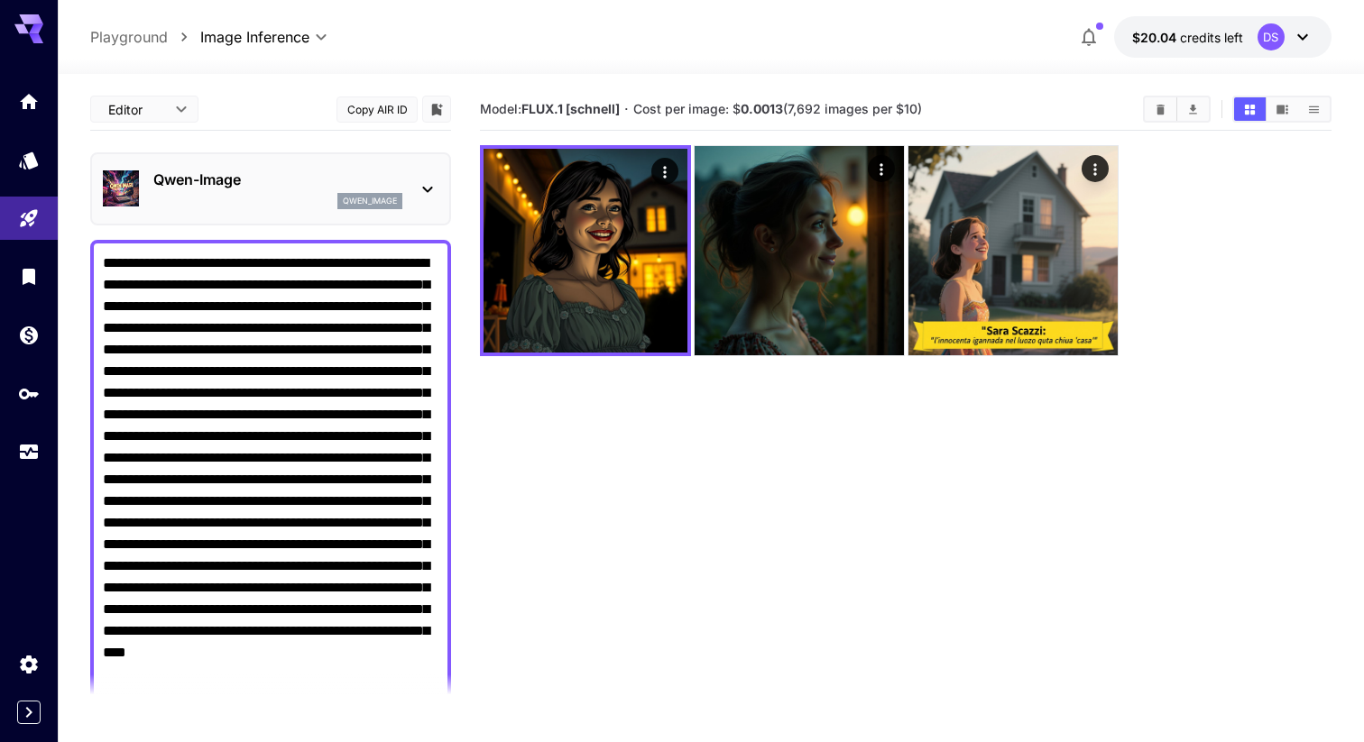
click at [286, 405] on textarea "Negative Prompt" at bounding box center [271, 502] width 336 height 498
click at [181, 104] on body "**********" at bounding box center [682, 442] width 1364 height 885
click at [181, 104] on div at bounding box center [682, 371] width 1364 height 742
click at [181, 104] on body "**********" at bounding box center [682, 442] width 1364 height 885
click at [180, 104] on div at bounding box center [682, 371] width 1364 height 742
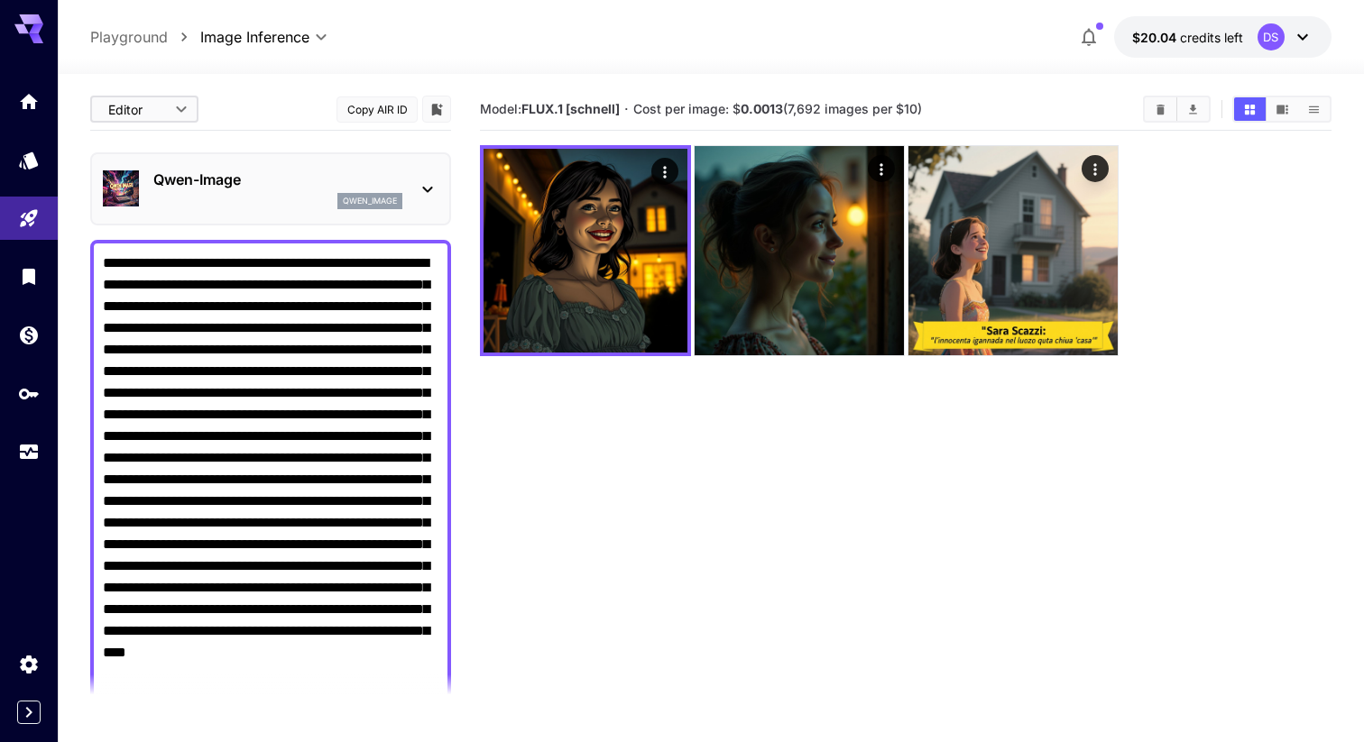
click at [180, 104] on body "**********" at bounding box center [682, 442] width 1364 height 885
click at [152, 209] on span "cURL" at bounding box center [144, 211] width 79 height 22
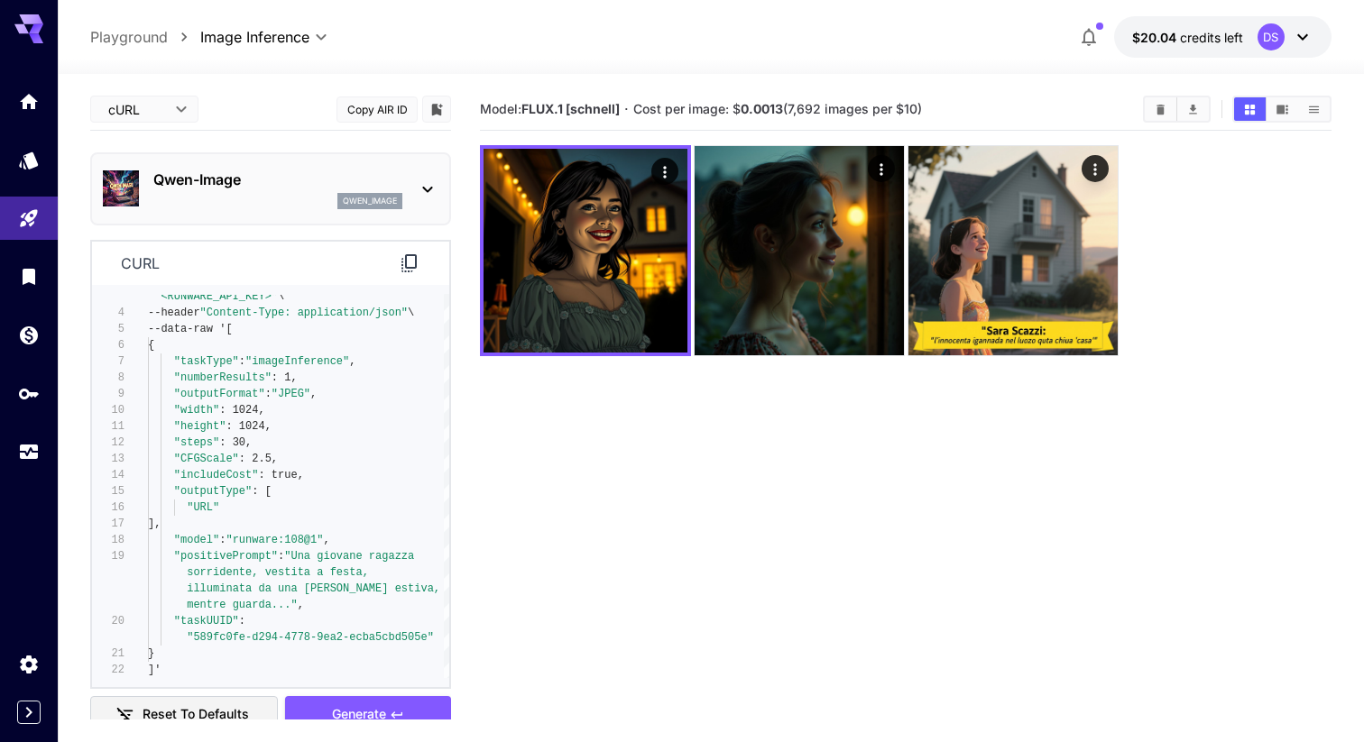
click at [535, 438] on section "Model: FLUX.1 [[PERSON_NAME]] · Cost per image: $ 0.0013 (7,692 images per $10)" at bounding box center [906, 459] width 852 height 742
click at [182, 123] on body "**********" at bounding box center [682, 442] width 1364 height 885
click at [172, 145] on span "Editor" at bounding box center [144, 146] width 79 height 22
type input "****"
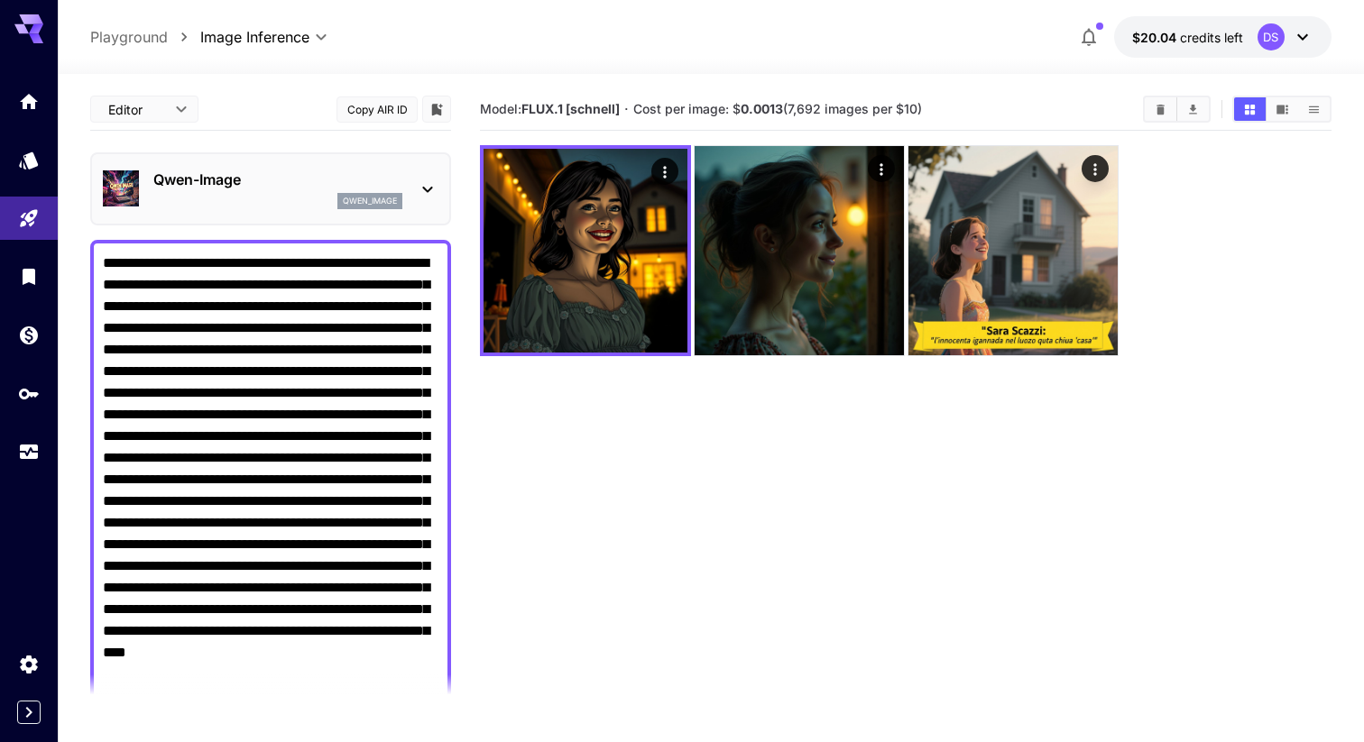
click at [242, 367] on textarea "Negative Prompt" at bounding box center [271, 502] width 336 height 498
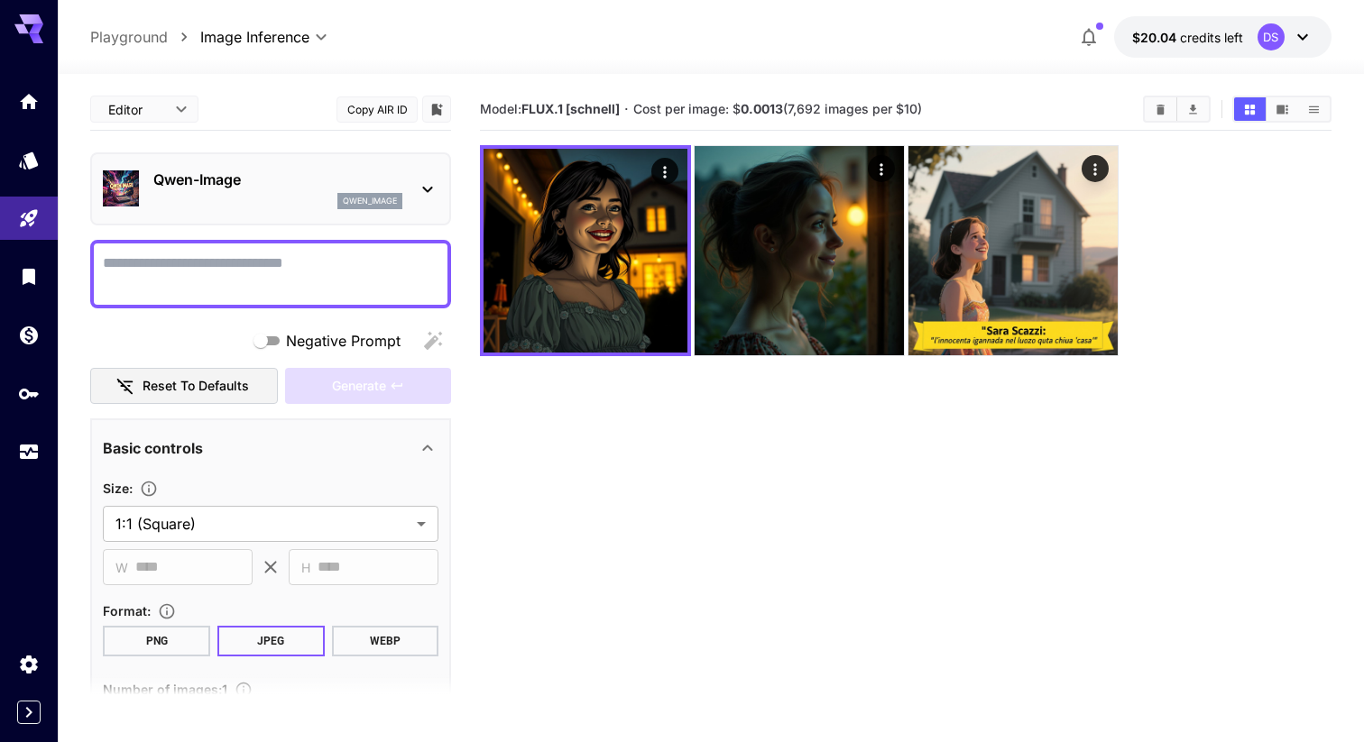
paste textarea "**********"
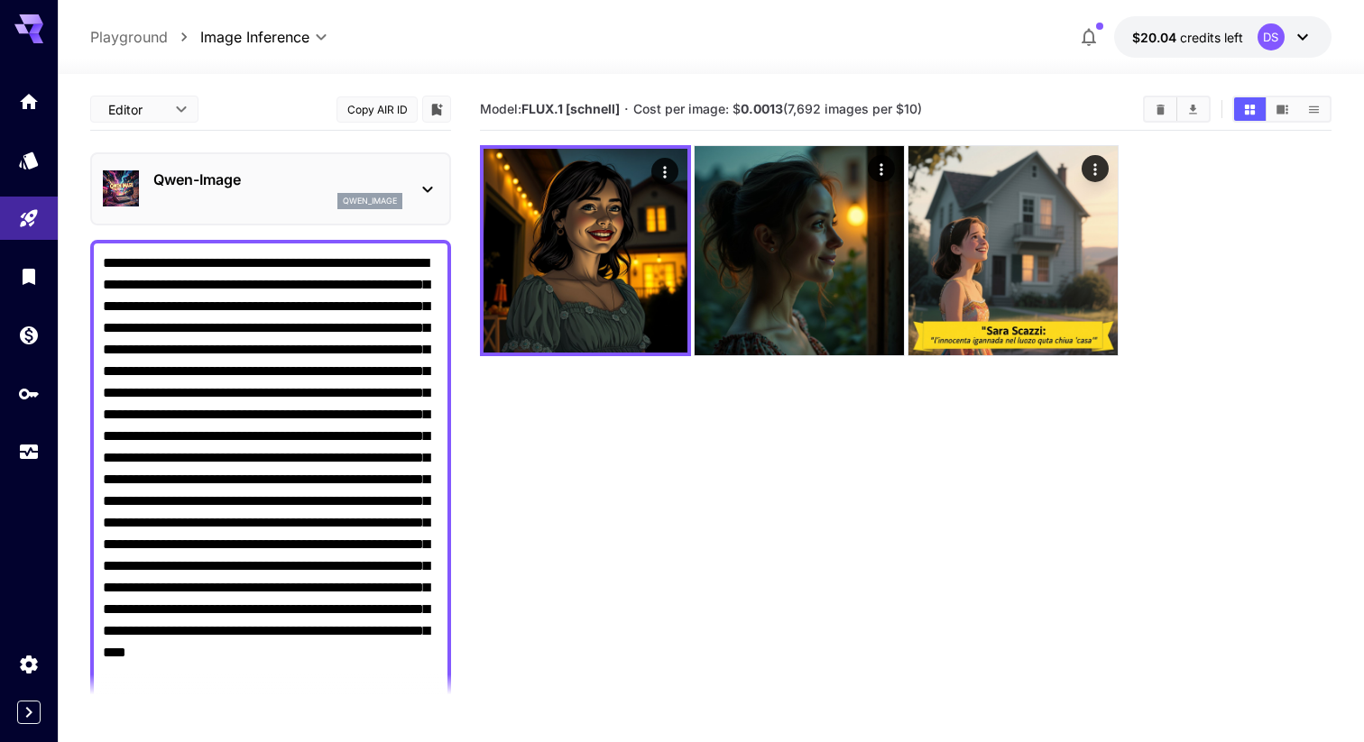
type textarea "**********"
click at [420, 176] on div "[PERSON_NAME]-Image qwen_image" at bounding box center [271, 188] width 336 height 55
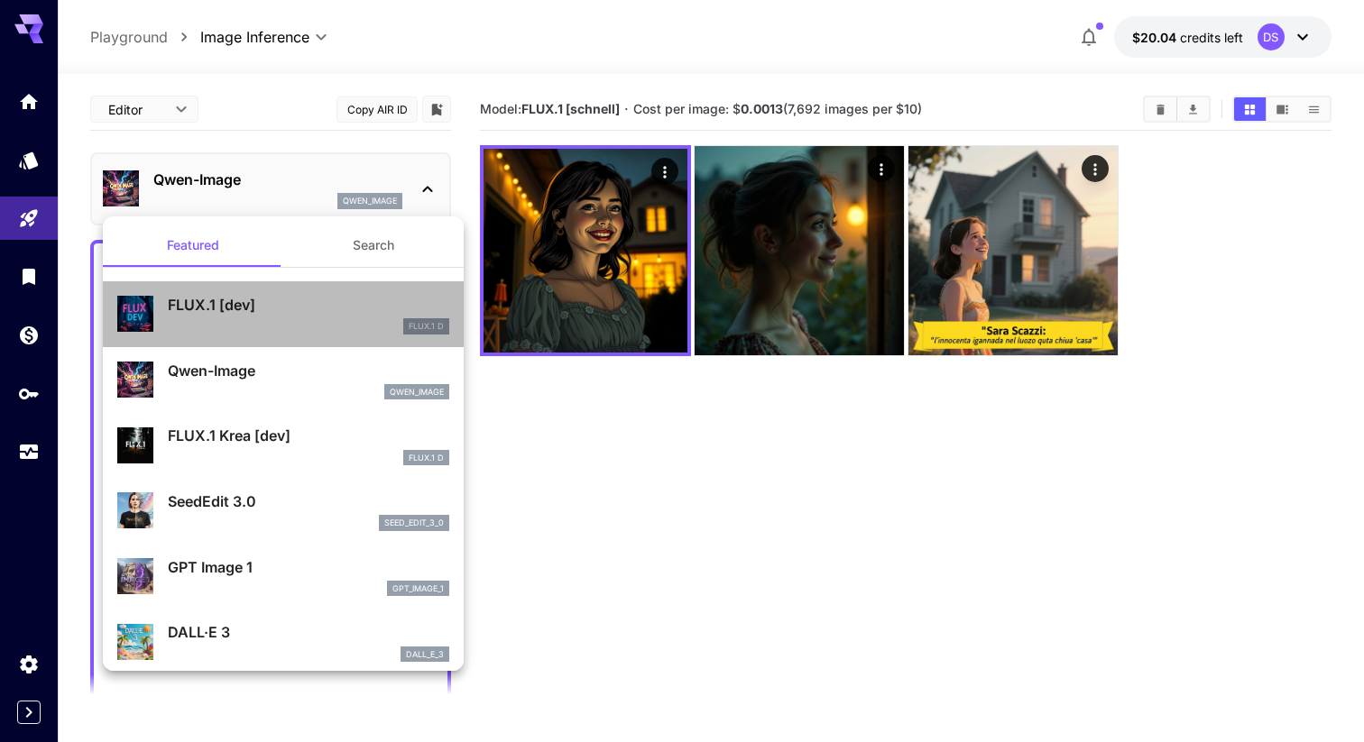
click at [287, 314] on p "FLUX.1 [dev]" at bounding box center [308, 305] width 281 height 22
type input "**"
type input "***"
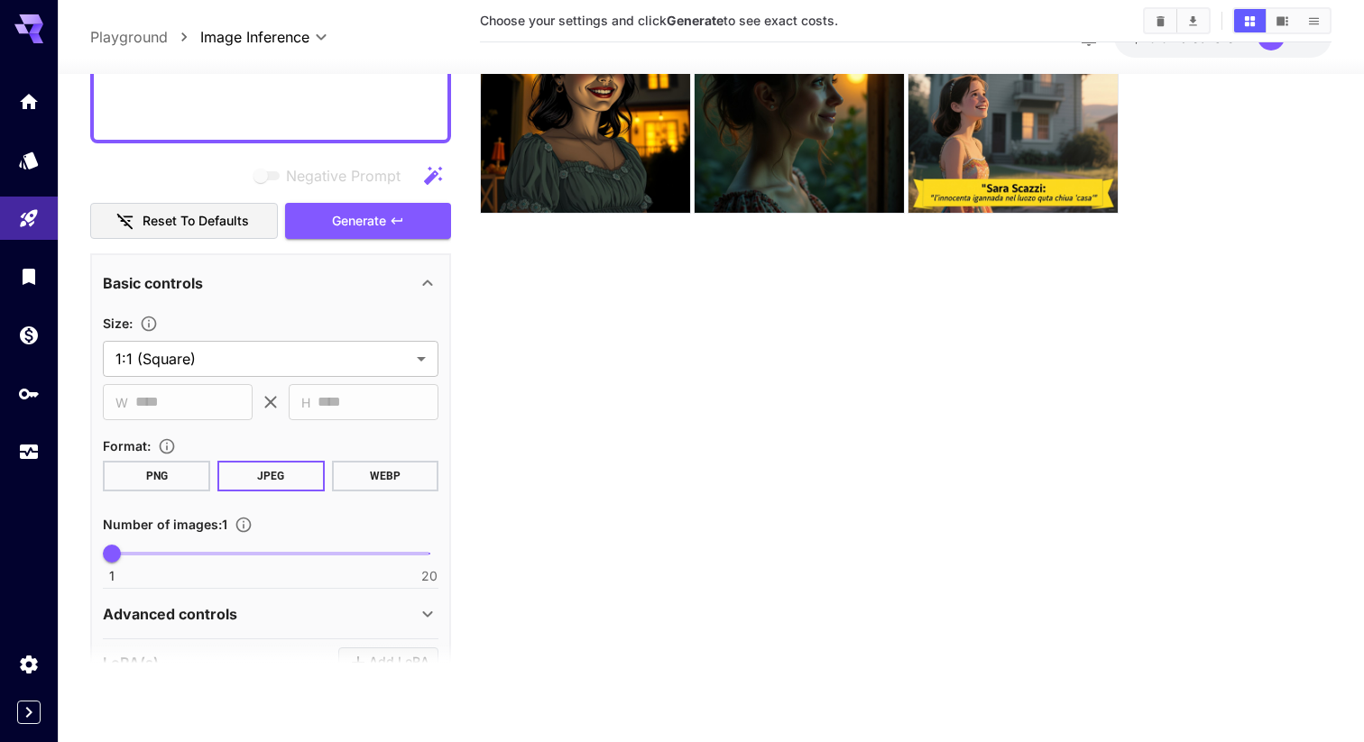
scroll to position [384, 0]
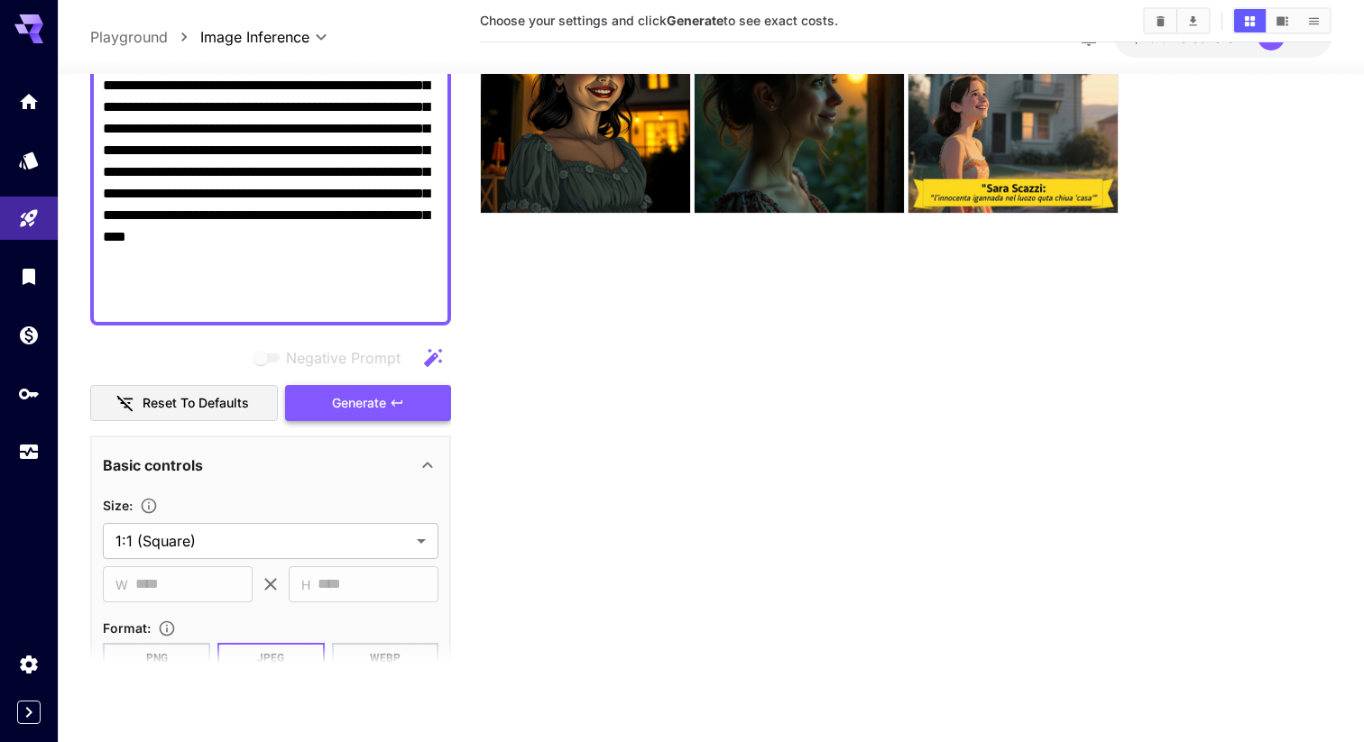
click at [419, 406] on button "Generate" at bounding box center [368, 403] width 166 height 37
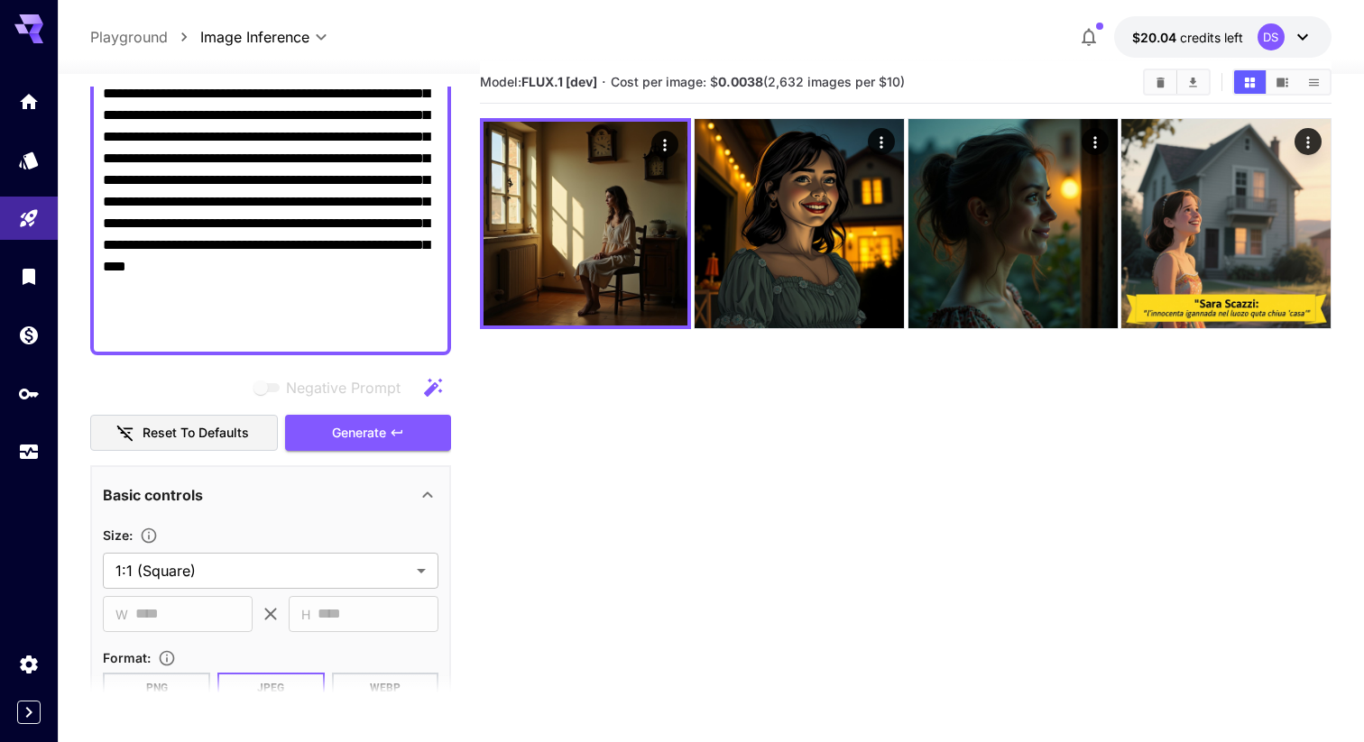
scroll to position [32, 0]
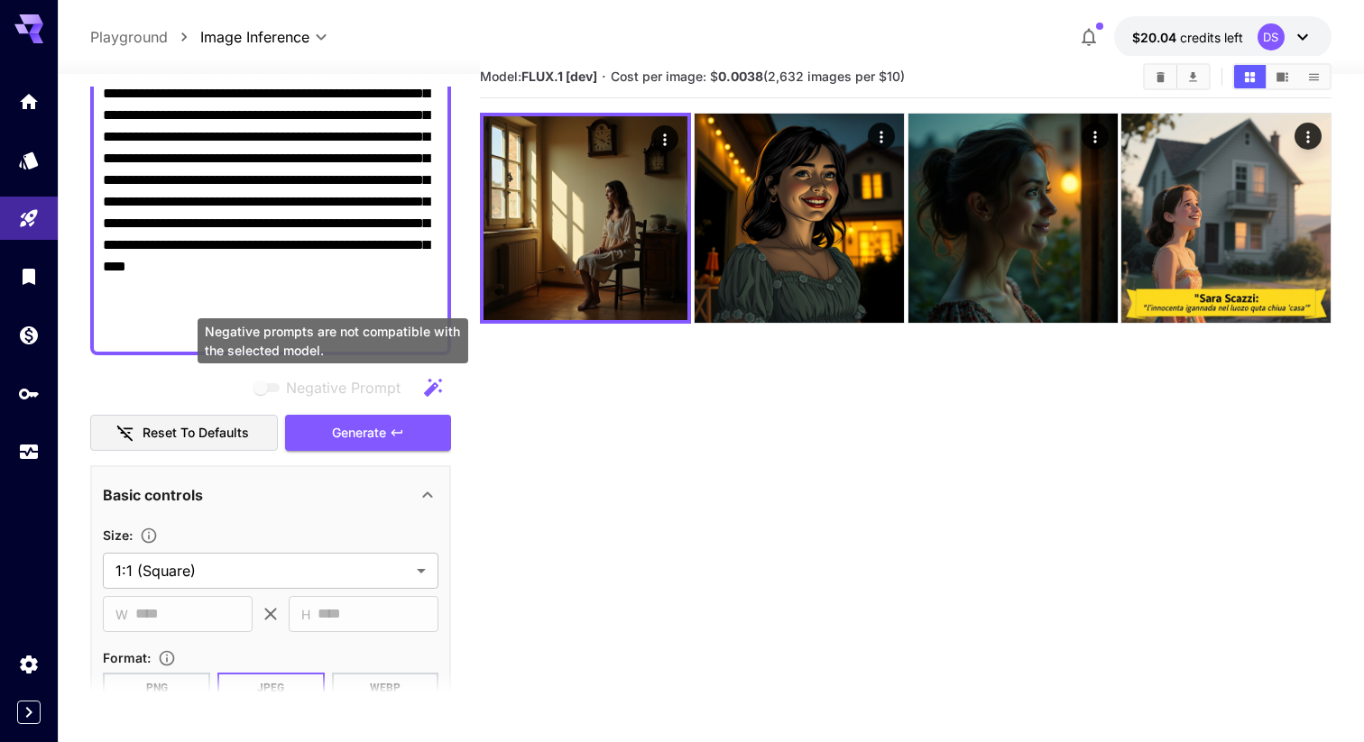
click at [261, 389] on span "Negative prompts are not compatible with the selected model." at bounding box center [267, 387] width 23 height 9
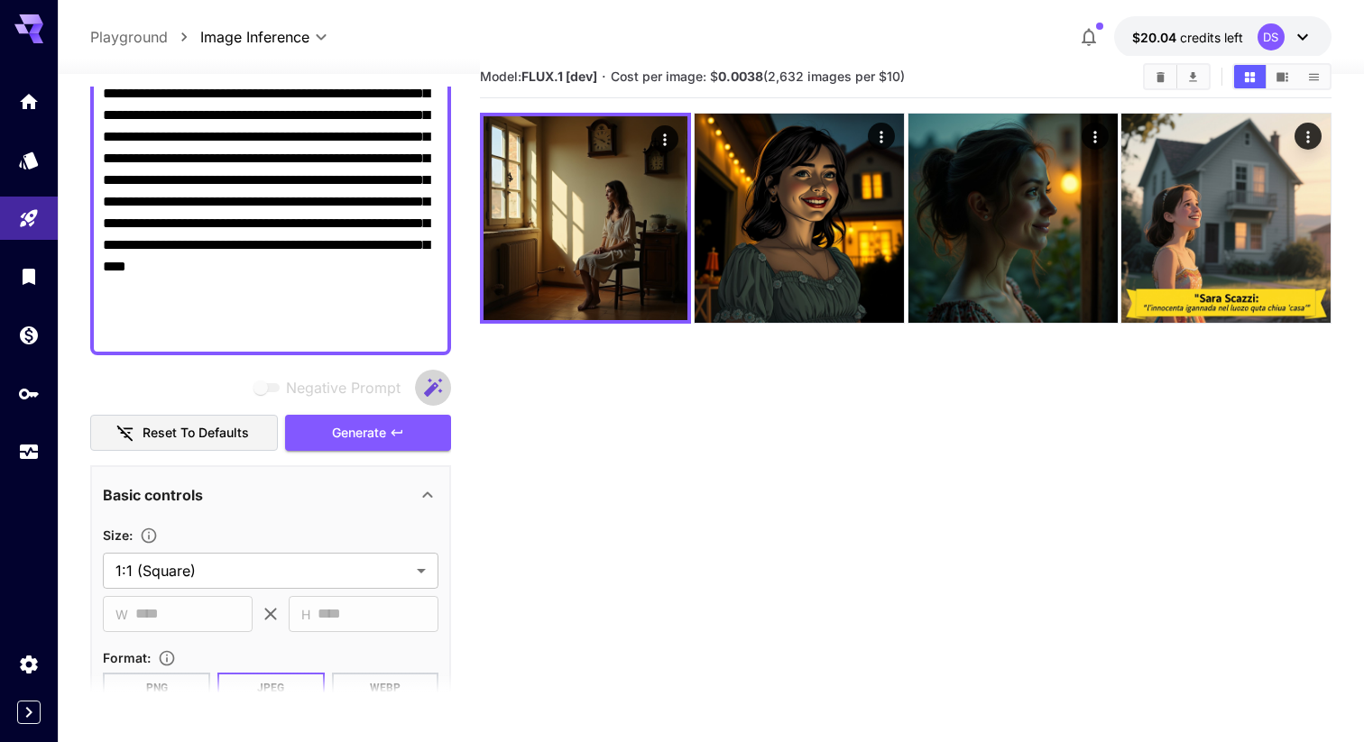
click at [438, 391] on icon "button" at bounding box center [433, 388] width 22 height 22
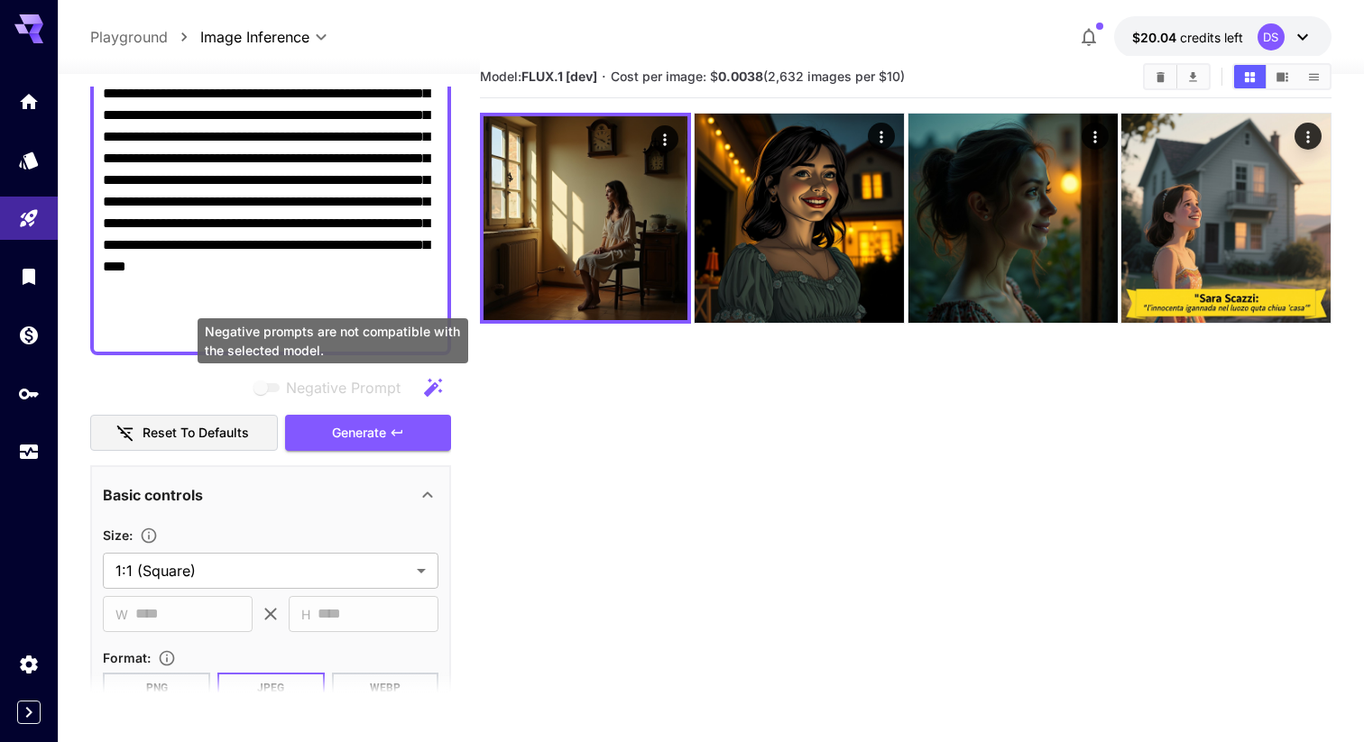
click at [263, 393] on span "Negative prompts are not compatible with the selected model." at bounding box center [268, 388] width 36 height 22
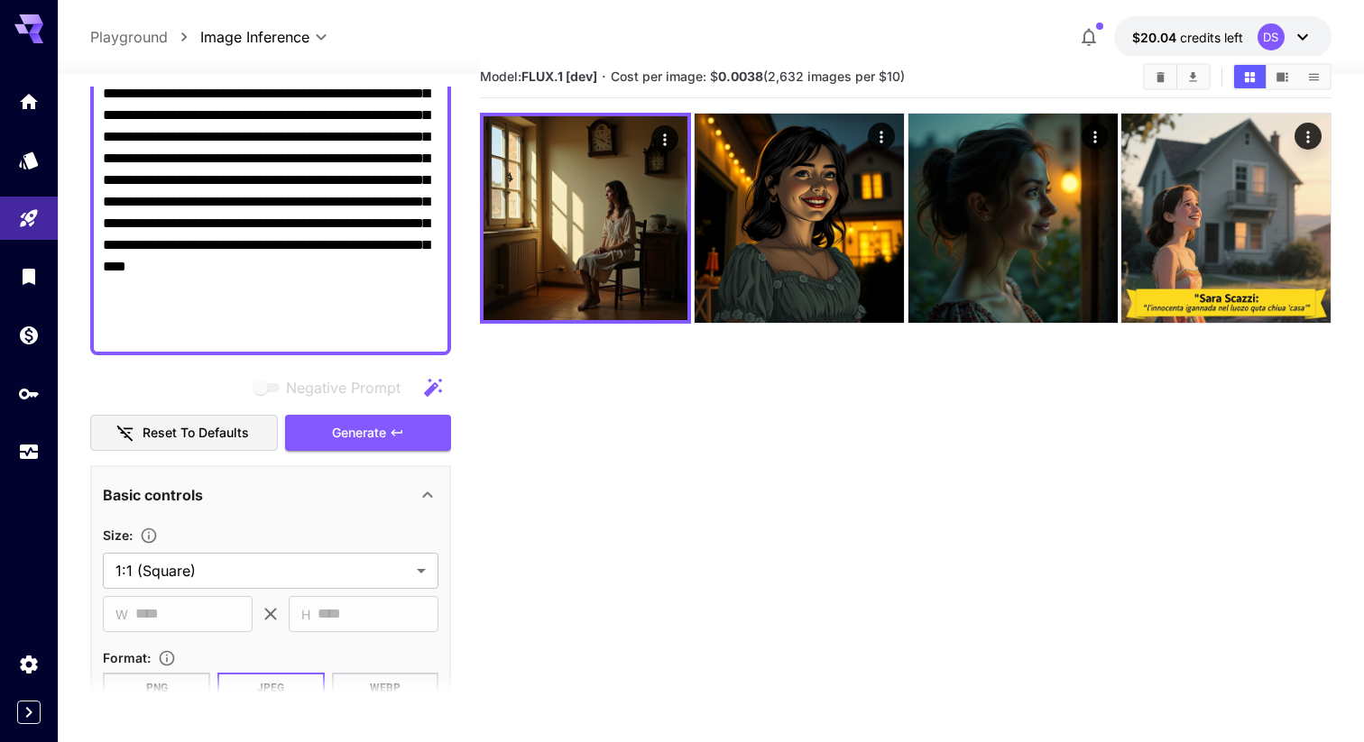
click at [229, 309] on textarea "Negative Prompt" at bounding box center [271, 104] width 336 height 476
click at [410, 332] on textarea "Negative Prompt" at bounding box center [271, 104] width 336 height 476
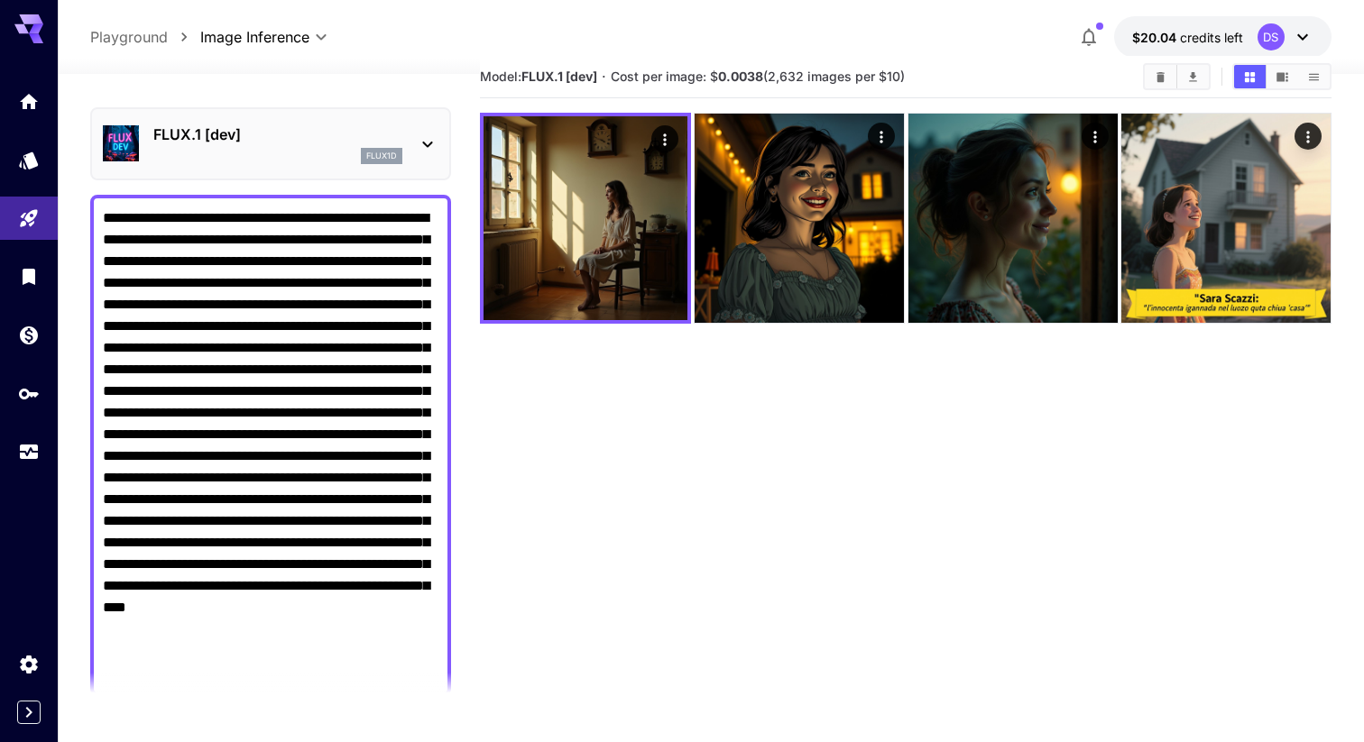
scroll to position [0, 0]
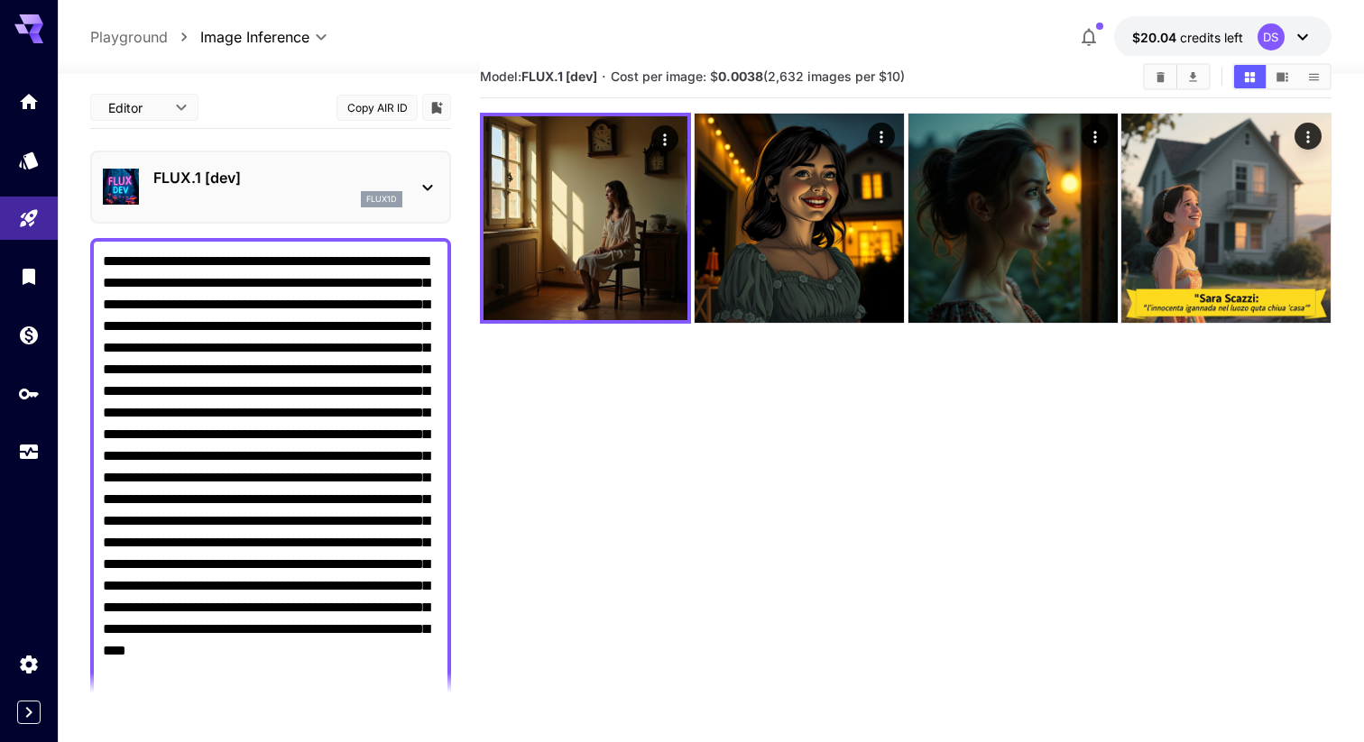
click at [299, 180] on p "FLUX.1 [dev]" at bounding box center [277, 178] width 249 height 22
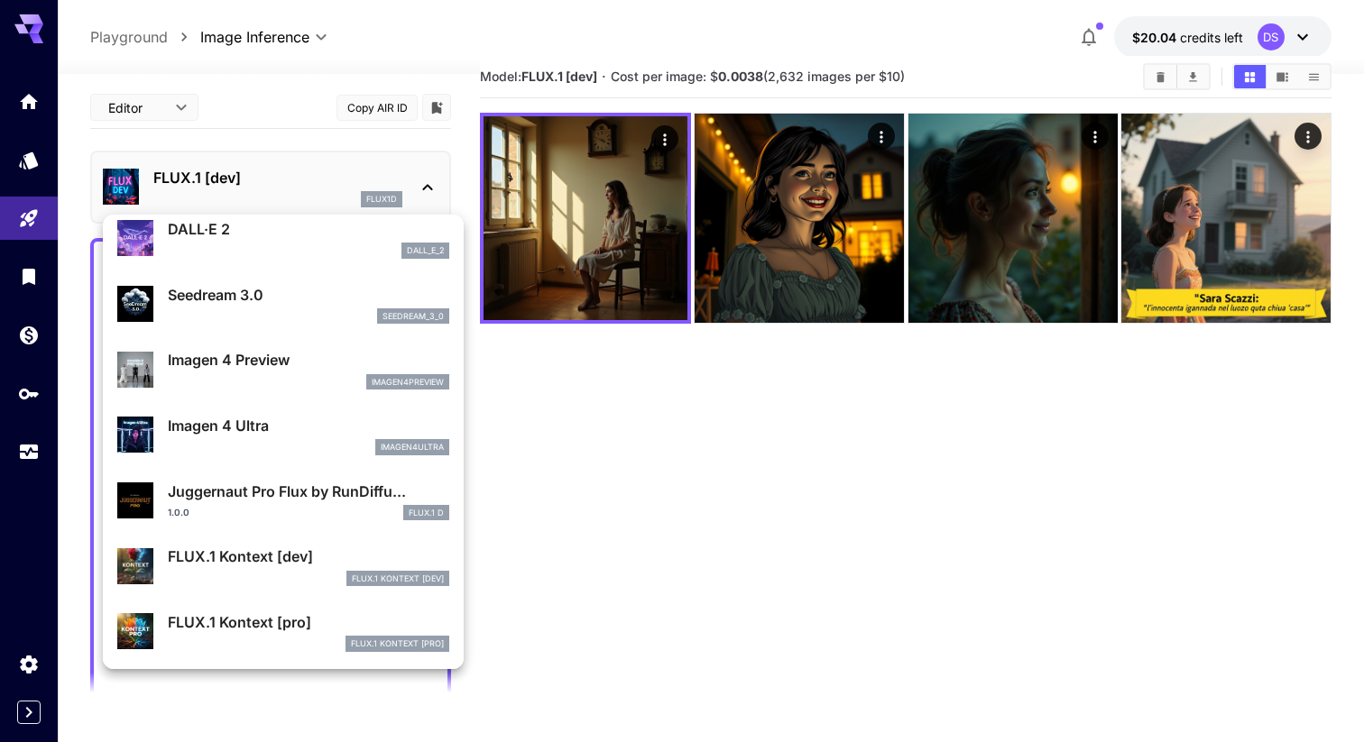
scroll to position [491, 0]
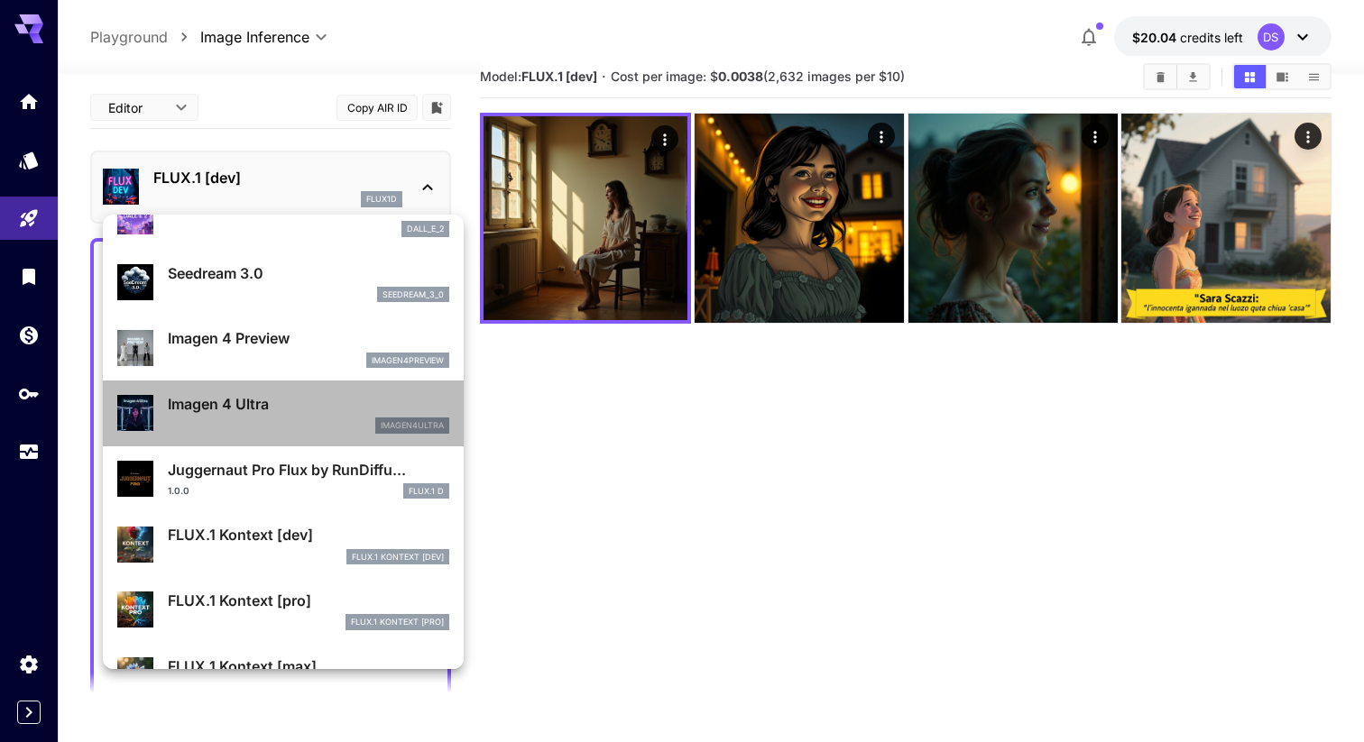
click at [252, 417] on div "Imagen 4 Ultra imagen4ultra" at bounding box center [308, 413] width 281 height 41
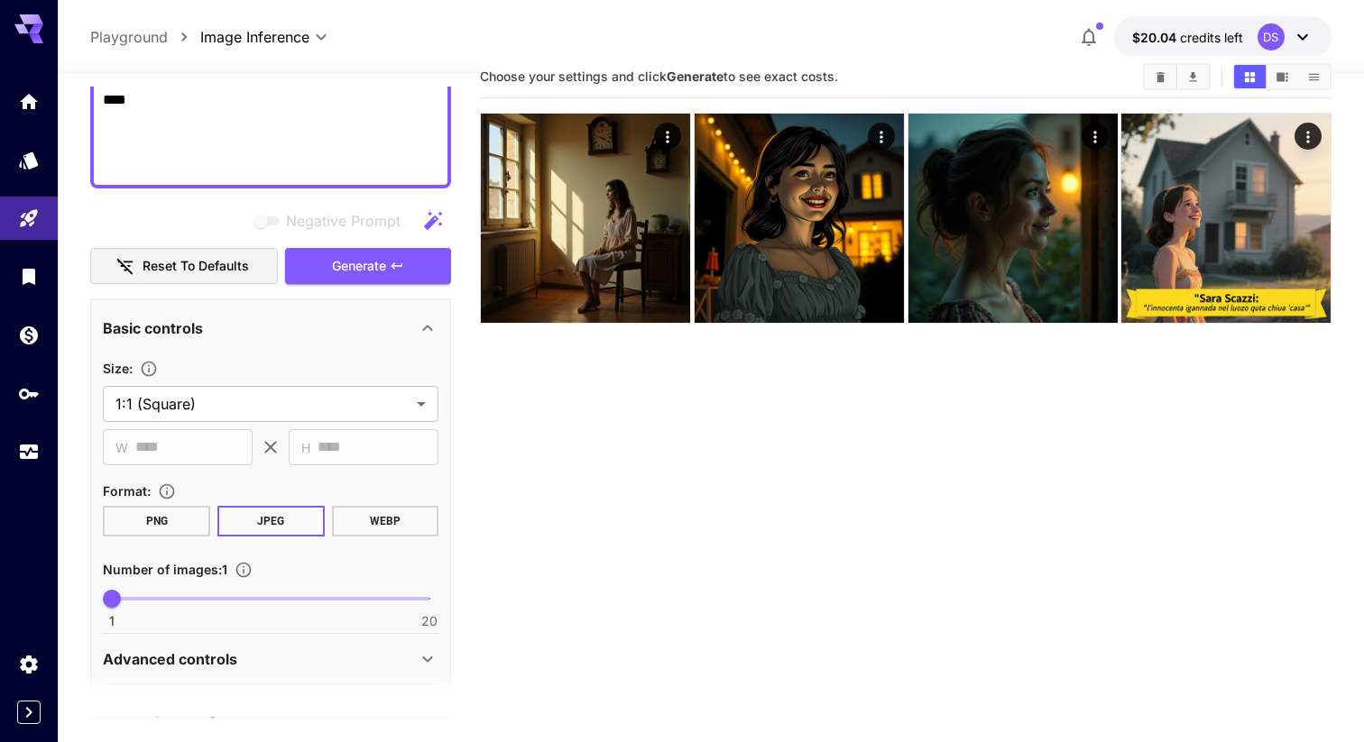
scroll to position [571, 0]
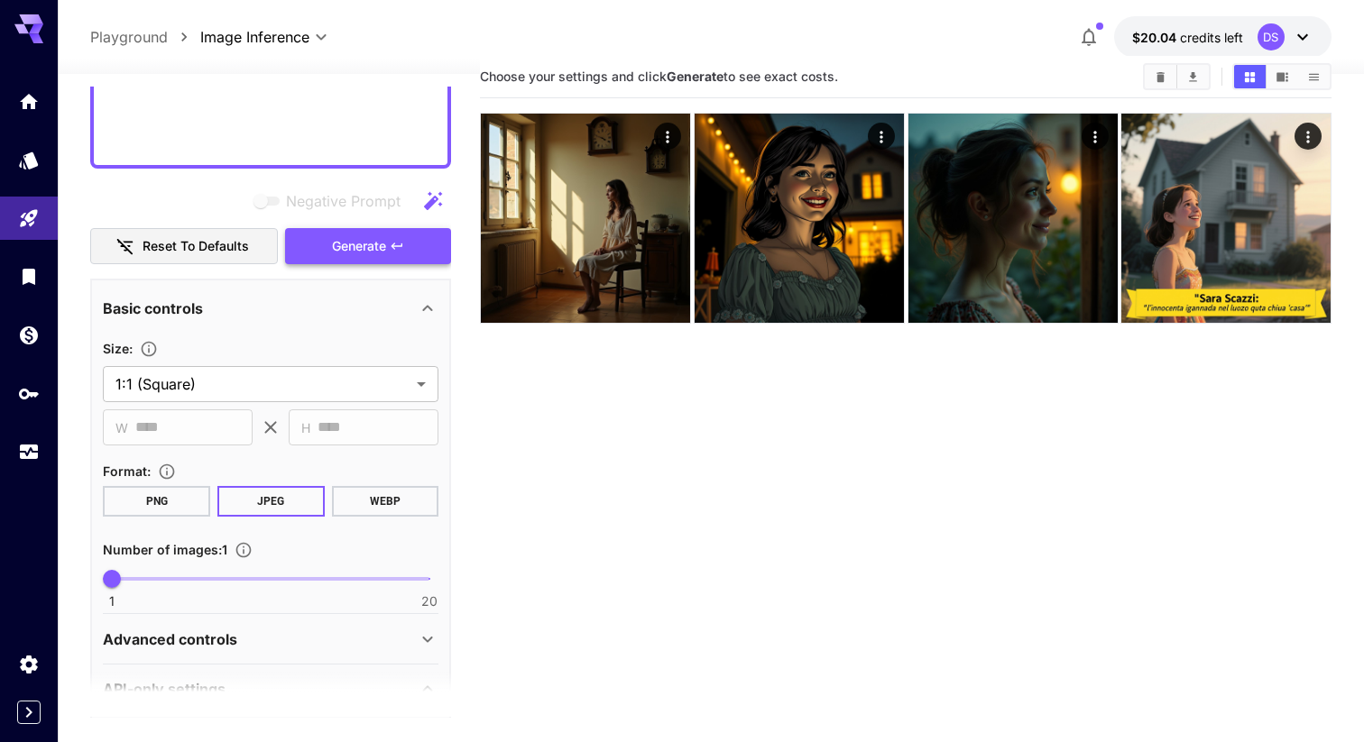
click at [341, 243] on span "Generate" at bounding box center [359, 246] width 54 height 23
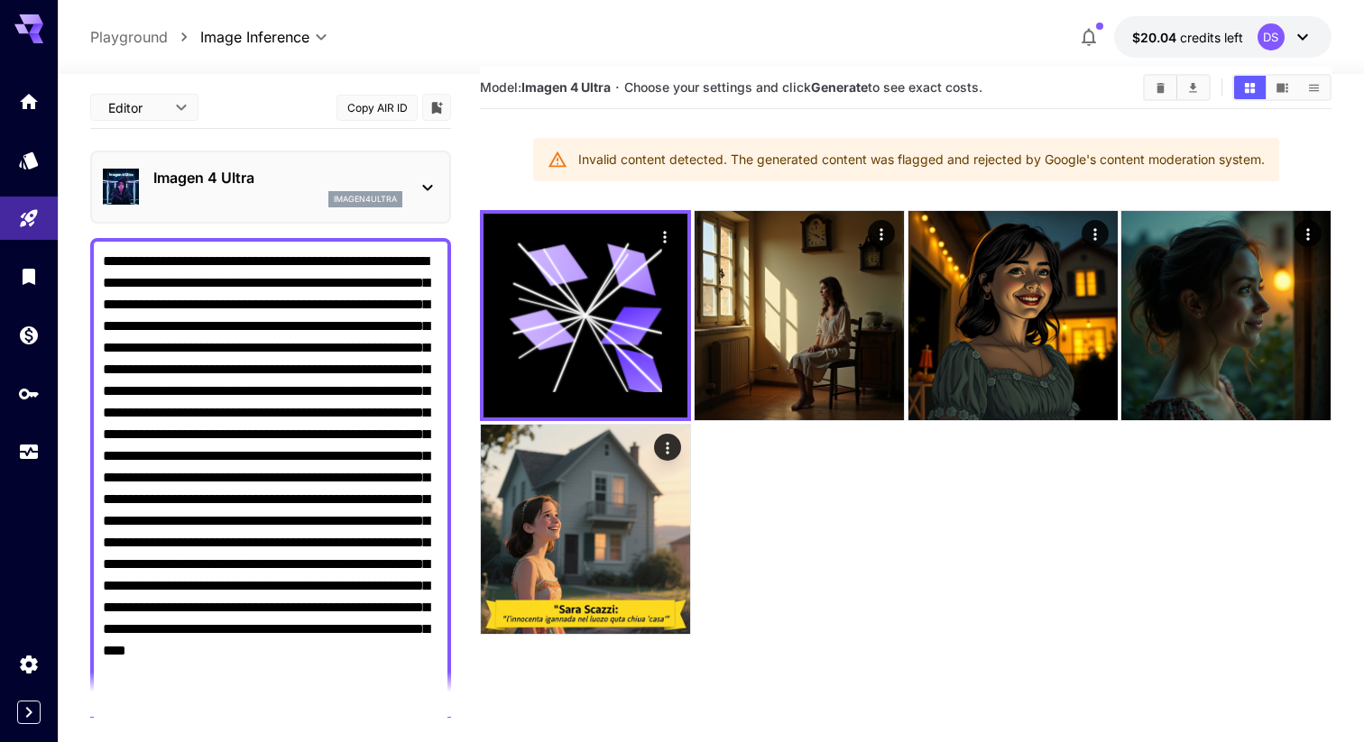
scroll to position [20, 0]
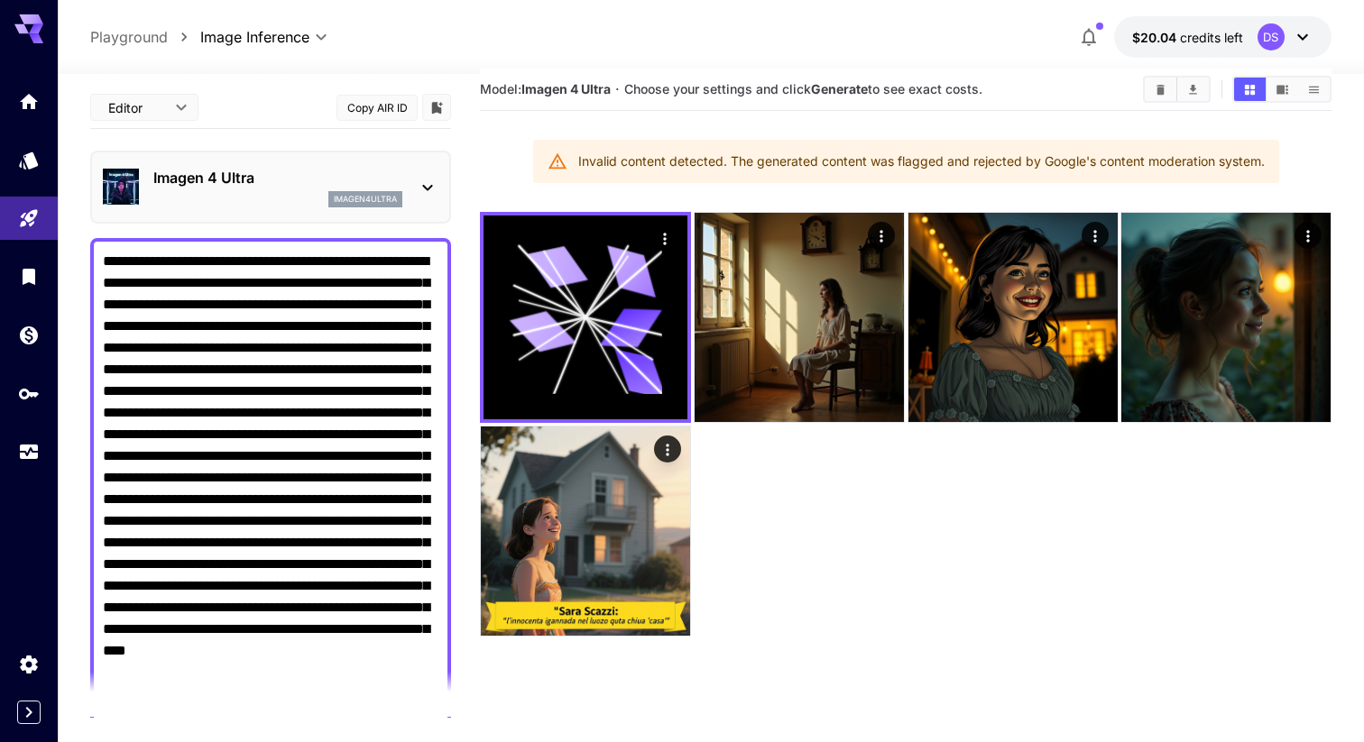
click at [269, 170] on p "Imagen 4 Ultra" at bounding box center [277, 178] width 249 height 22
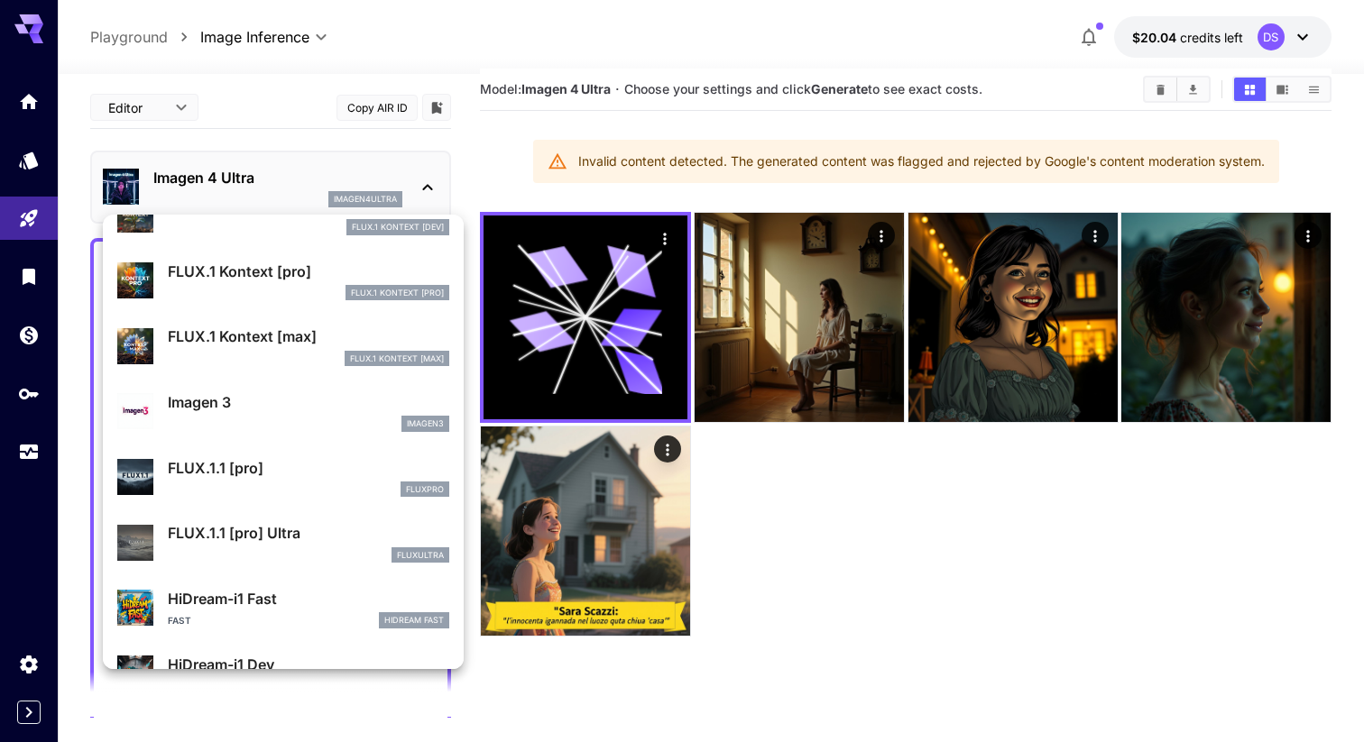
scroll to position [865, 0]
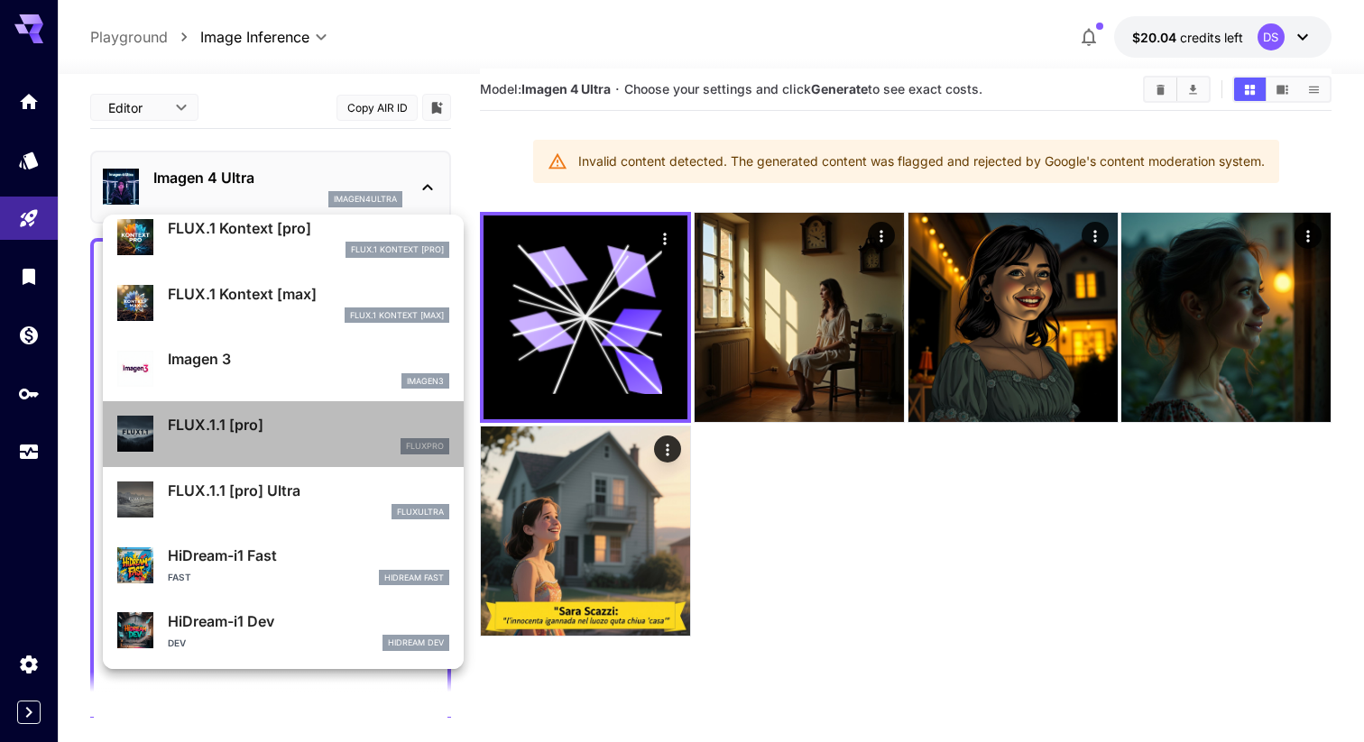
click at [311, 424] on p "FLUX.1.1 [pro]" at bounding box center [308, 425] width 281 height 22
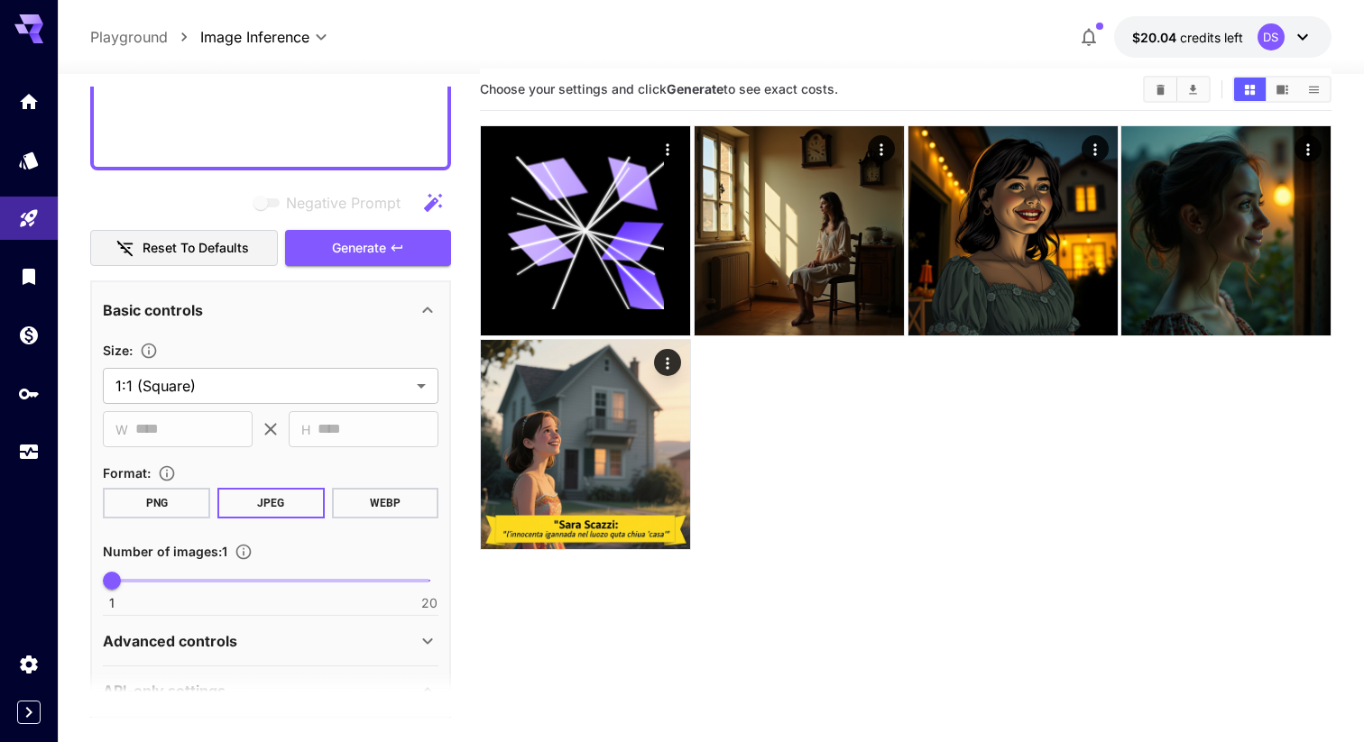
scroll to position [484, 0]
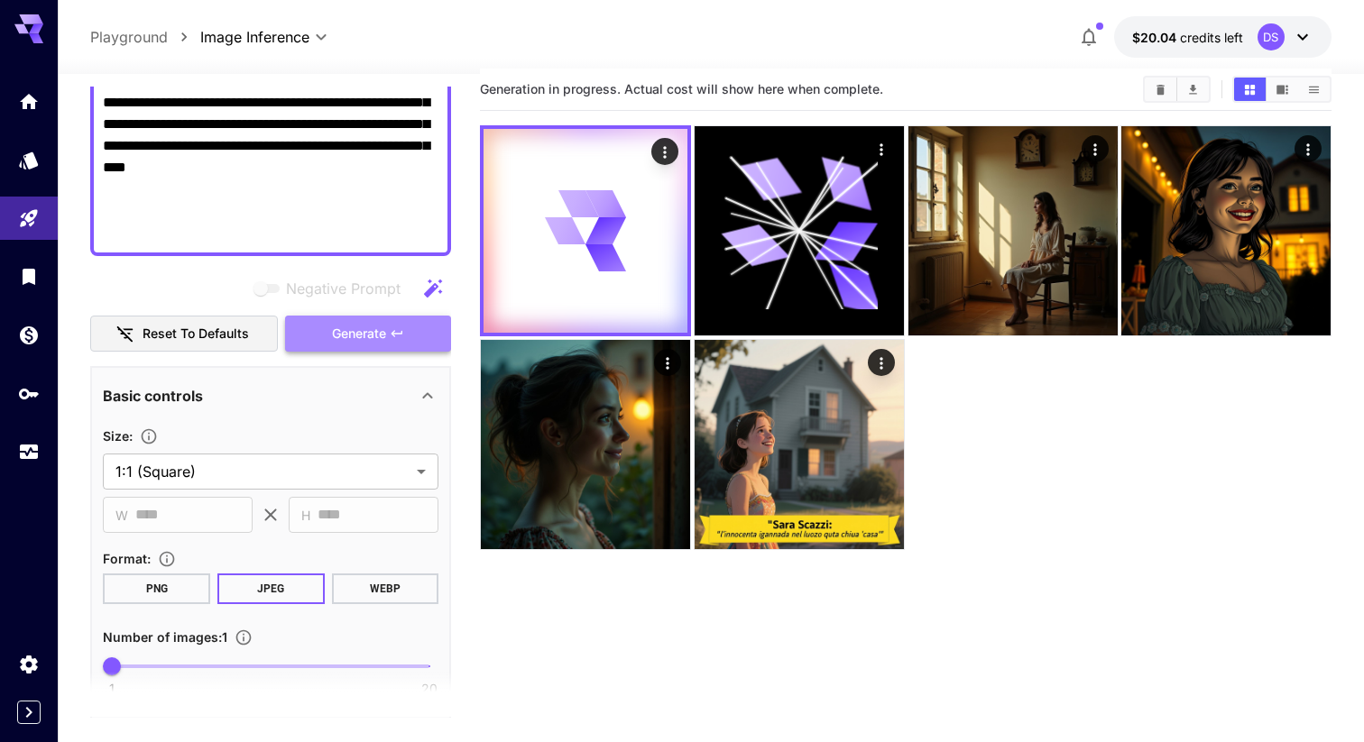
click at [407, 327] on button "Generate" at bounding box center [368, 334] width 166 height 37
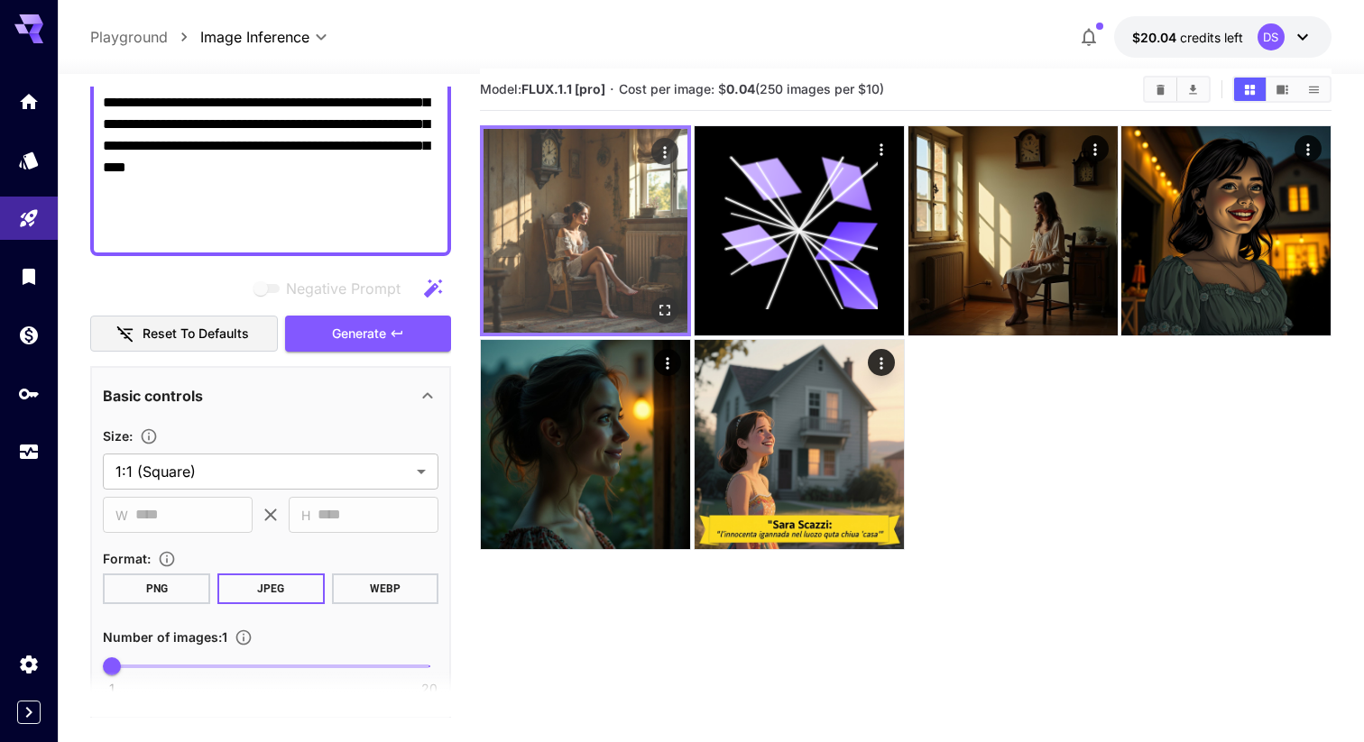
click at [585, 208] on img at bounding box center [586, 231] width 204 height 204
click at [621, 198] on img at bounding box center [586, 231] width 204 height 204
click at [662, 314] on icon "Open in fullscreen" at bounding box center [664, 310] width 11 height 11
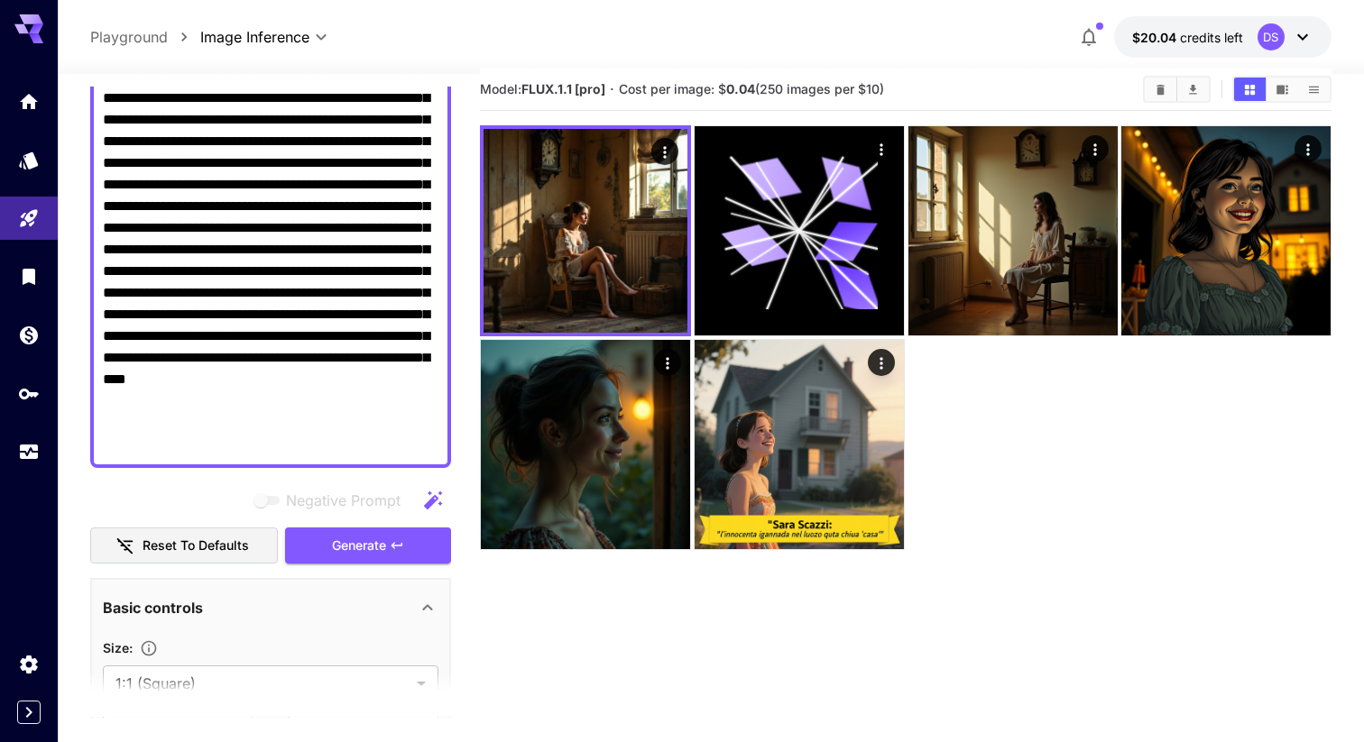
scroll to position [304, 0]
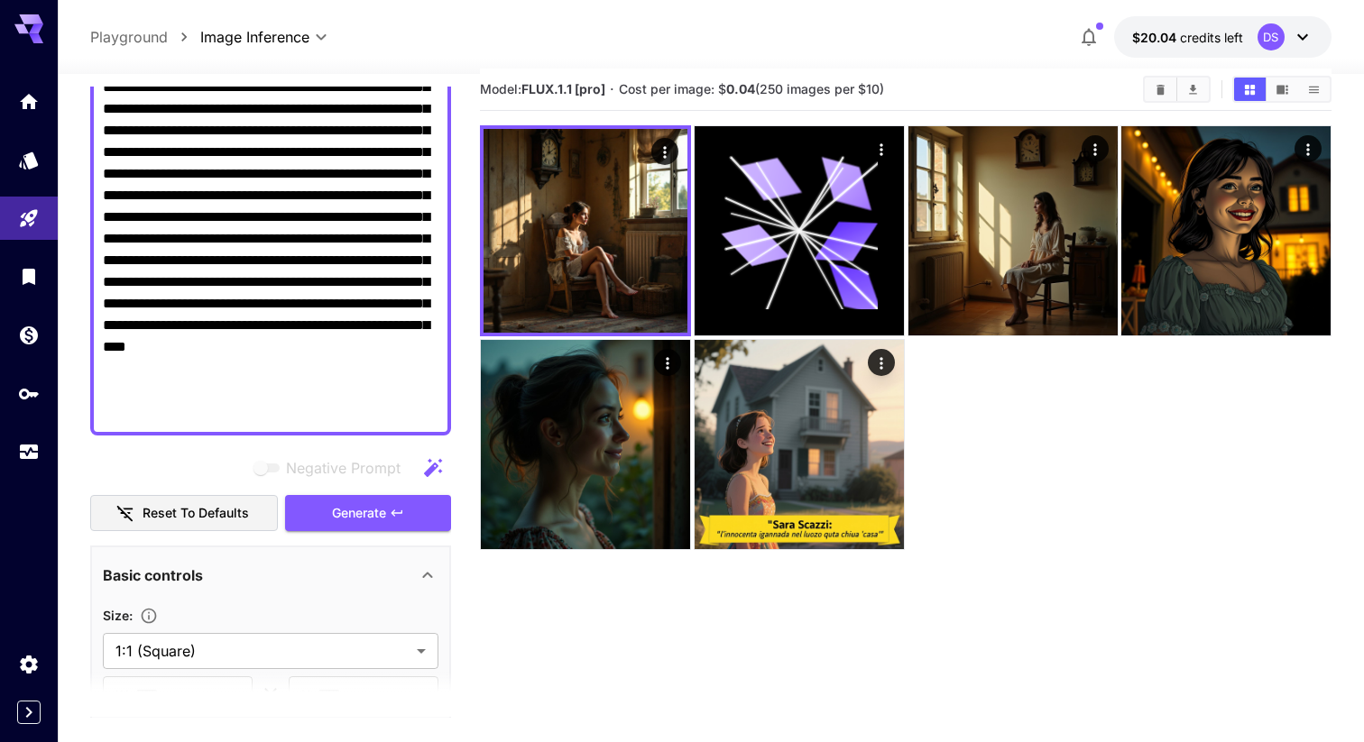
click at [142, 324] on textarea "Negative Prompt" at bounding box center [271, 185] width 336 height 476
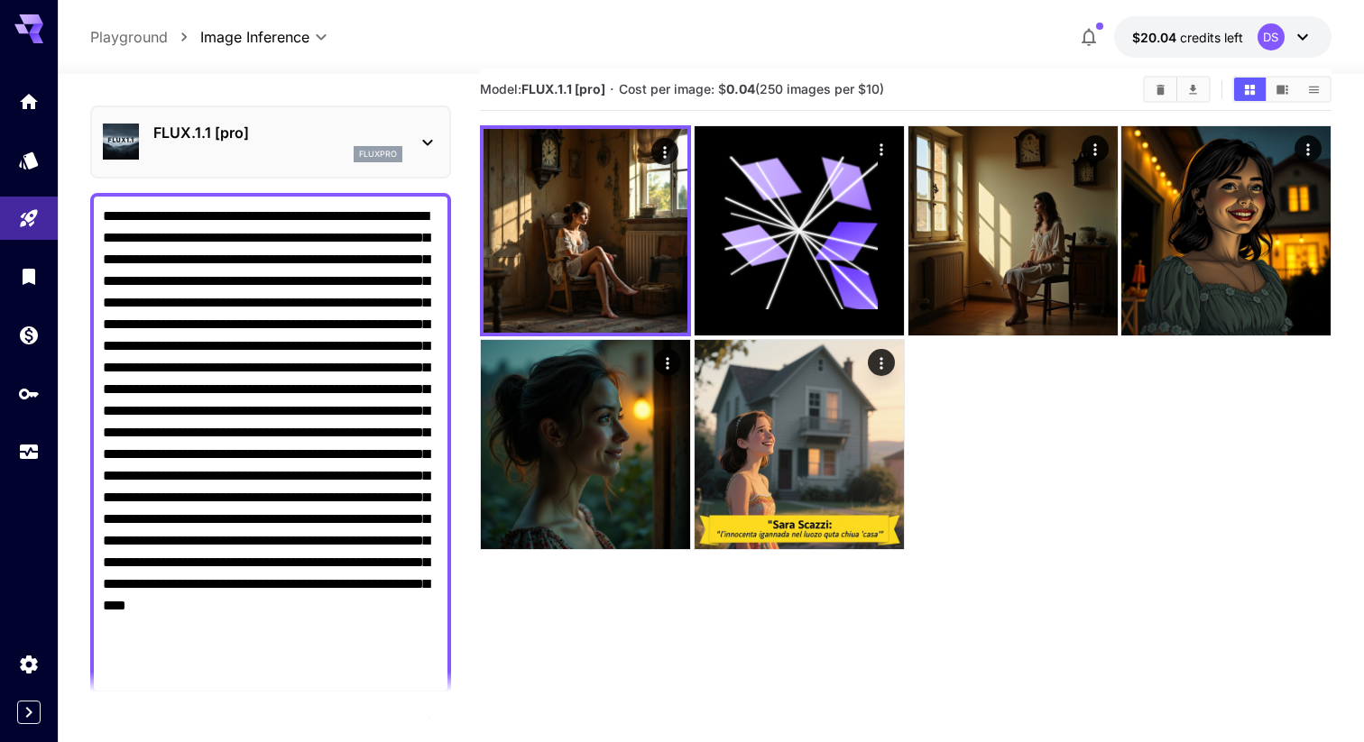
scroll to position [0, 0]
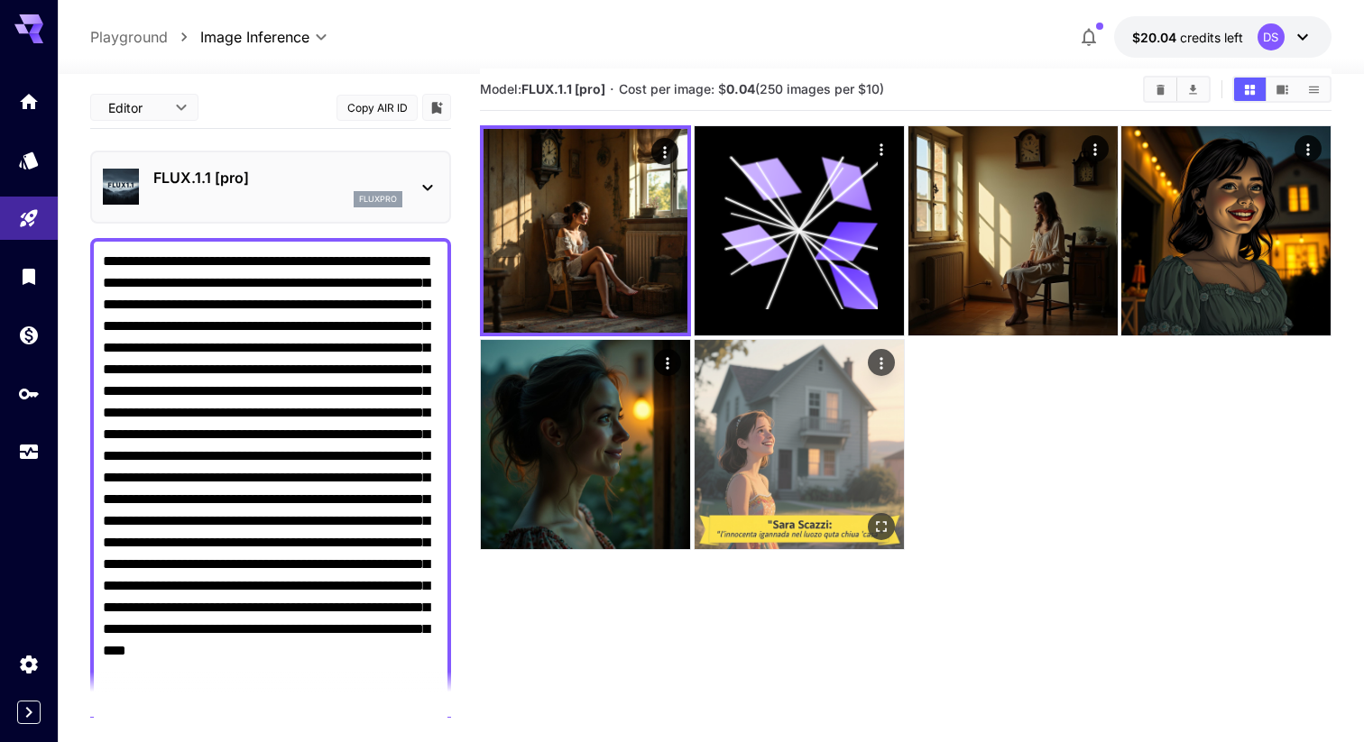
click at [770, 351] on img at bounding box center [799, 444] width 209 height 209
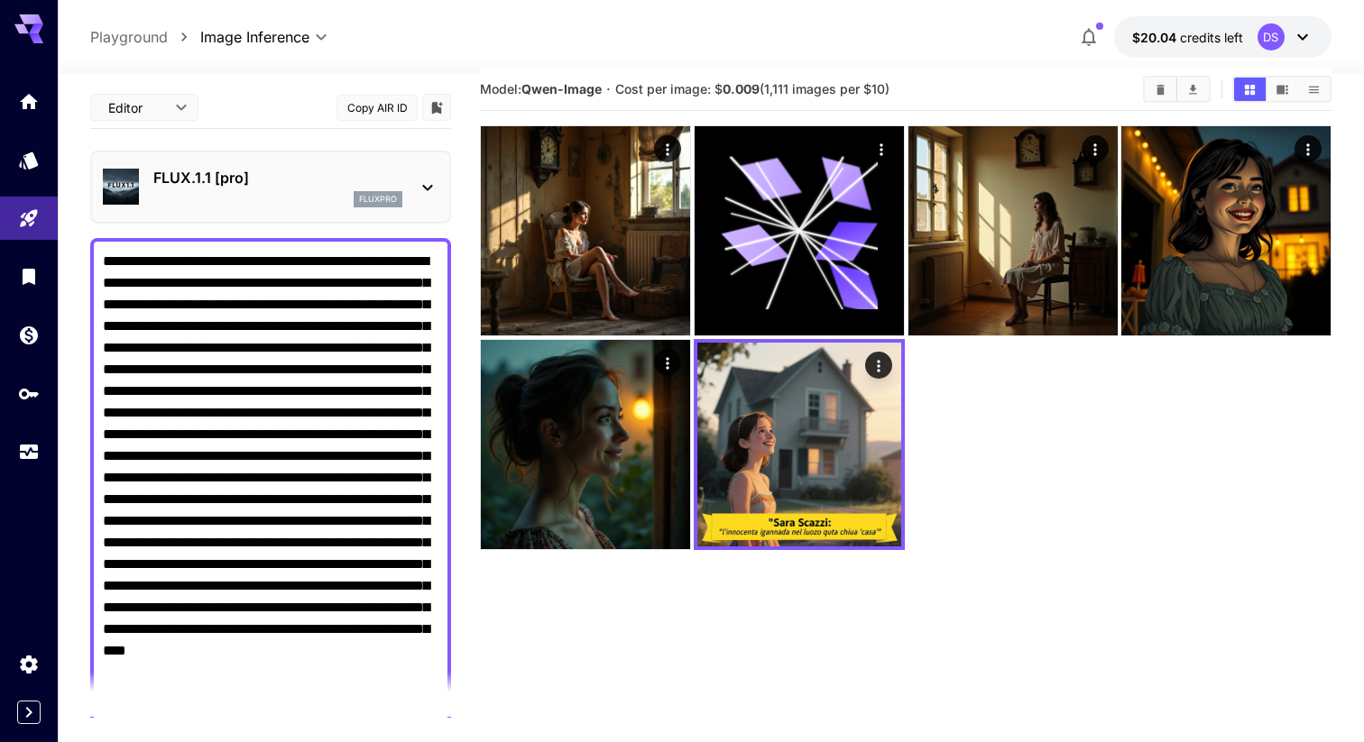
click at [307, 177] on p "FLUX.1.1 [pro]" at bounding box center [277, 178] width 249 height 22
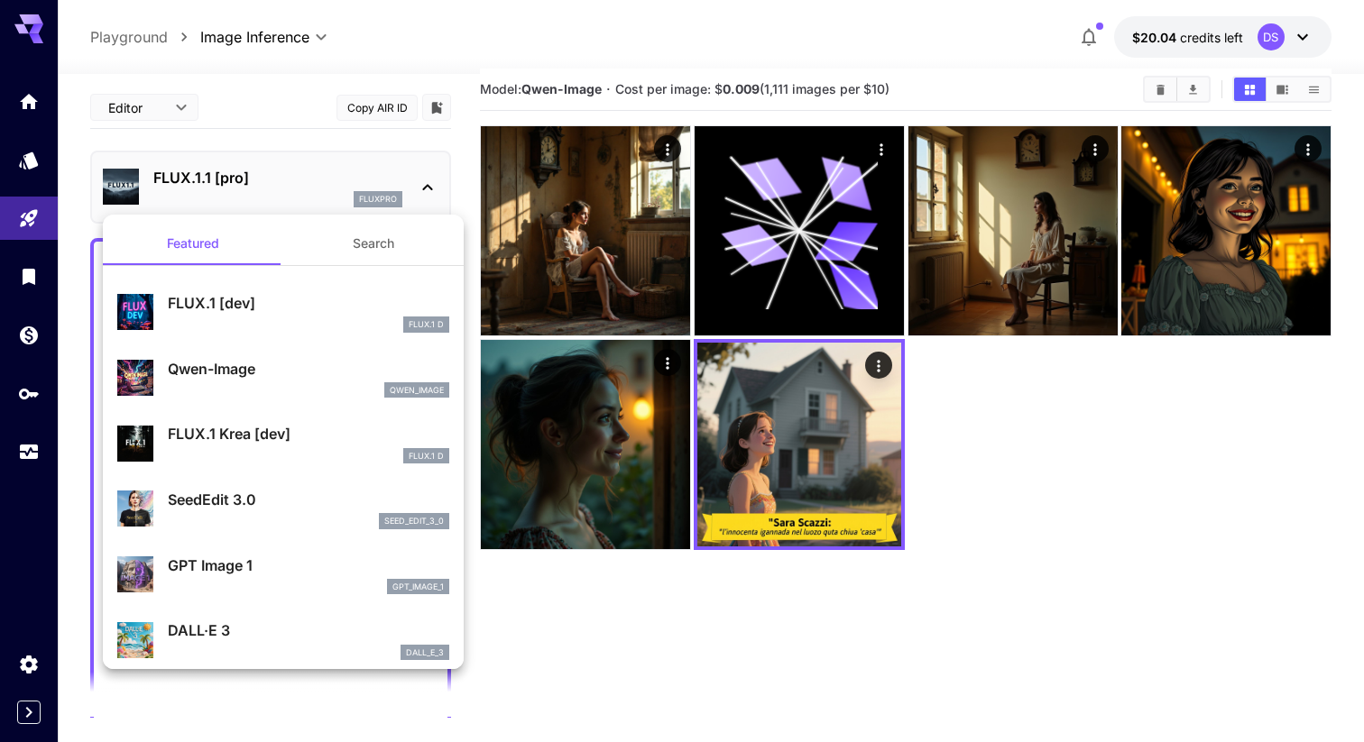
click at [291, 383] on div "qwen_image" at bounding box center [308, 391] width 281 height 16
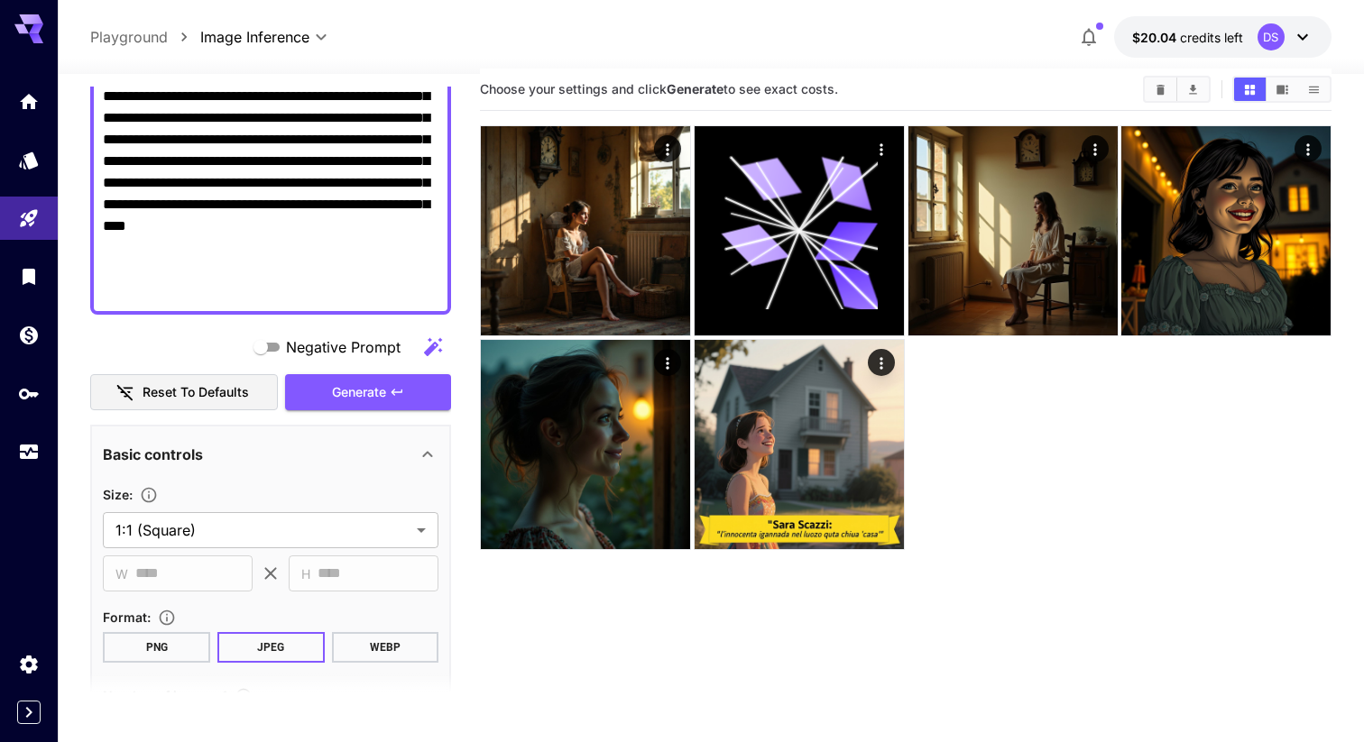
scroll to position [415, 0]
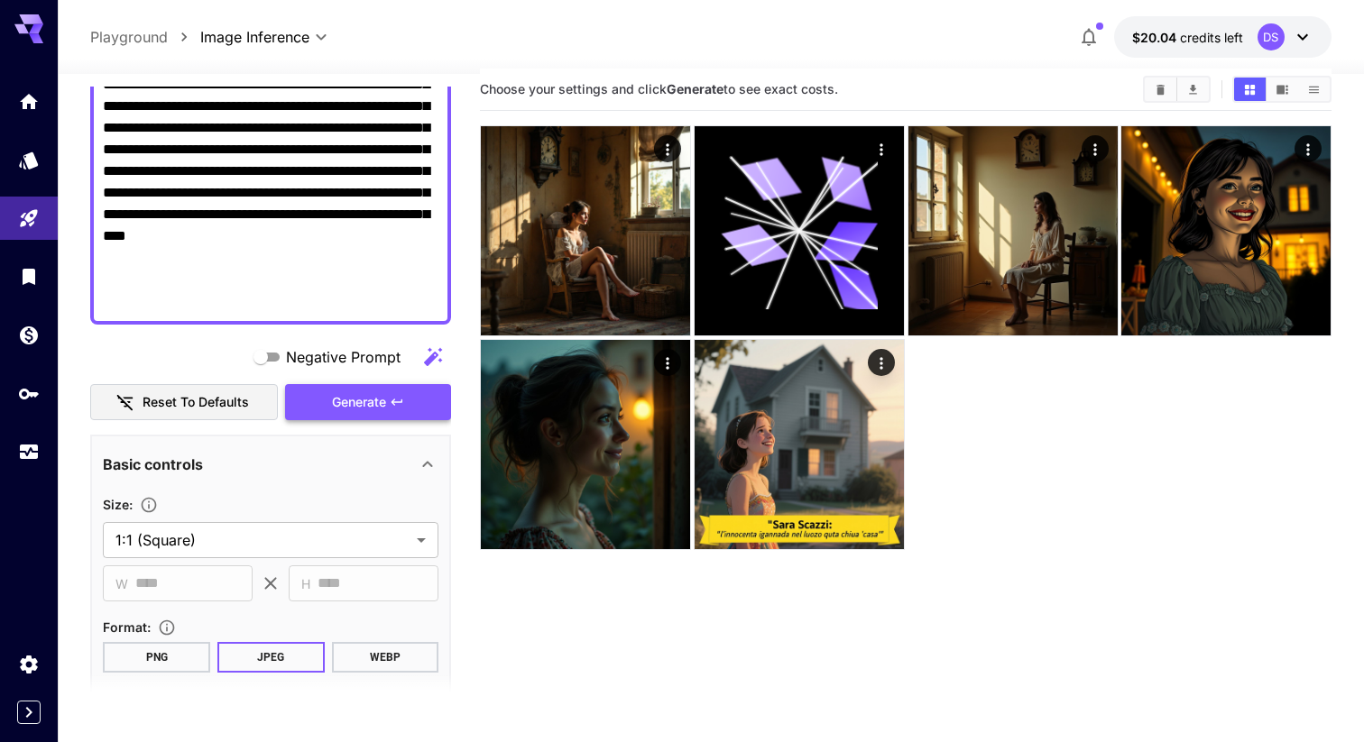
click at [338, 396] on span "Generate" at bounding box center [359, 403] width 54 height 23
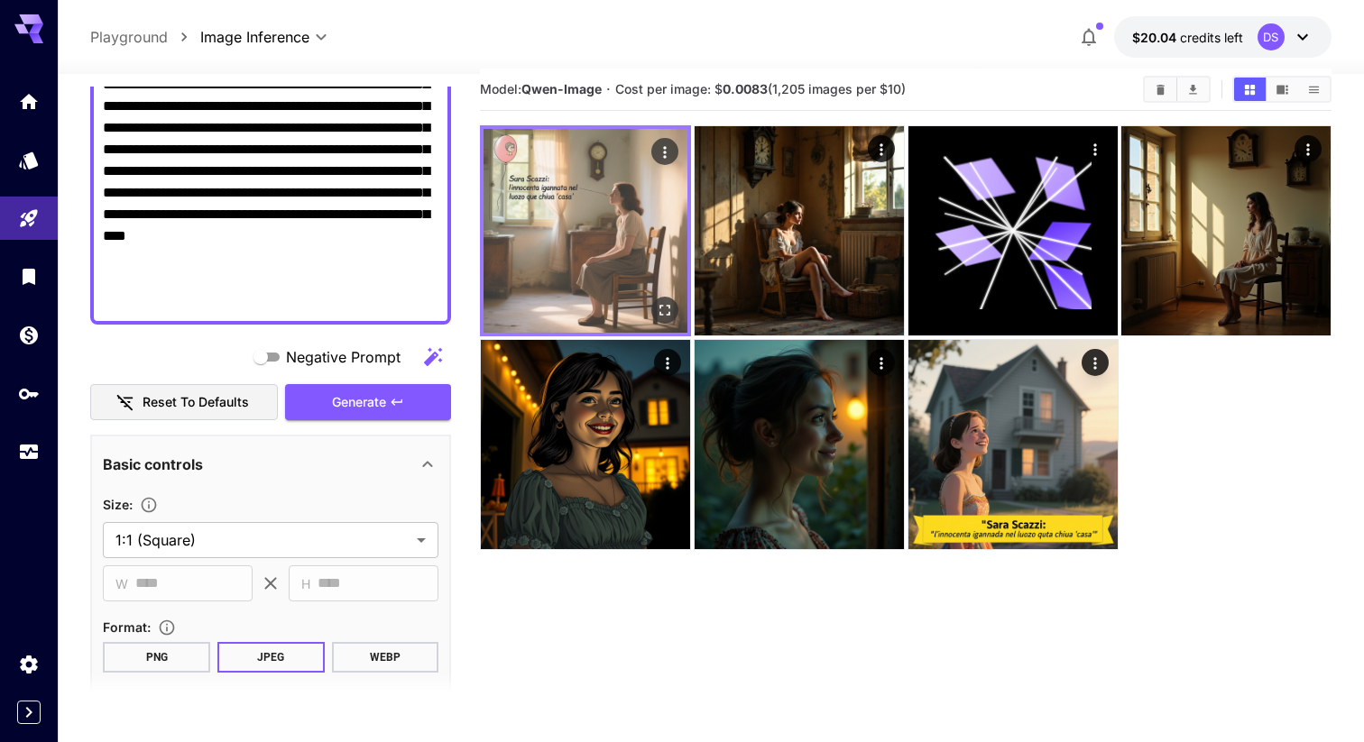
click at [523, 229] on img at bounding box center [586, 231] width 204 height 204
click at [664, 301] on icon "Open in fullscreen" at bounding box center [665, 310] width 18 height 18
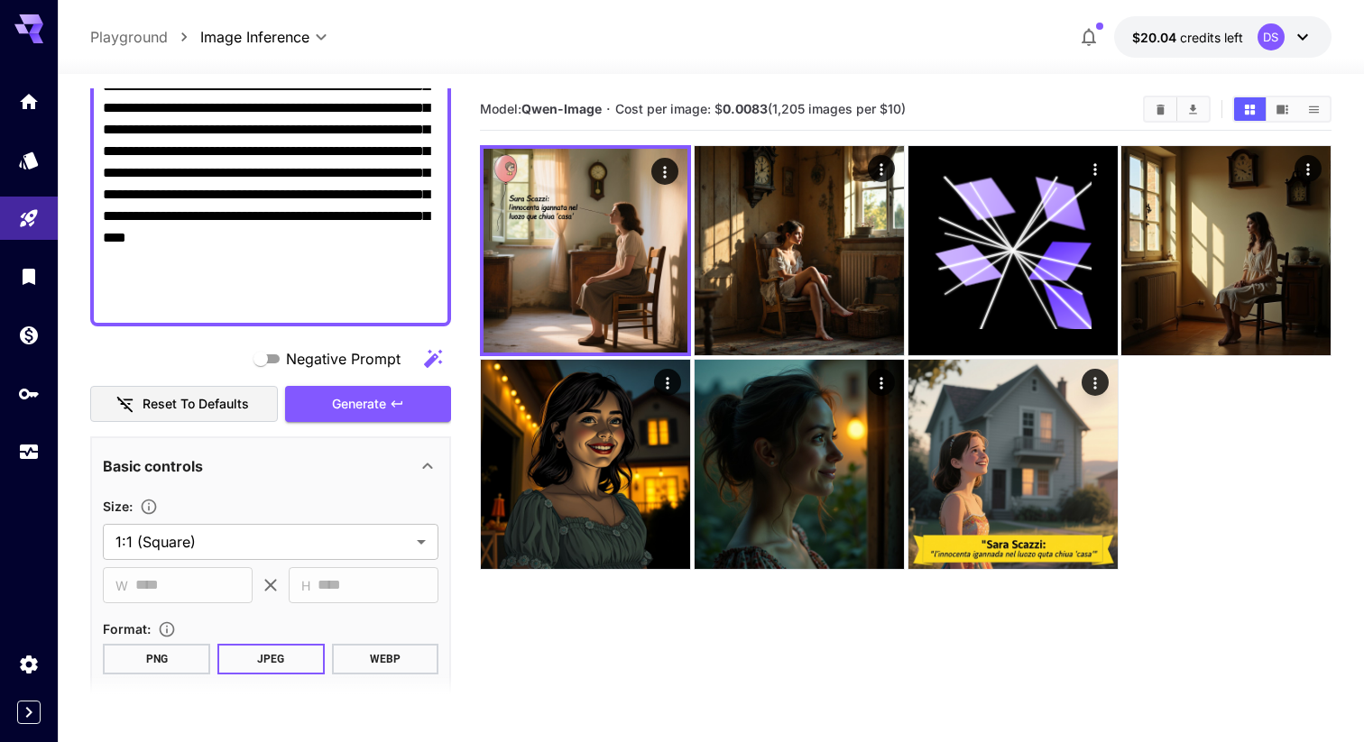
click at [961, 30] on div "**********" at bounding box center [710, 36] width 1241 height 41
click at [981, 44] on div "**********" at bounding box center [710, 36] width 1241 height 41
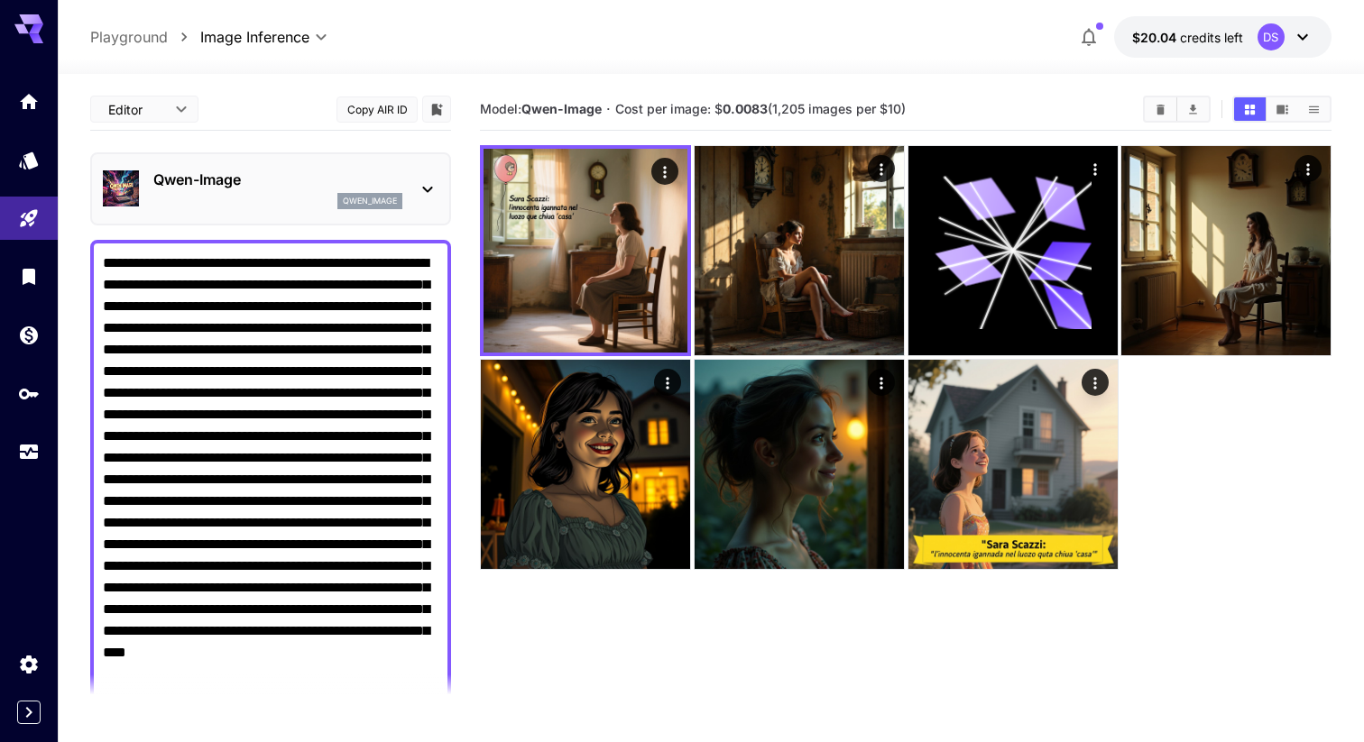
click at [245, 172] on p "Qwen-Image" at bounding box center [277, 180] width 249 height 22
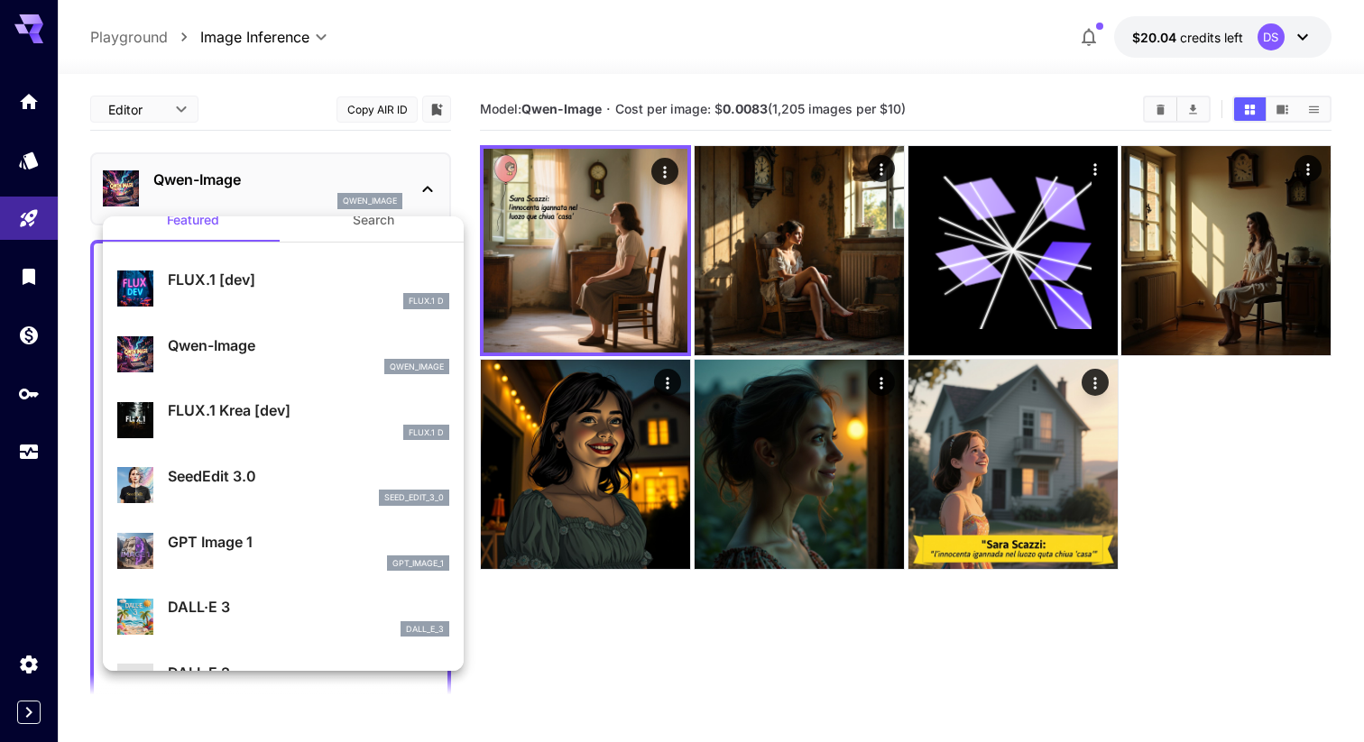
scroll to position [30, 0]
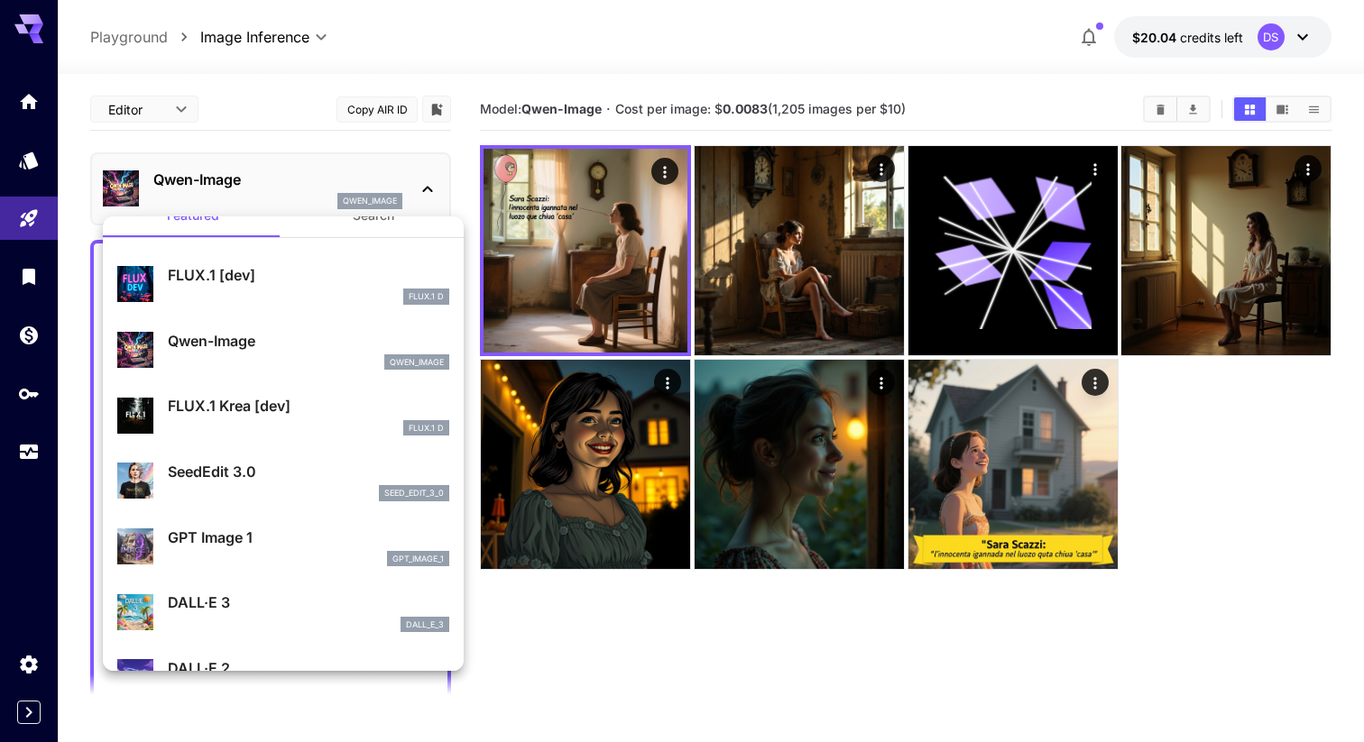
click at [977, 21] on div at bounding box center [682, 371] width 1364 height 742
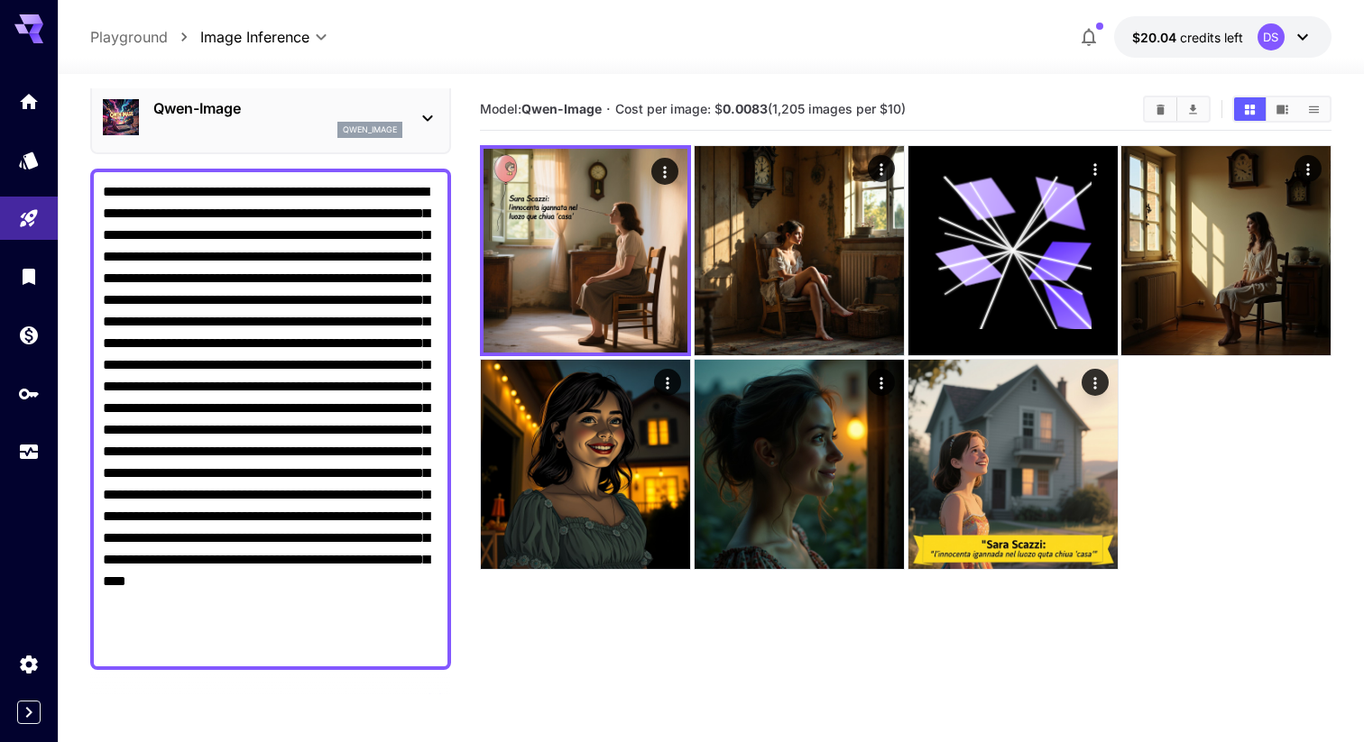
scroll to position [94, 0]
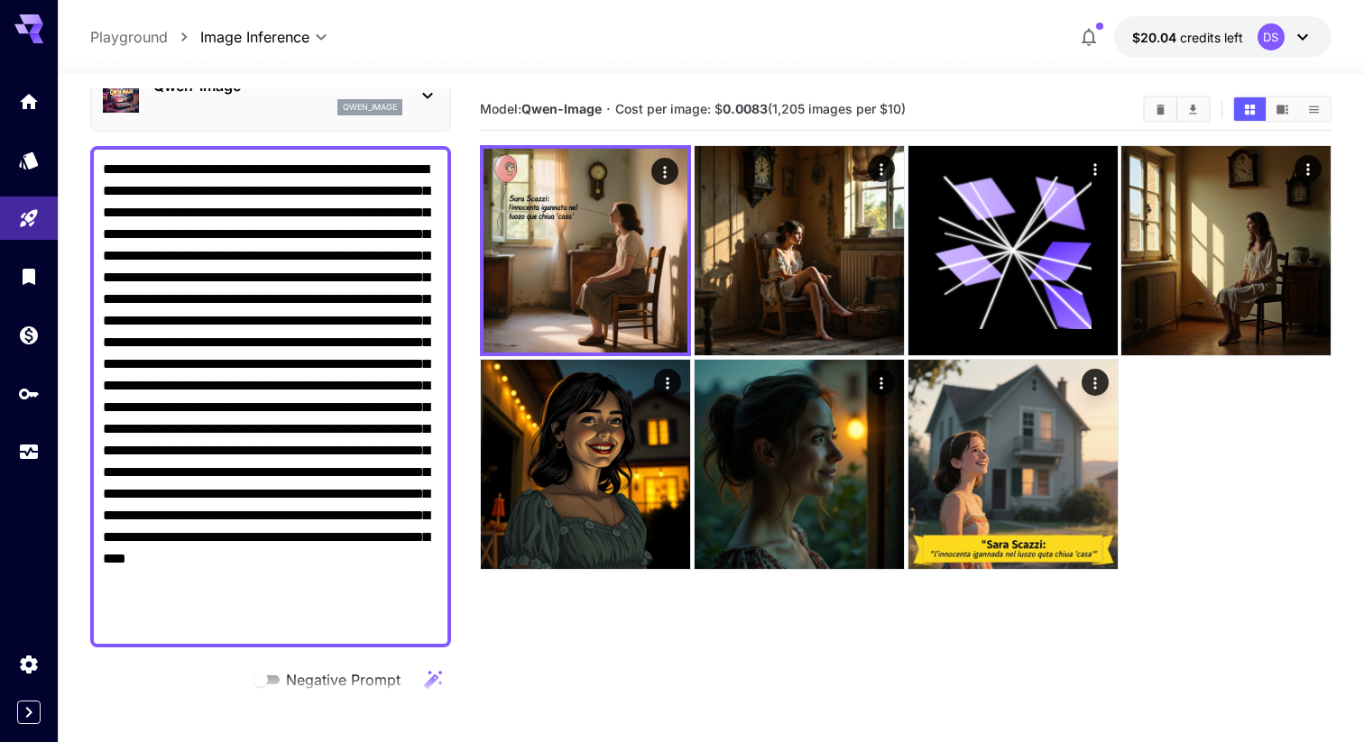
click at [300, 286] on textarea "Negative Prompt" at bounding box center [271, 397] width 336 height 476
click at [272, 279] on textarea "Negative Prompt" at bounding box center [271, 397] width 336 height 476
paste textarea
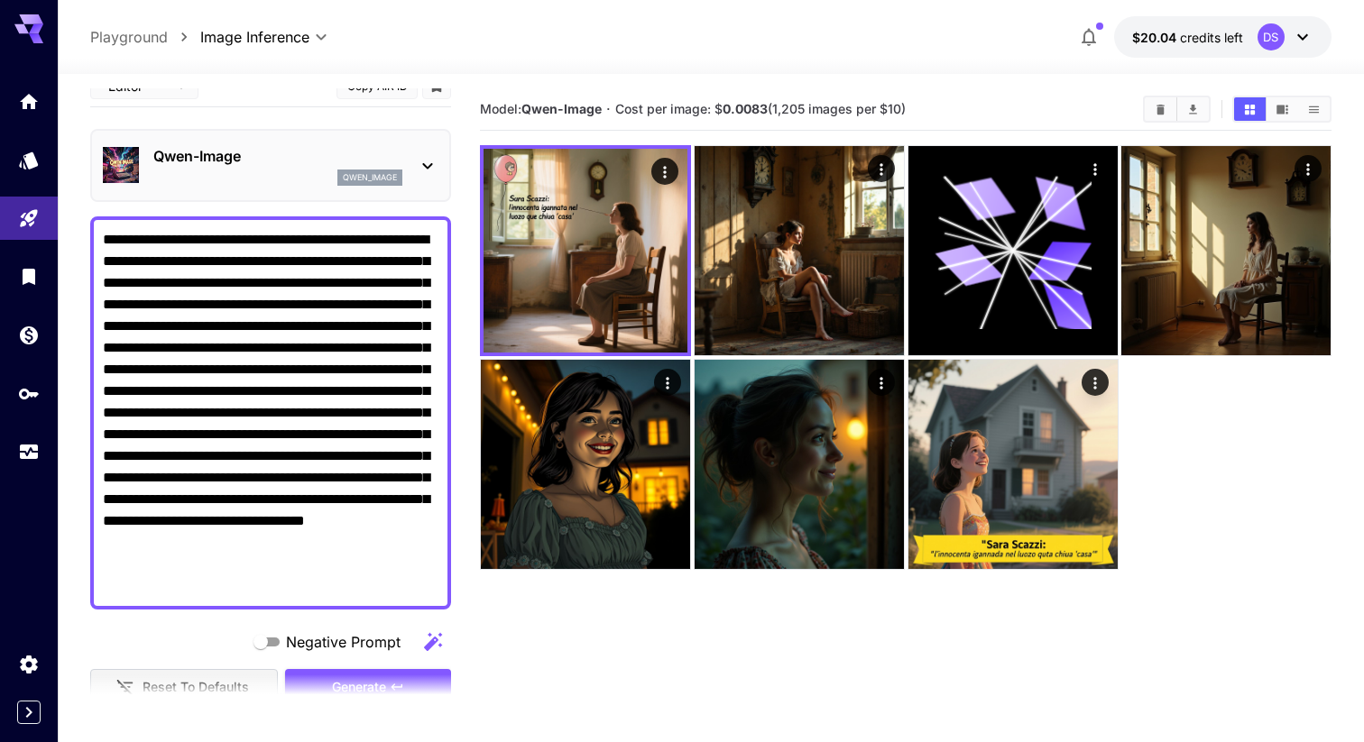
scroll to position [33, 0]
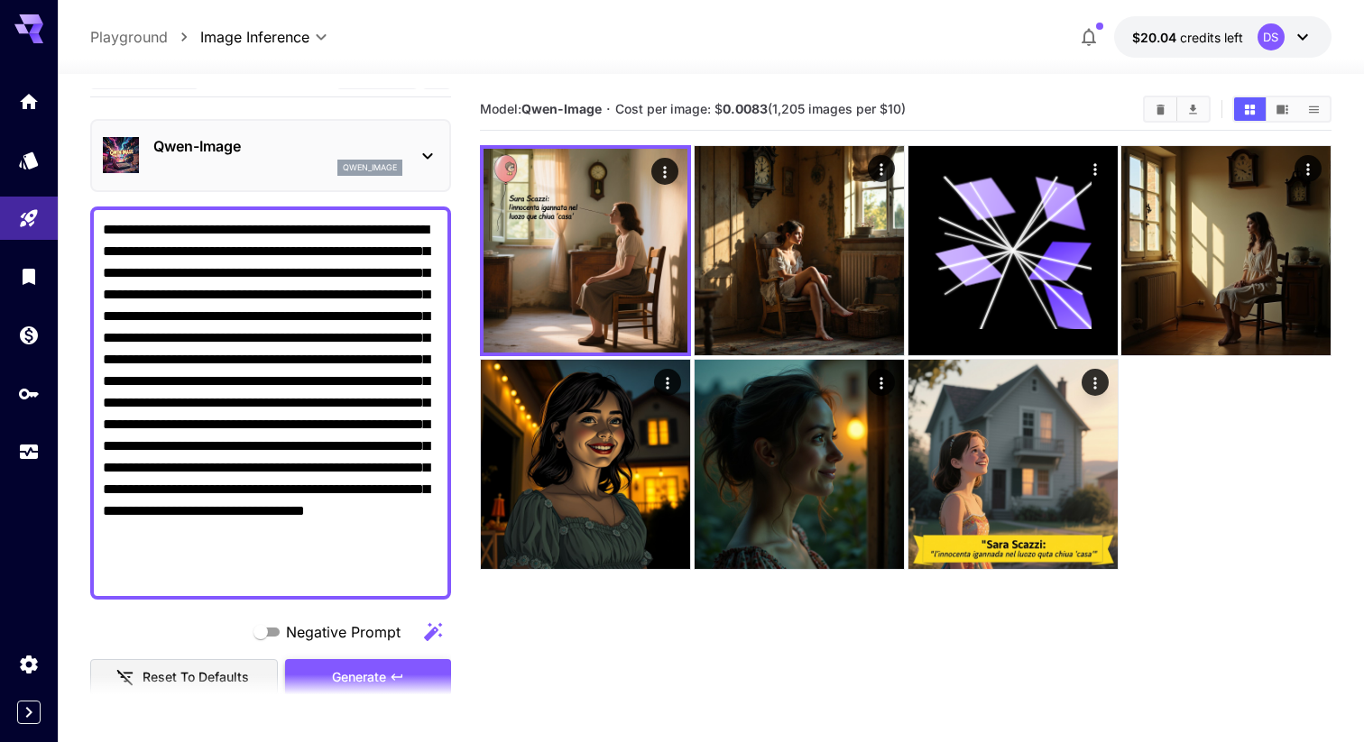
type textarea "**********"
click at [356, 668] on span "Generate" at bounding box center [359, 678] width 54 height 23
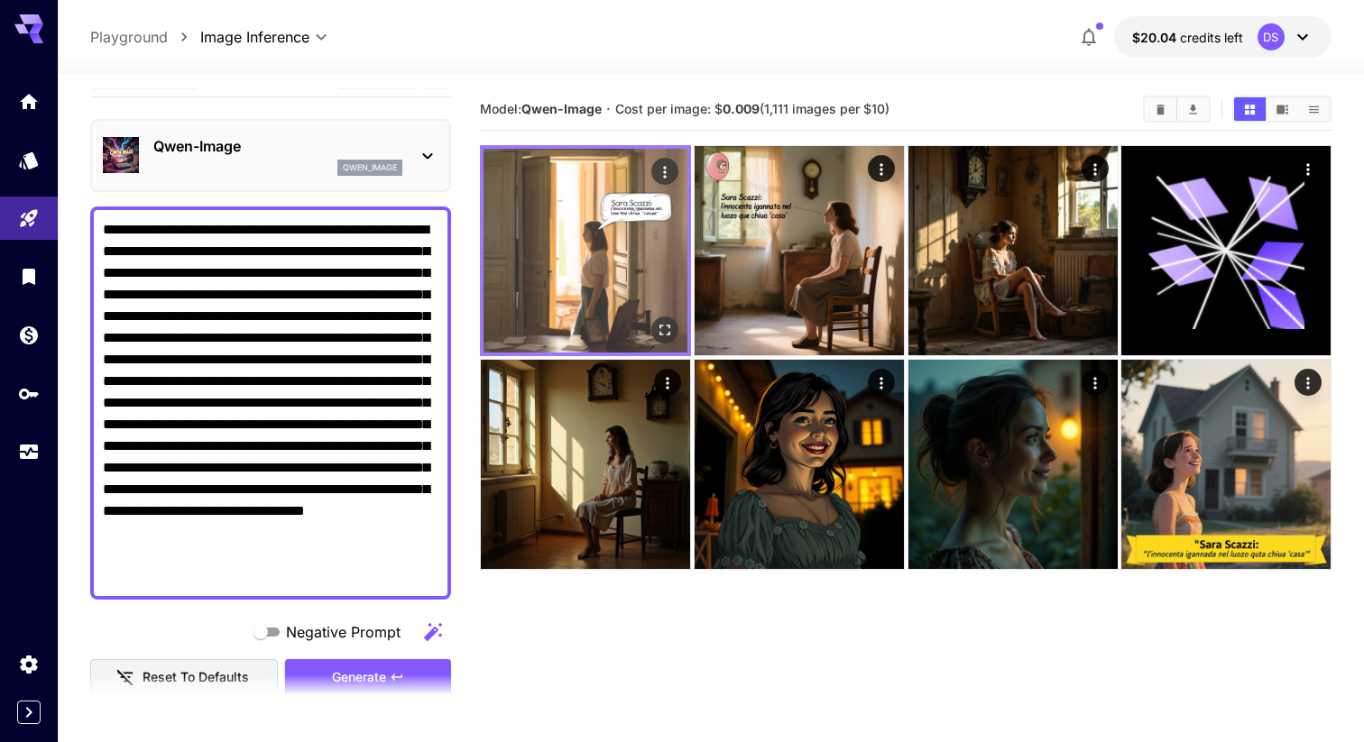
click at [582, 251] on img at bounding box center [586, 251] width 204 height 204
click at [659, 324] on icon "Open in fullscreen" at bounding box center [665, 330] width 18 height 18
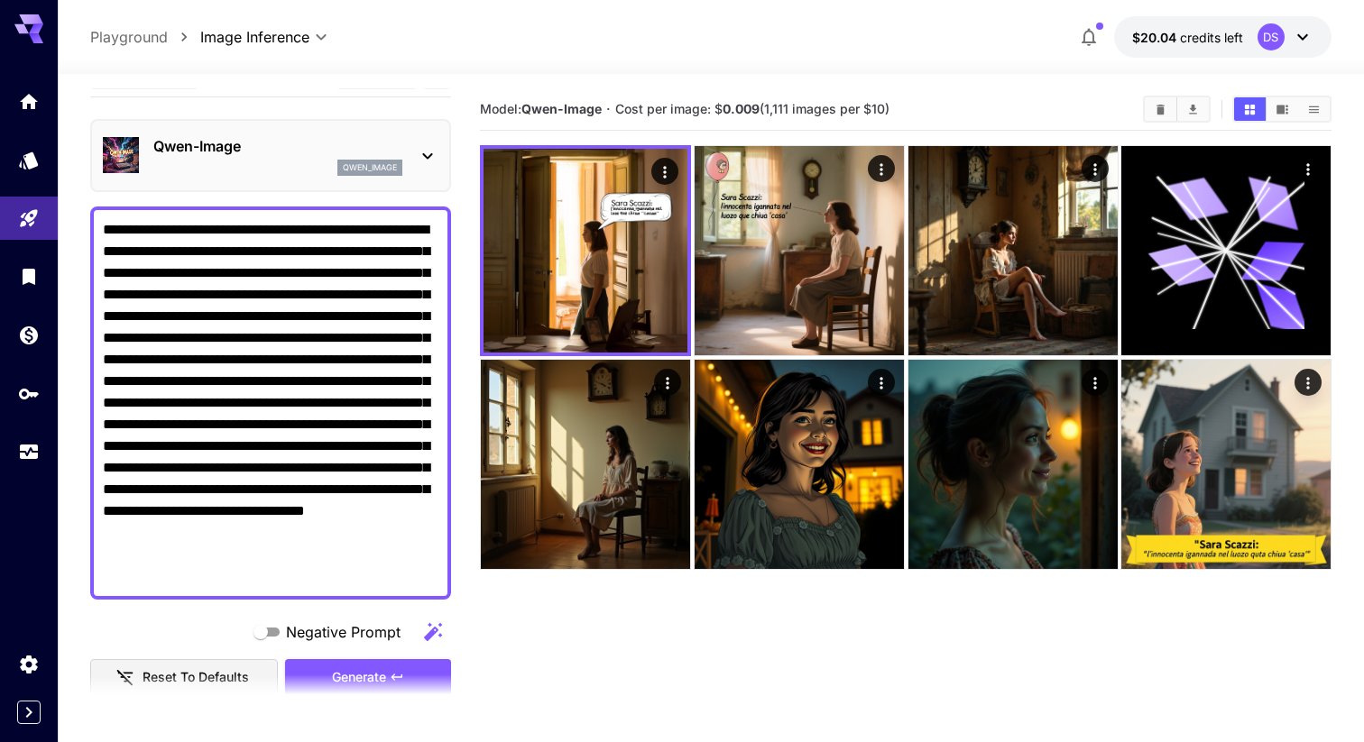
click at [254, 161] on div "qwen_image" at bounding box center [277, 168] width 249 height 16
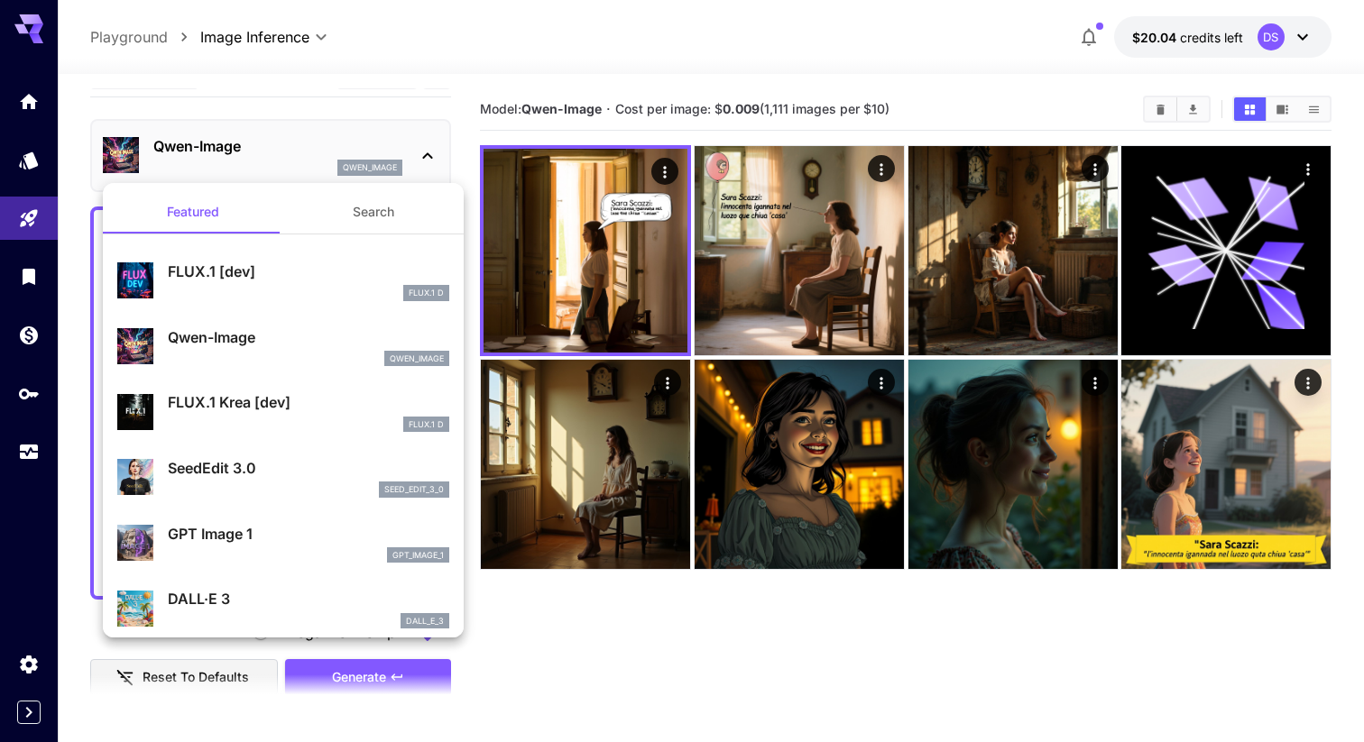
click at [256, 281] on p "FLUX.1 [dev]" at bounding box center [308, 272] width 281 height 22
type input "**"
type input "***"
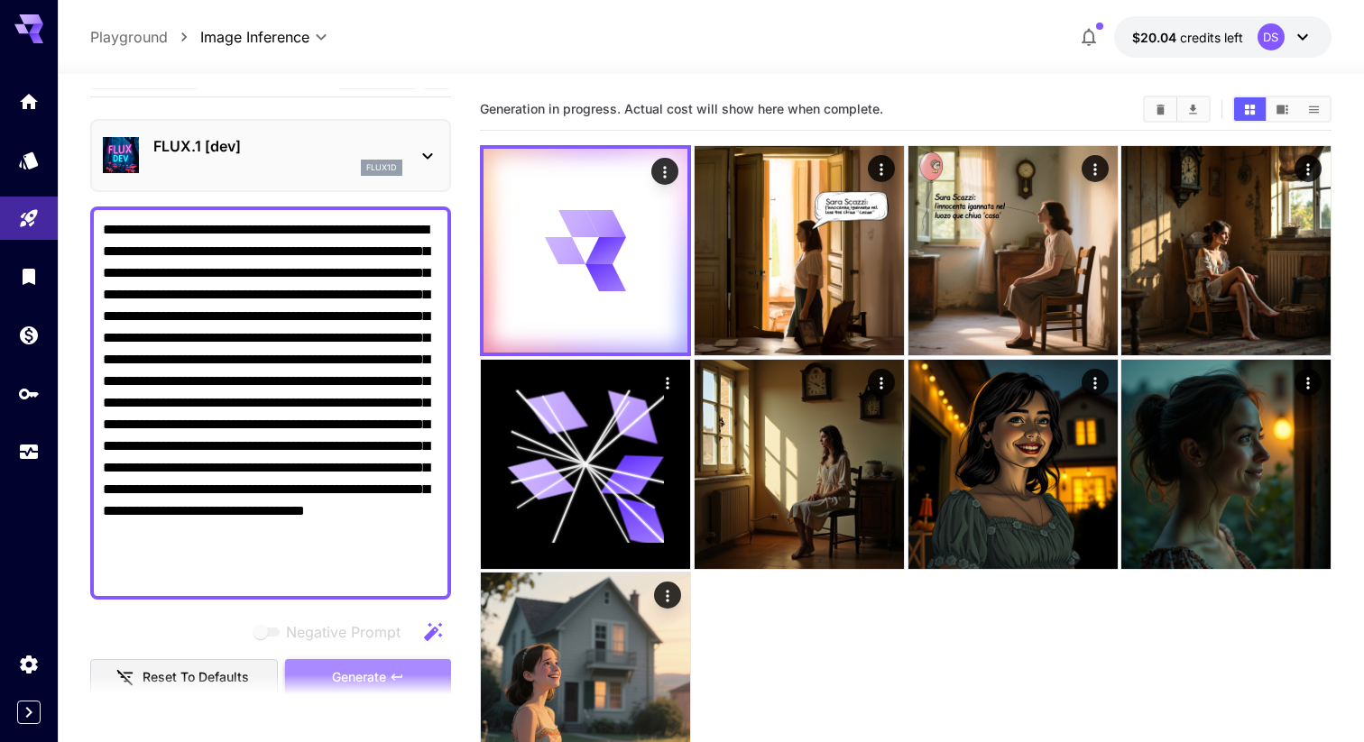
click at [349, 670] on span "Generate" at bounding box center [359, 678] width 54 height 23
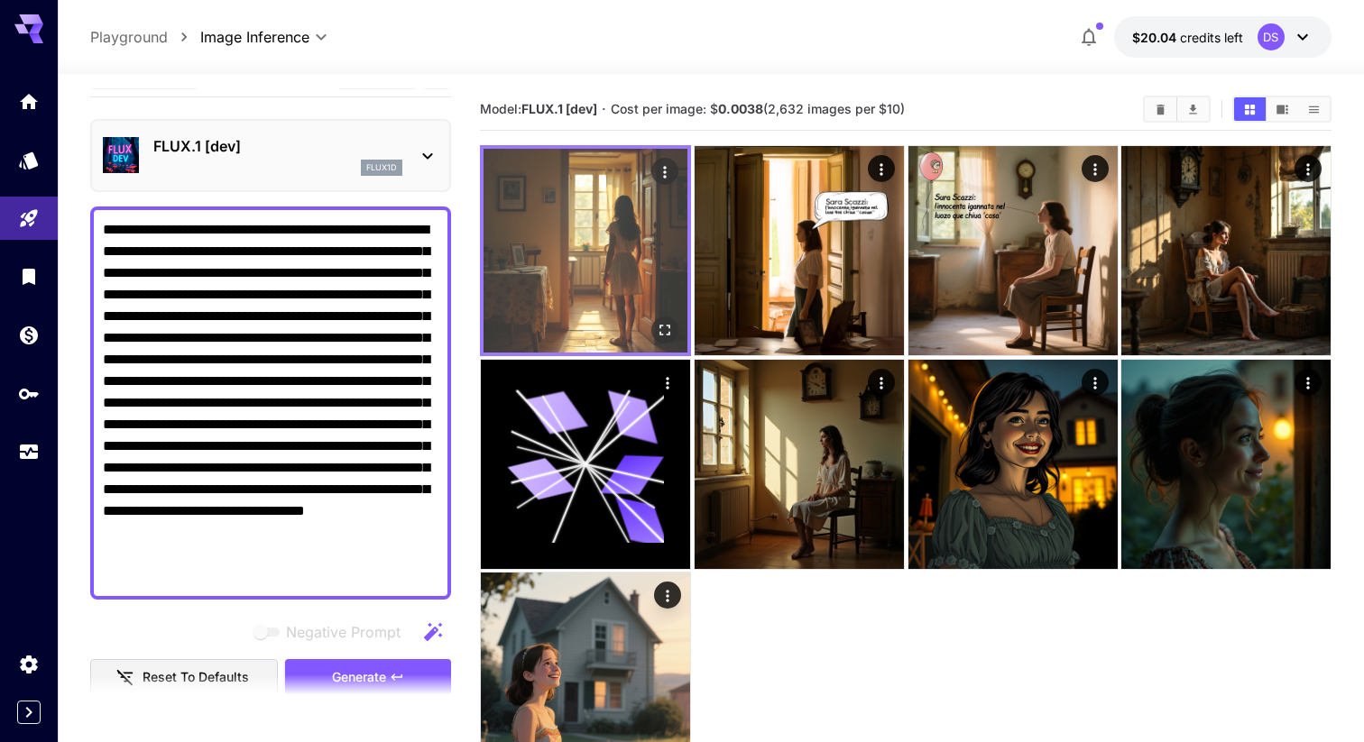
click at [594, 248] on img at bounding box center [586, 251] width 204 height 204
click at [664, 330] on icon "Open in fullscreen" at bounding box center [665, 330] width 18 height 18
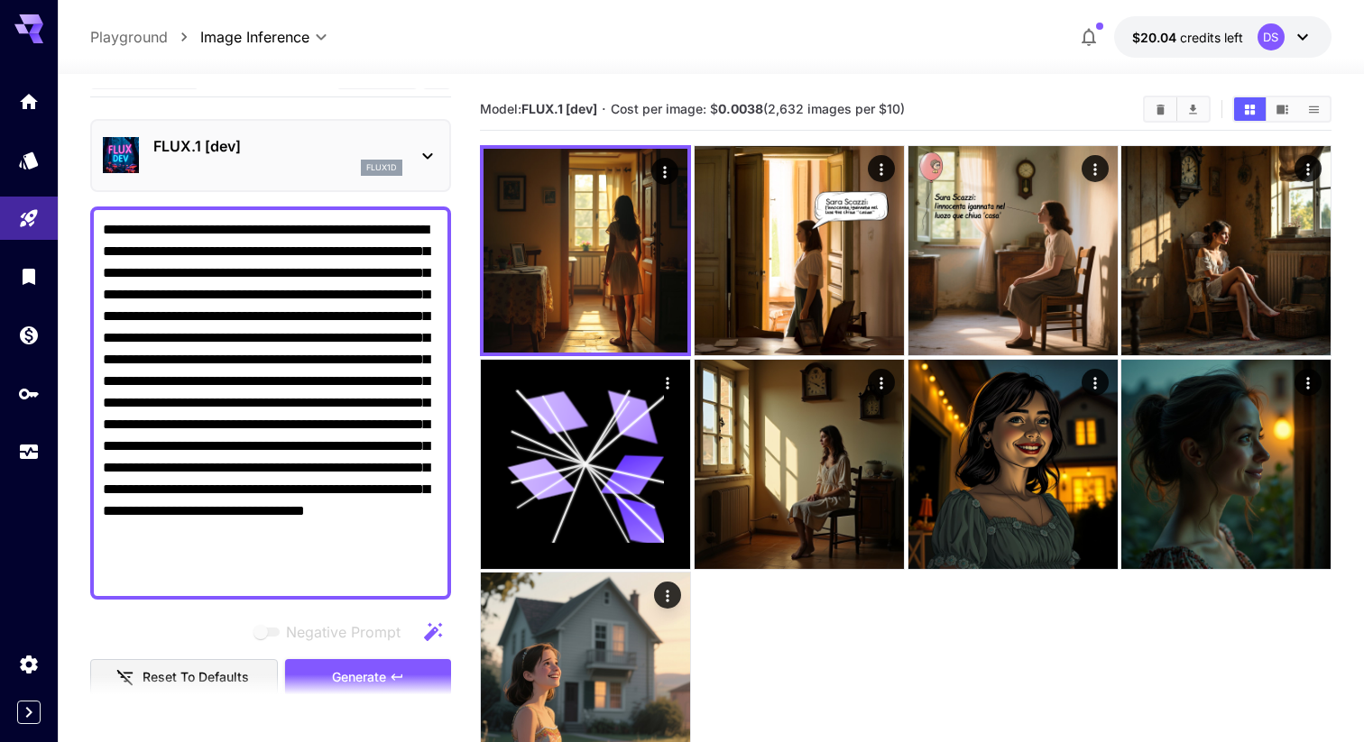
click at [325, 150] on p "FLUX.1 [dev]" at bounding box center [277, 146] width 249 height 22
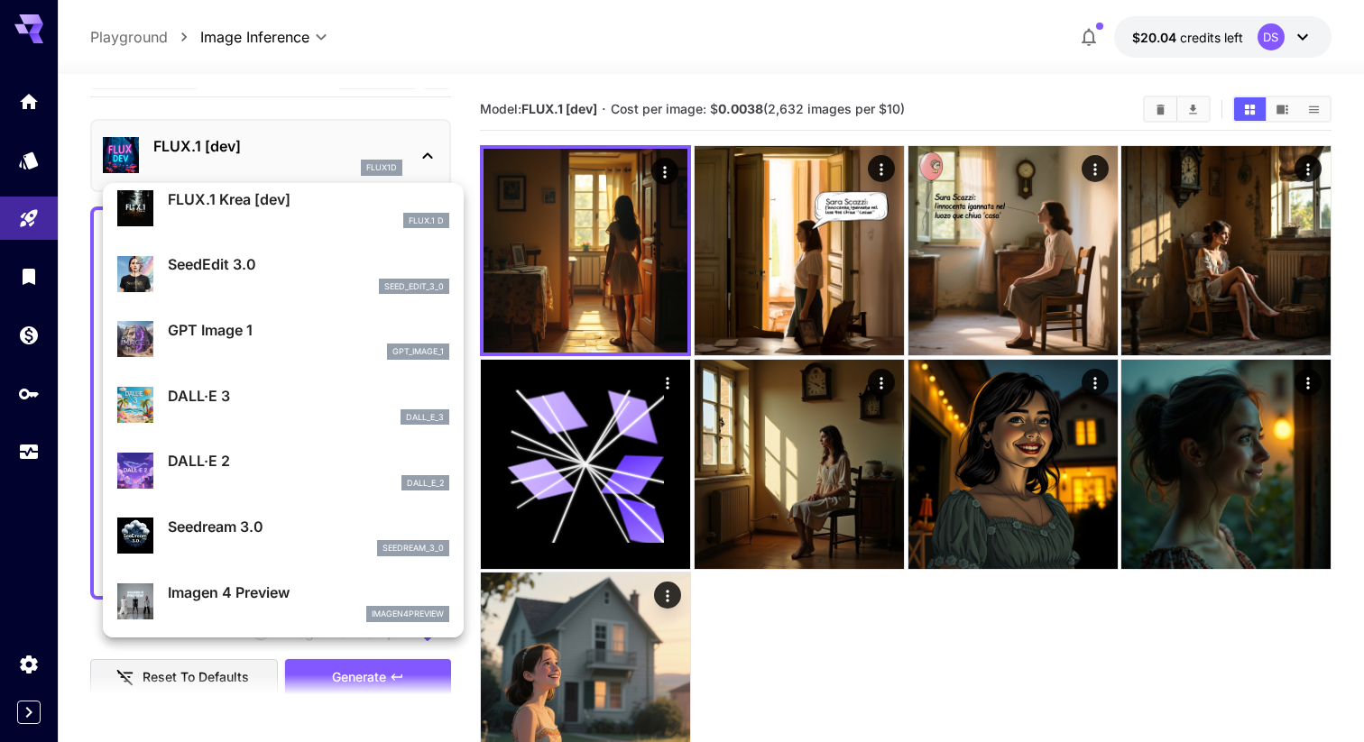
scroll to position [221, 0]
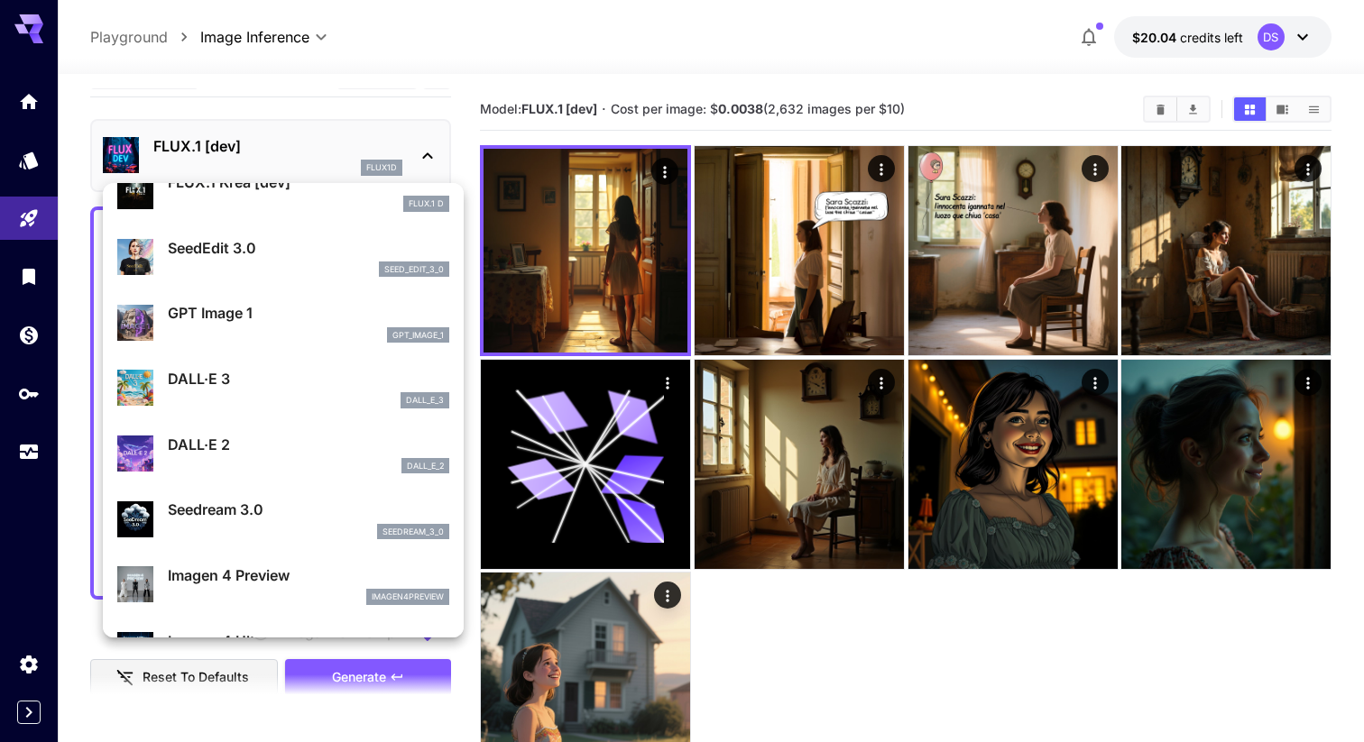
click at [305, 341] on div "gpt_image_1" at bounding box center [308, 335] width 281 height 16
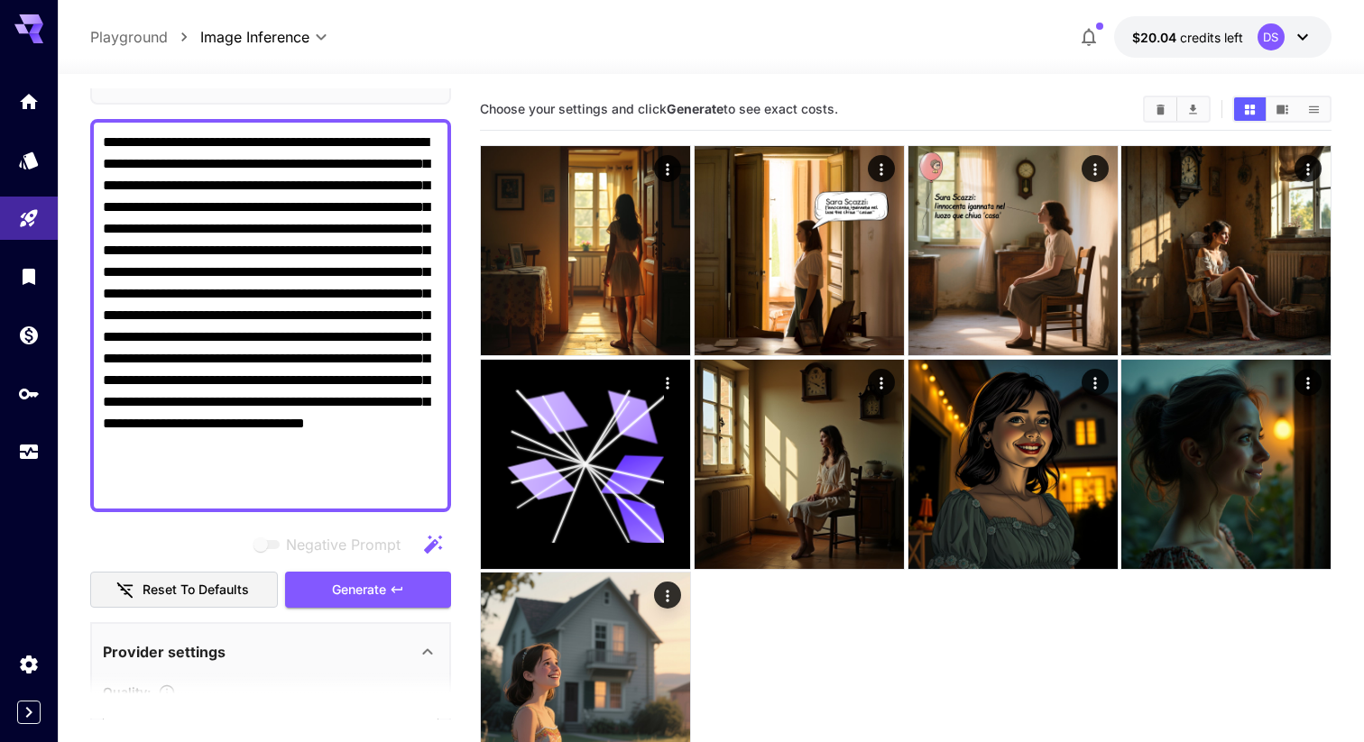
scroll to position [131, 0]
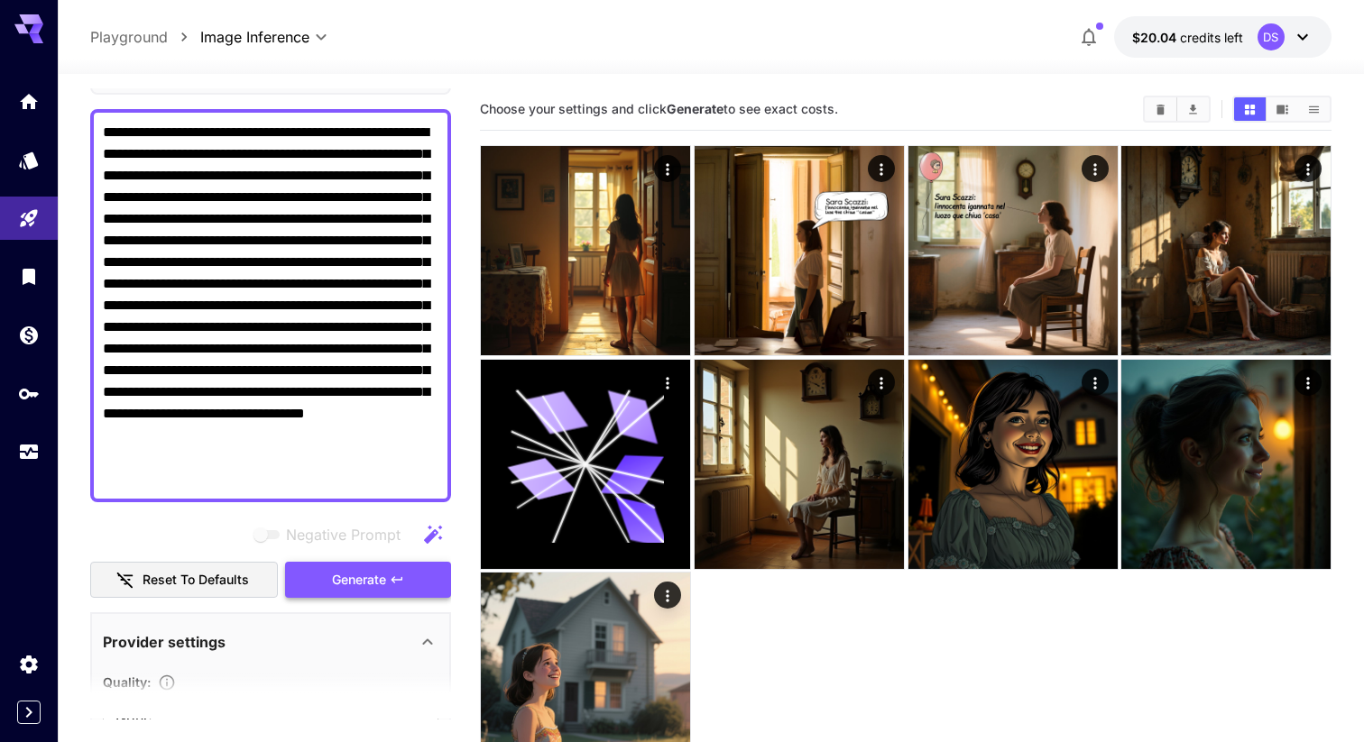
click at [369, 574] on span "Generate" at bounding box center [359, 580] width 54 height 23
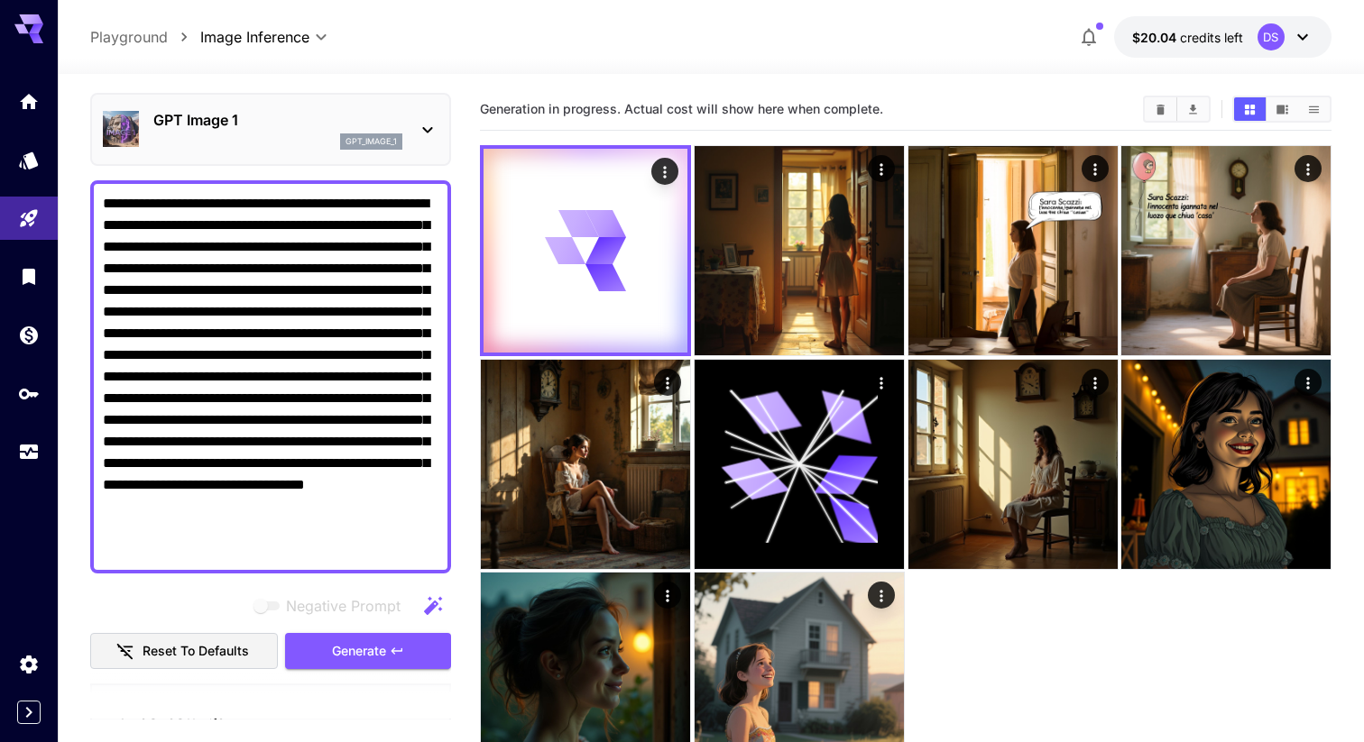
scroll to position [0, 0]
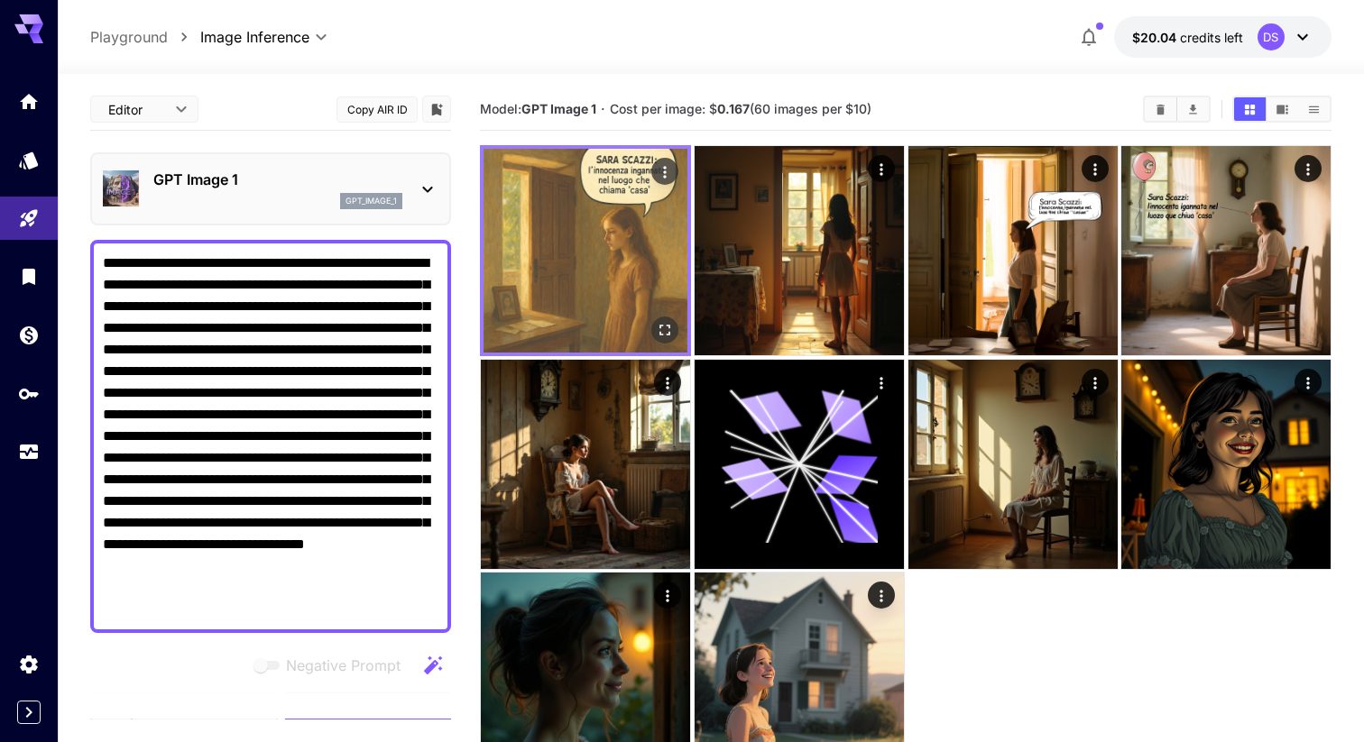
click at [605, 223] on img at bounding box center [586, 251] width 204 height 204
click at [667, 329] on icon "Open in fullscreen" at bounding box center [665, 330] width 18 height 18
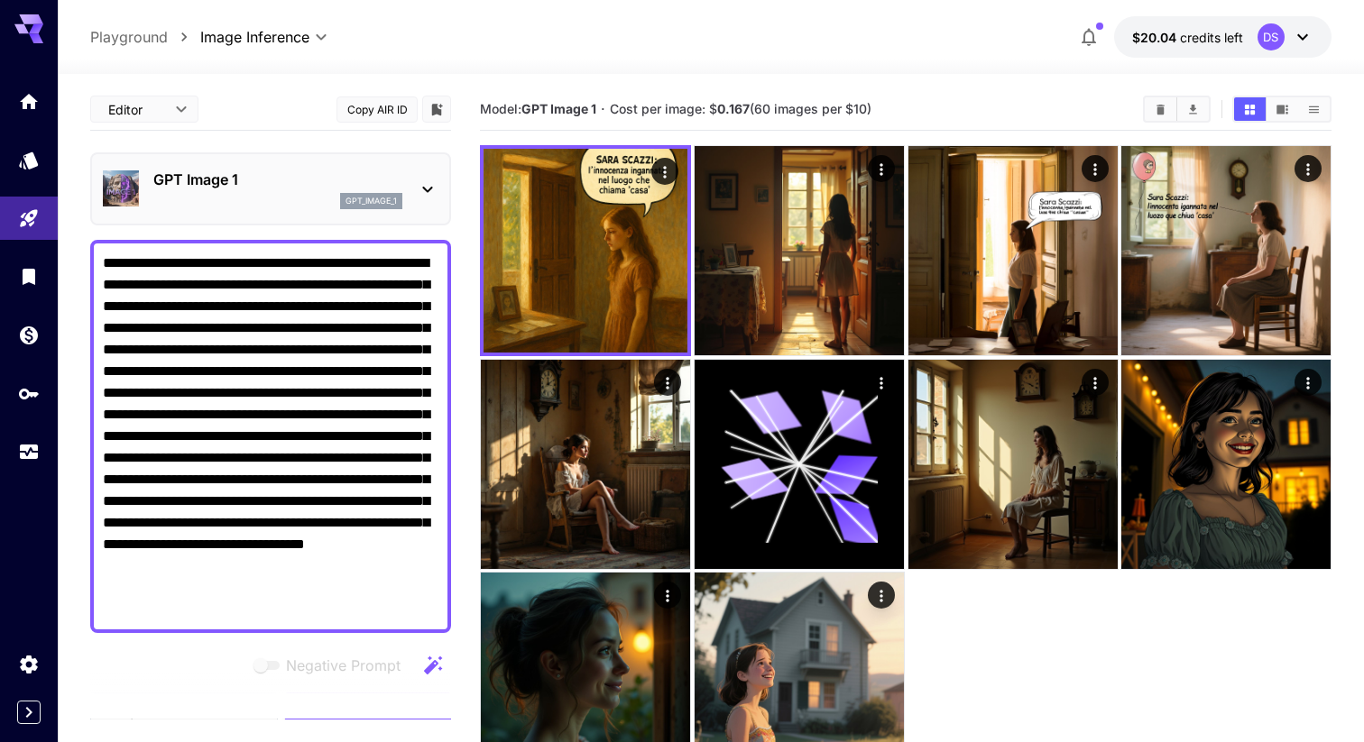
click at [261, 196] on div "gpt_image_1" at bounding box center [277, 201] width 249 height 16
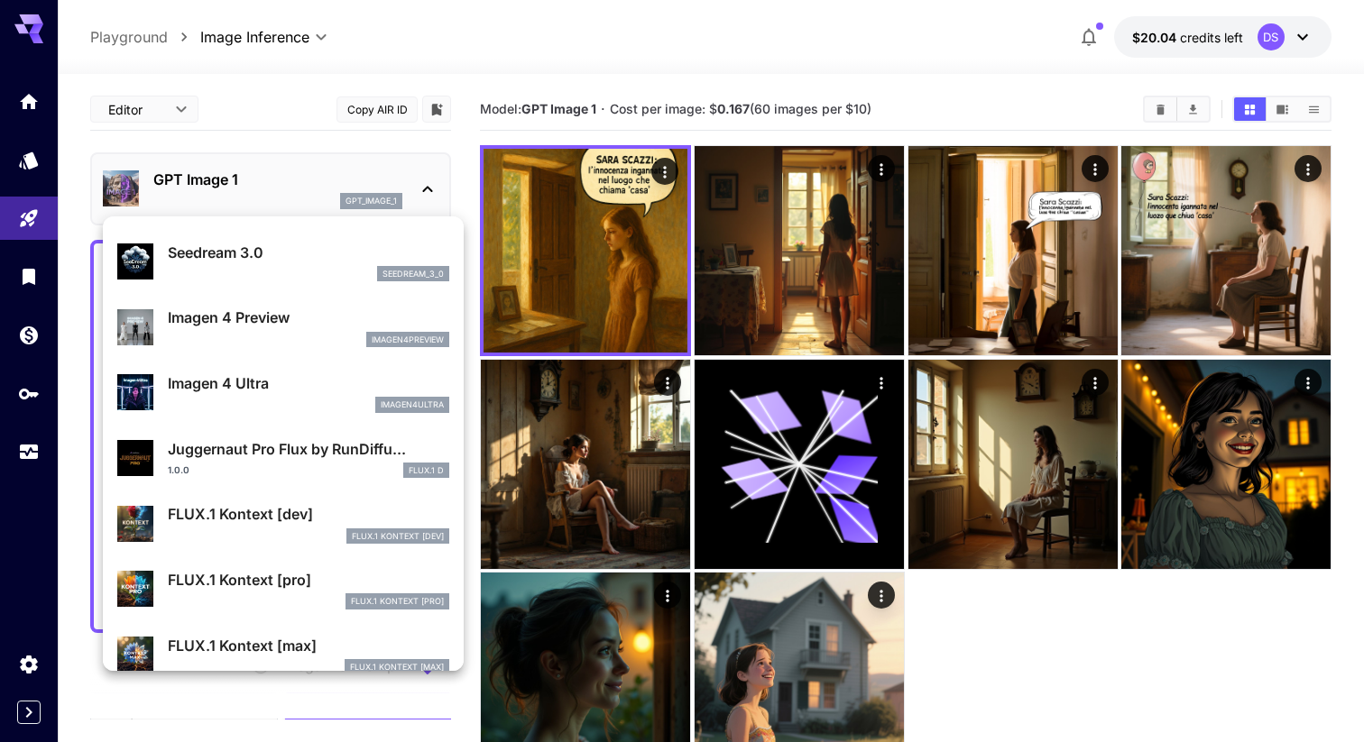
scroll to position [521, 0]
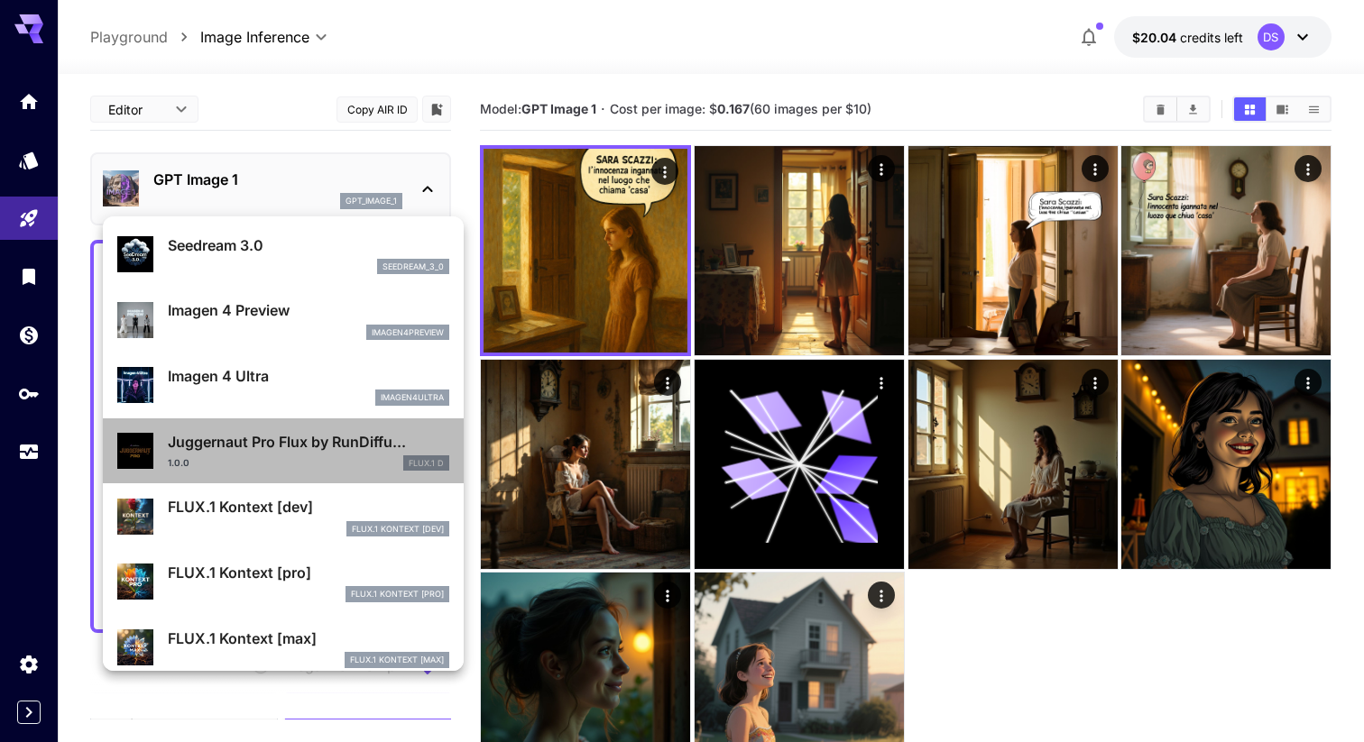
click at [259, 450] on p "Juggernaut Pro Flux by RunDiffu..." at bounding box center [308, 442] width 281 height 22
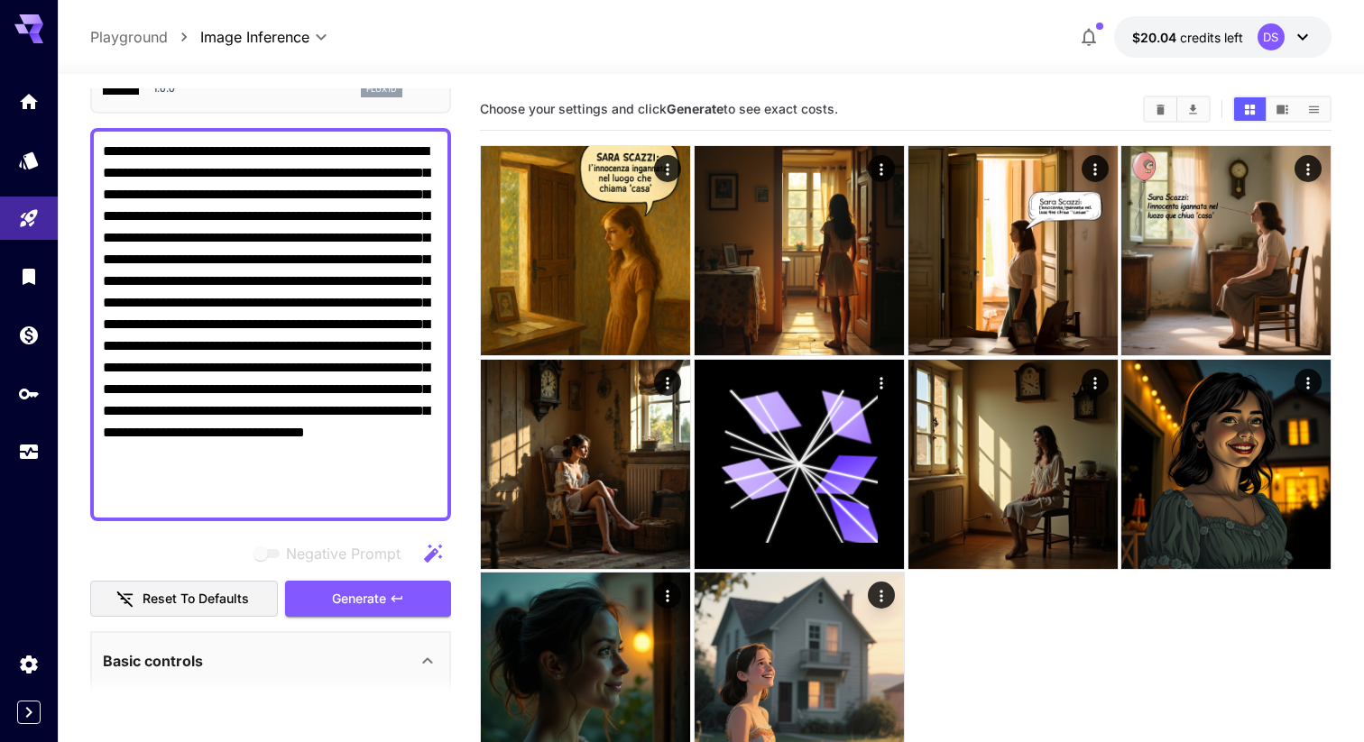
scroll to position [202, 0]
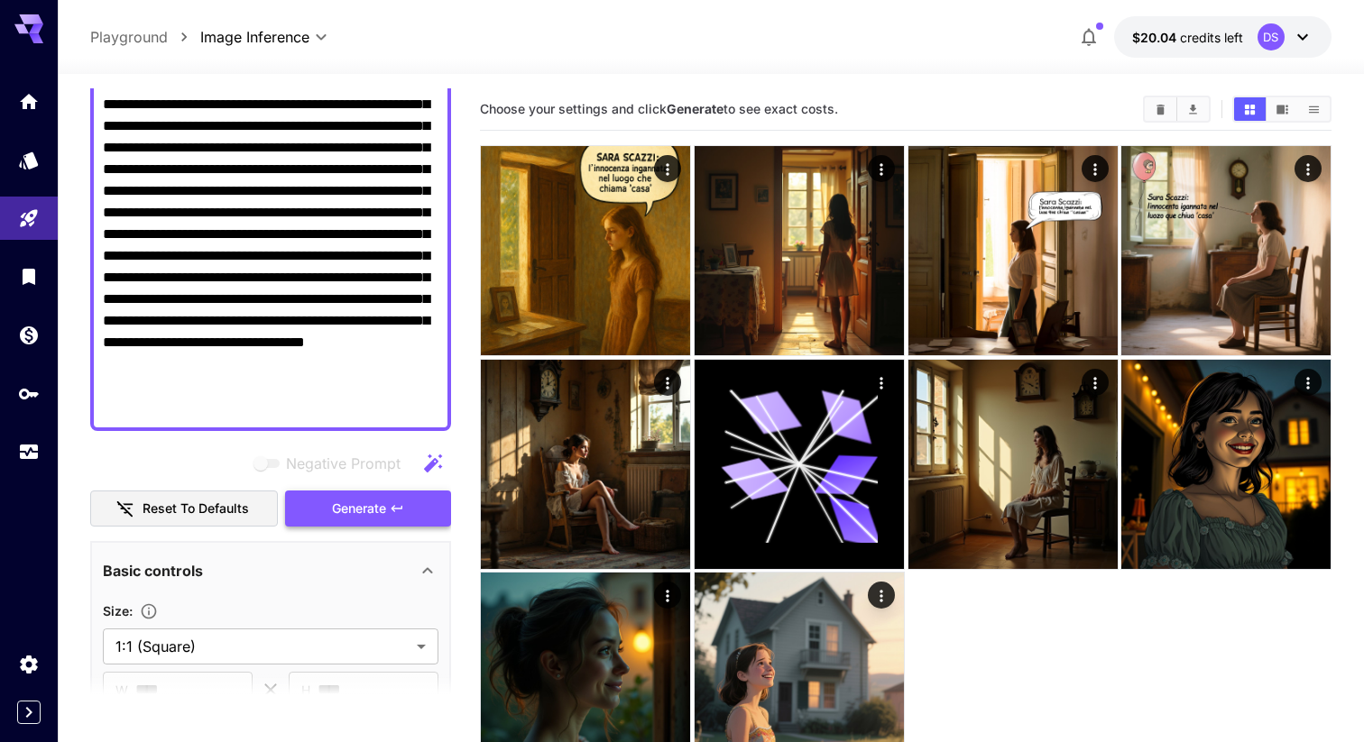
click at [308, 497] on button "Generate" at bounding box center [368, 509] width 166 height 37
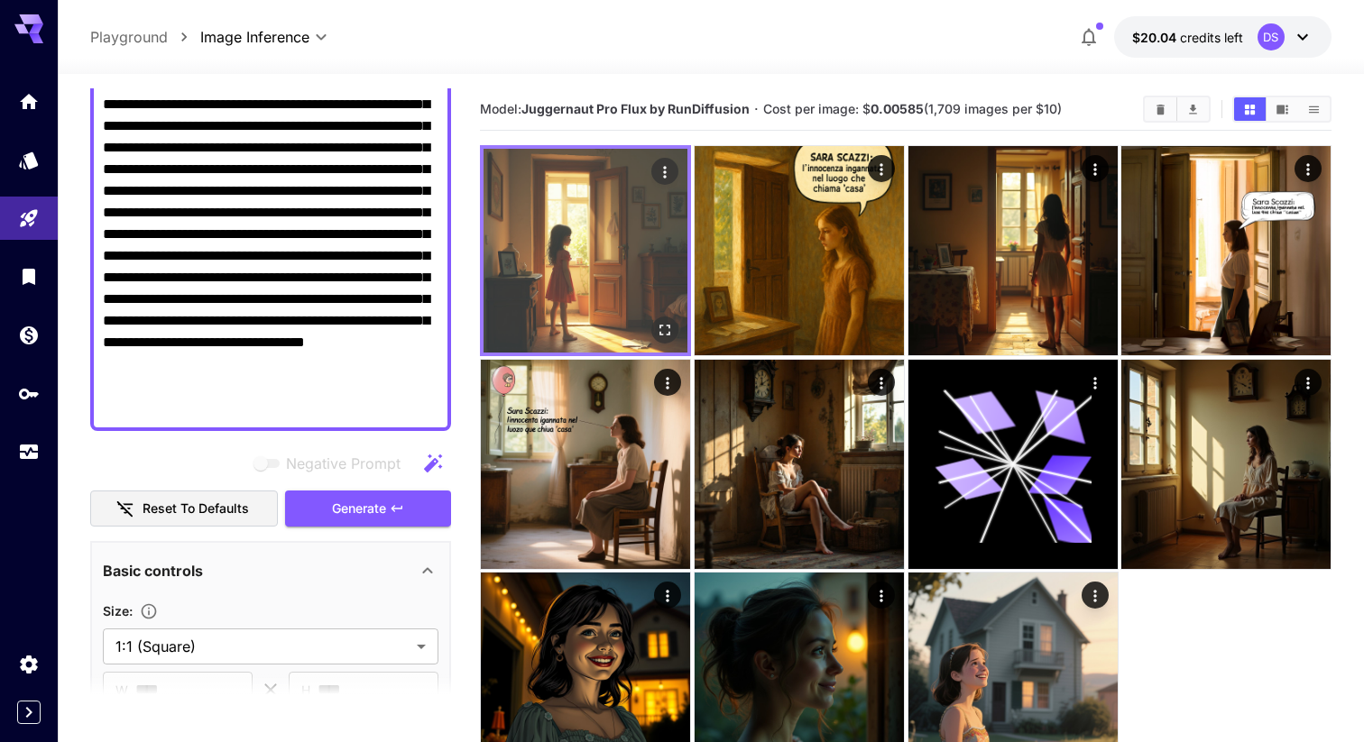
click at [532, 244] on img at bounding box center [586, 251] width 204 height 204
click at [659, 323] on icon "Open in fullscreen" at bounding box center [665, 330] width 18 height 18
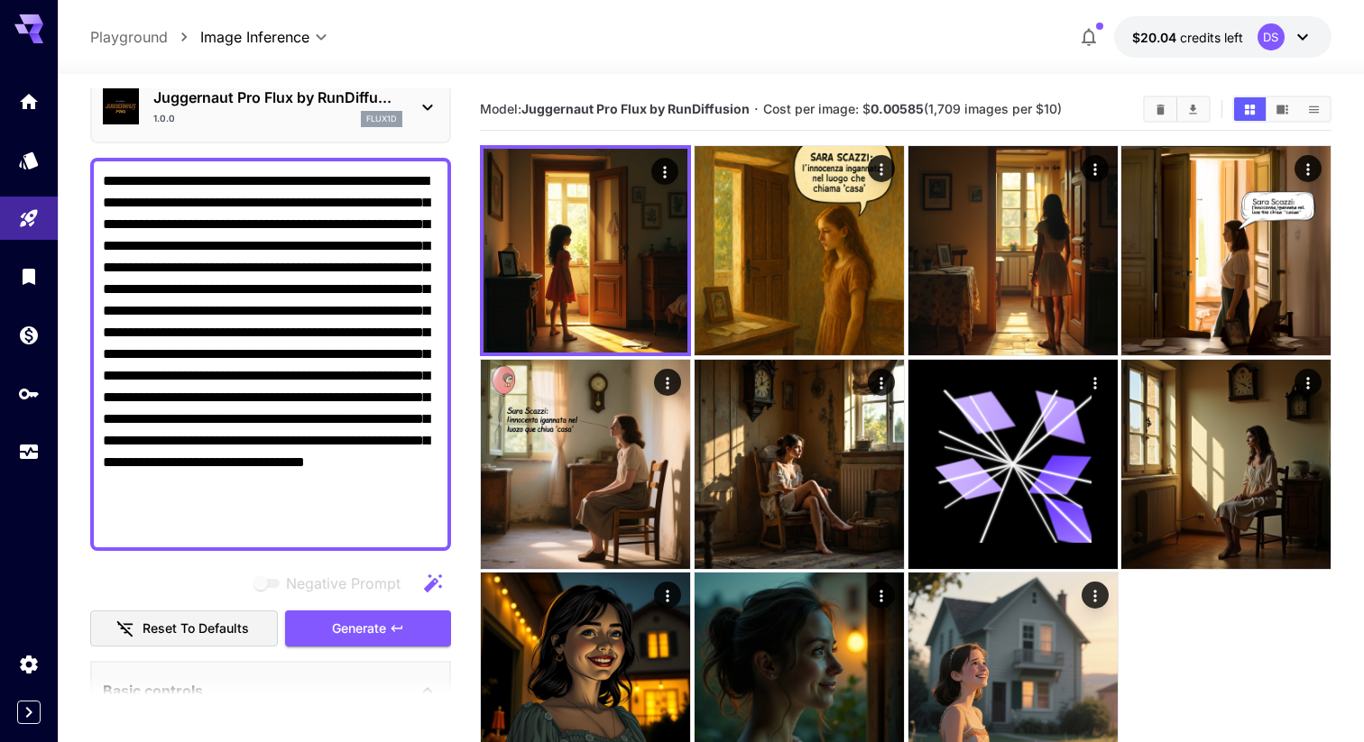
scroll to position [0, 0]
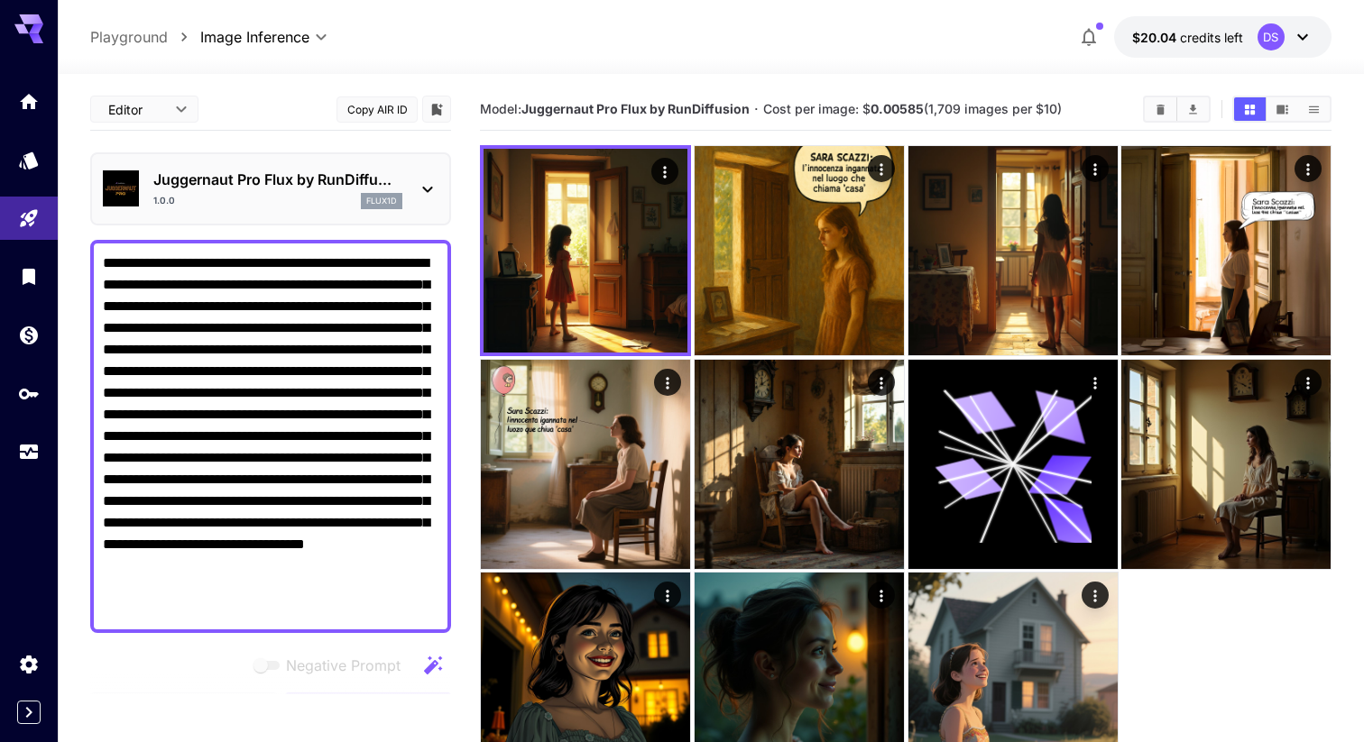
click at [308, 187] on p "Juggernaut Pro Flux by RunDiffu..." at bounding box center [277, 180] width 249 height 22
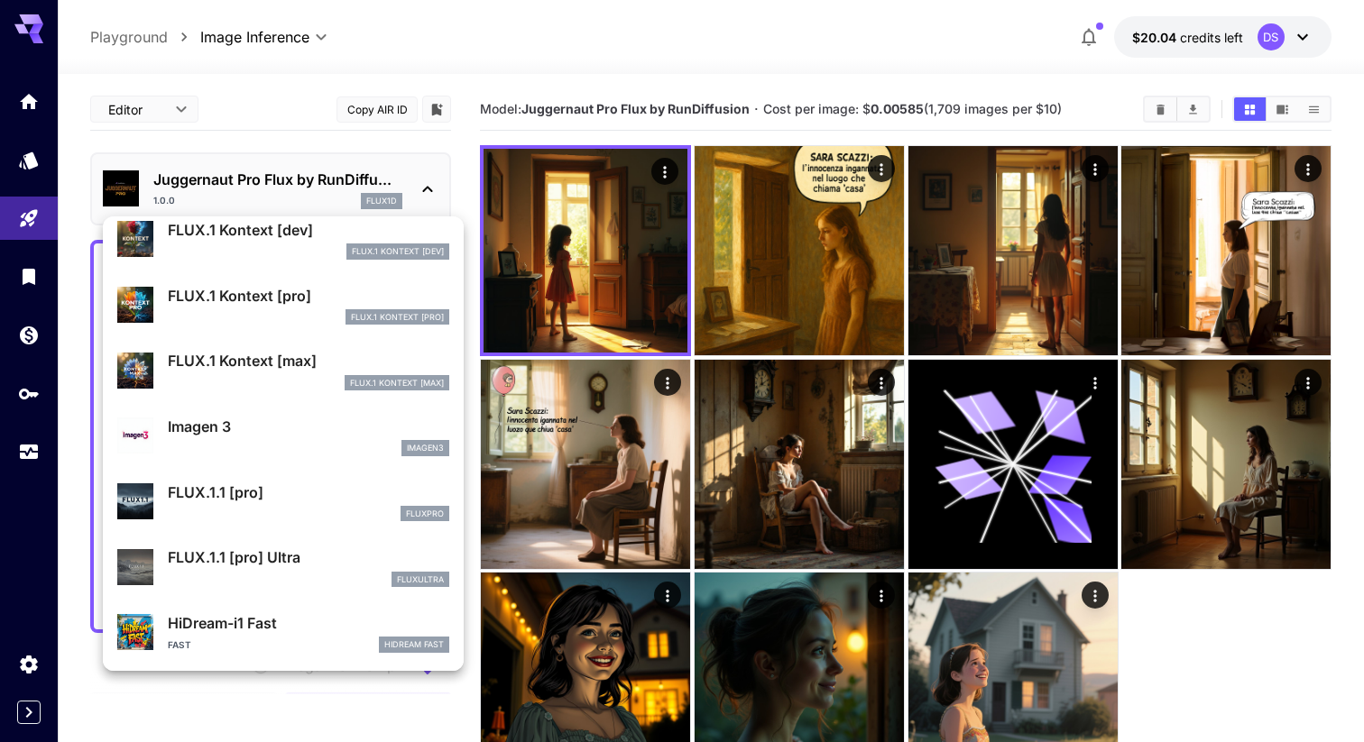
scroll to position [793, 0]
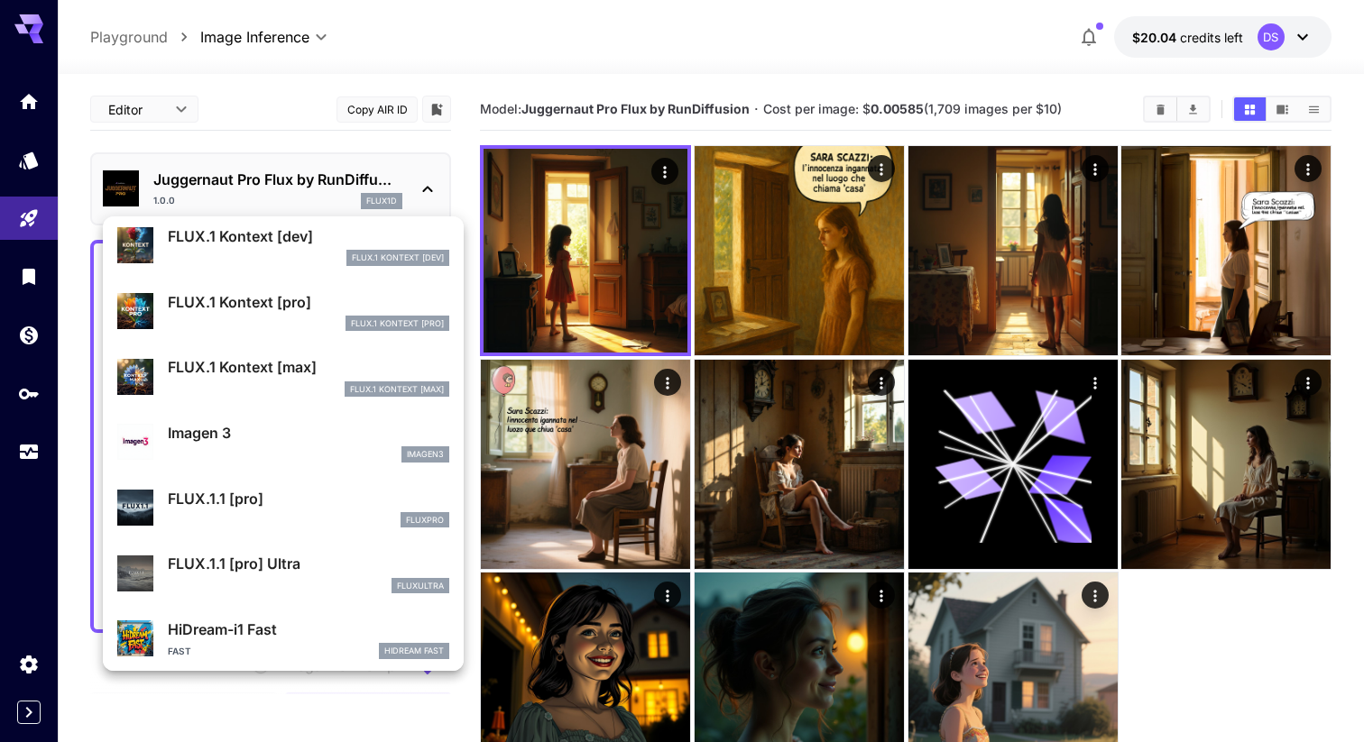
click at [253, 437] on p "Imagen 3" at bounding box center [308, 433] width 281 height 22
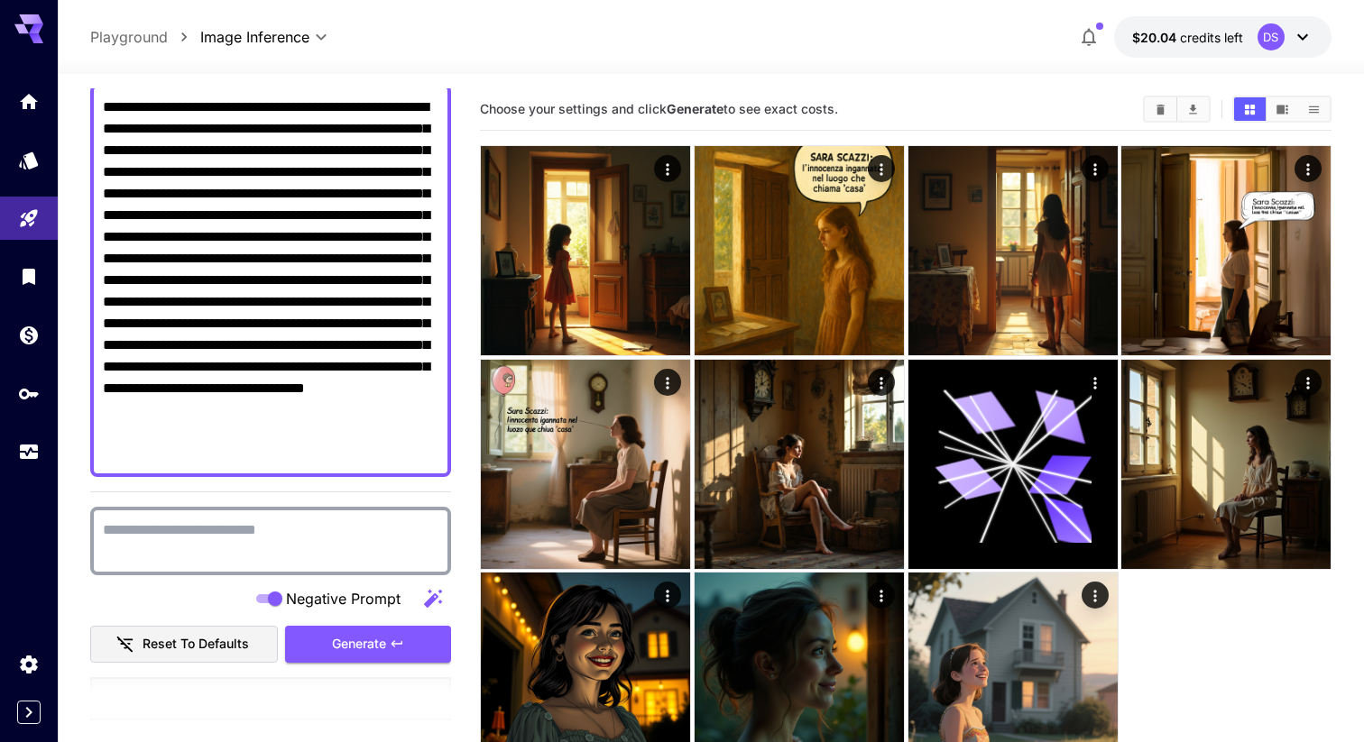
scroll to position [158, 0]
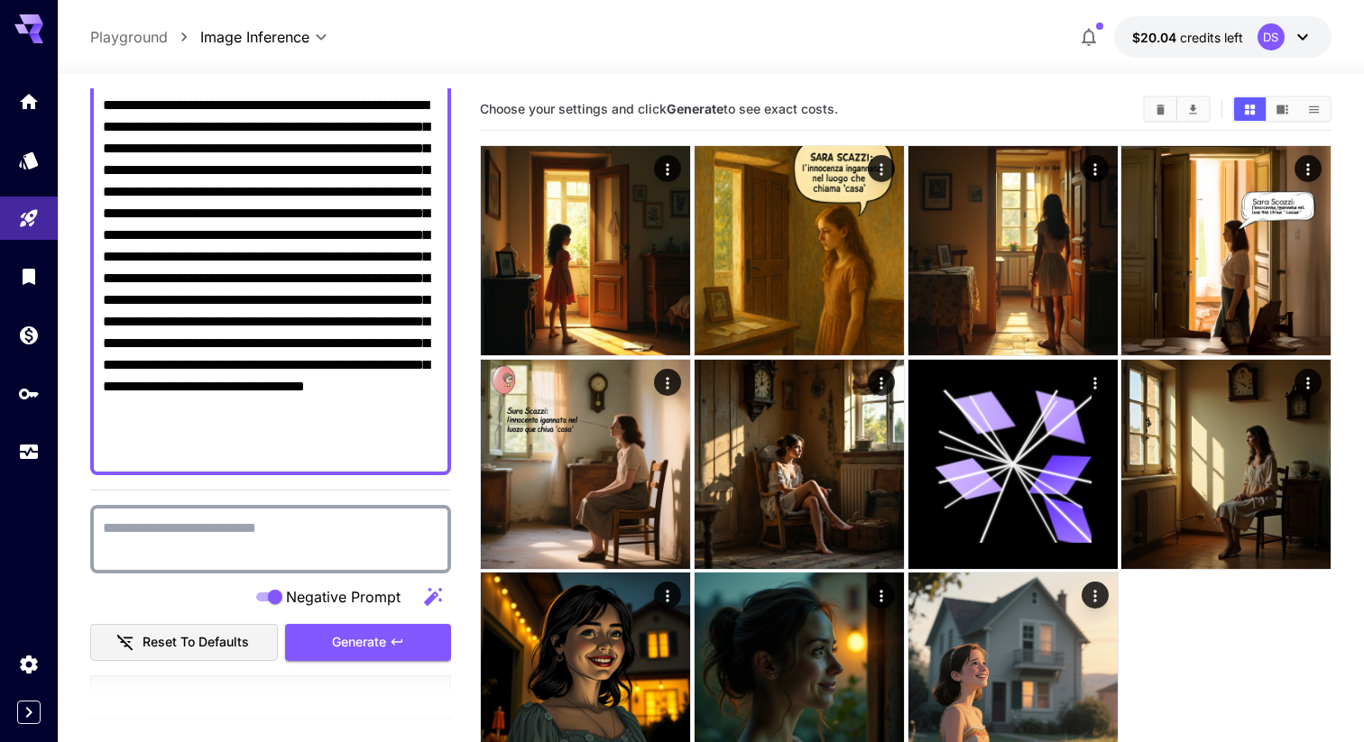
click at [303, 535] on textarea "Negative Prompt" at bounding box center [271, 539] width 336 height 43
paste textarea "**********"
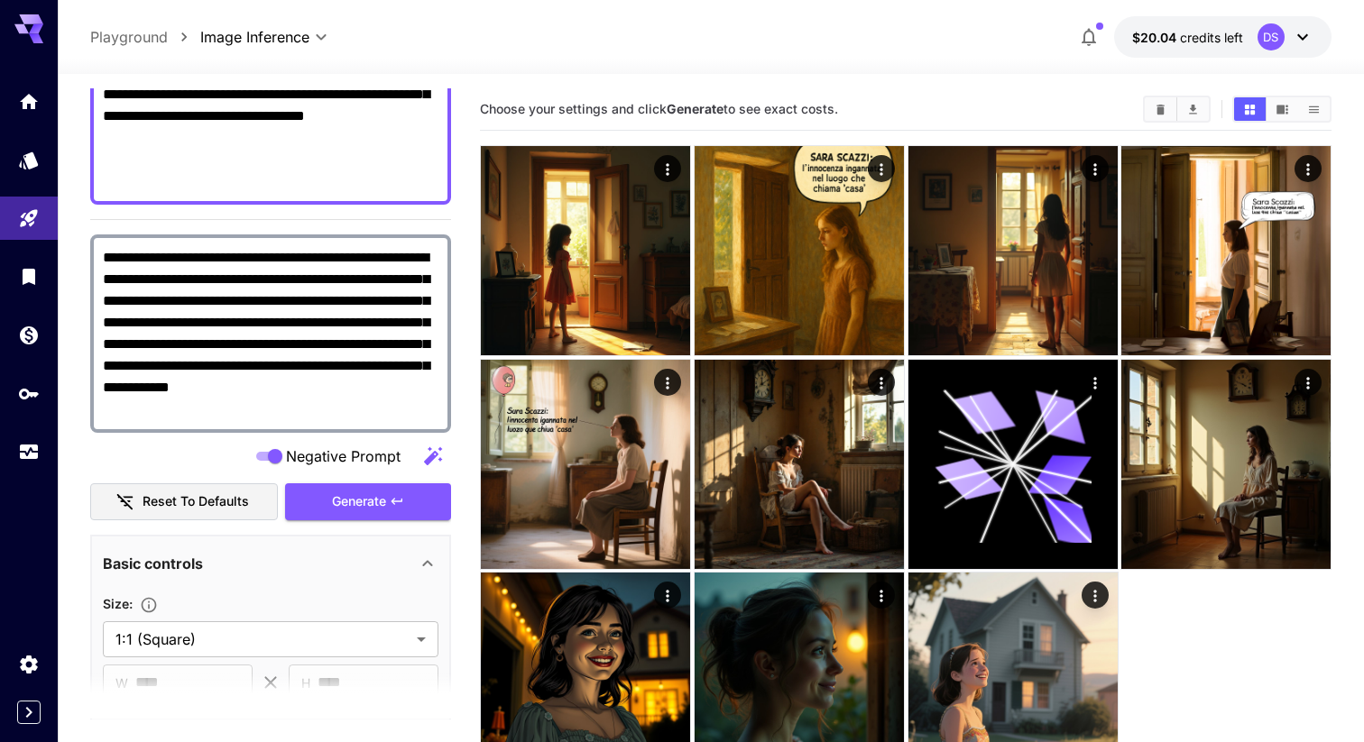
scroll to position [432, 0]
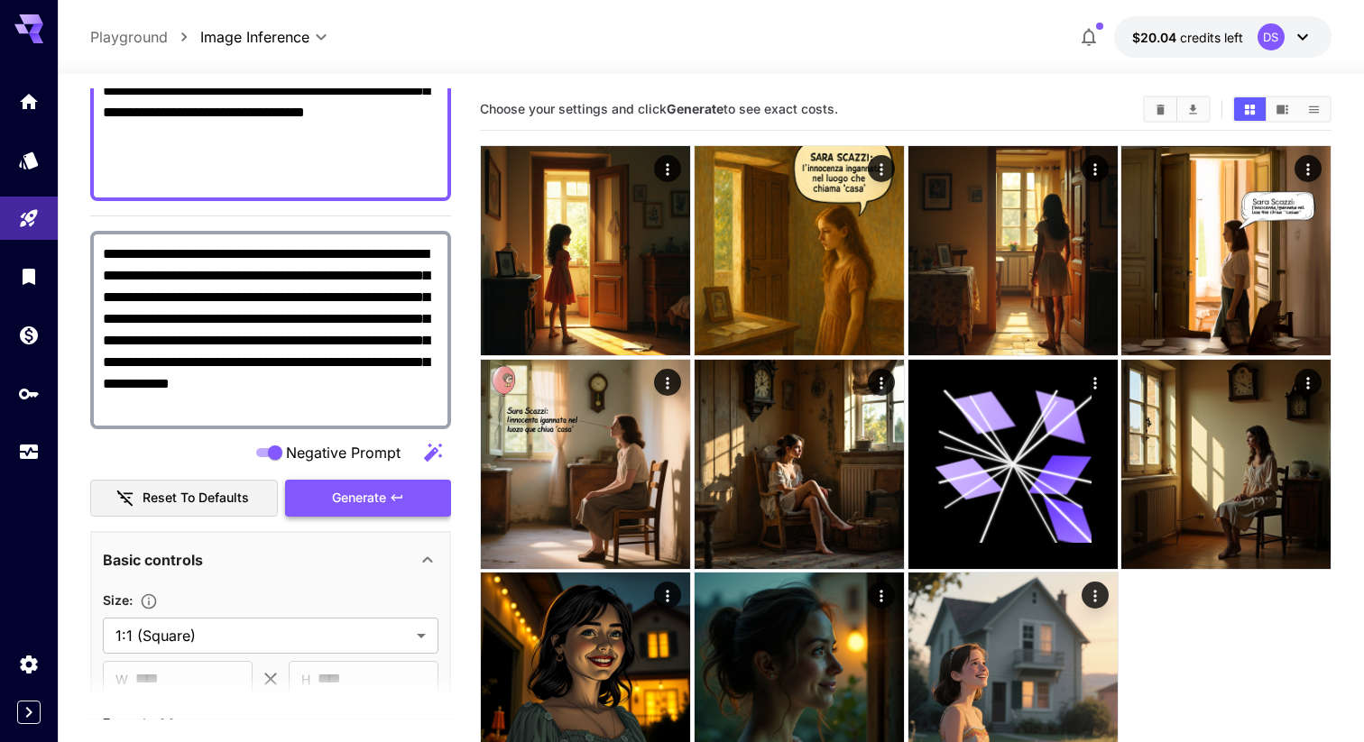
type textarea "**********"
click at [386, 494] on span "Generate" at bounding box center [359, 498] width 54 height 23
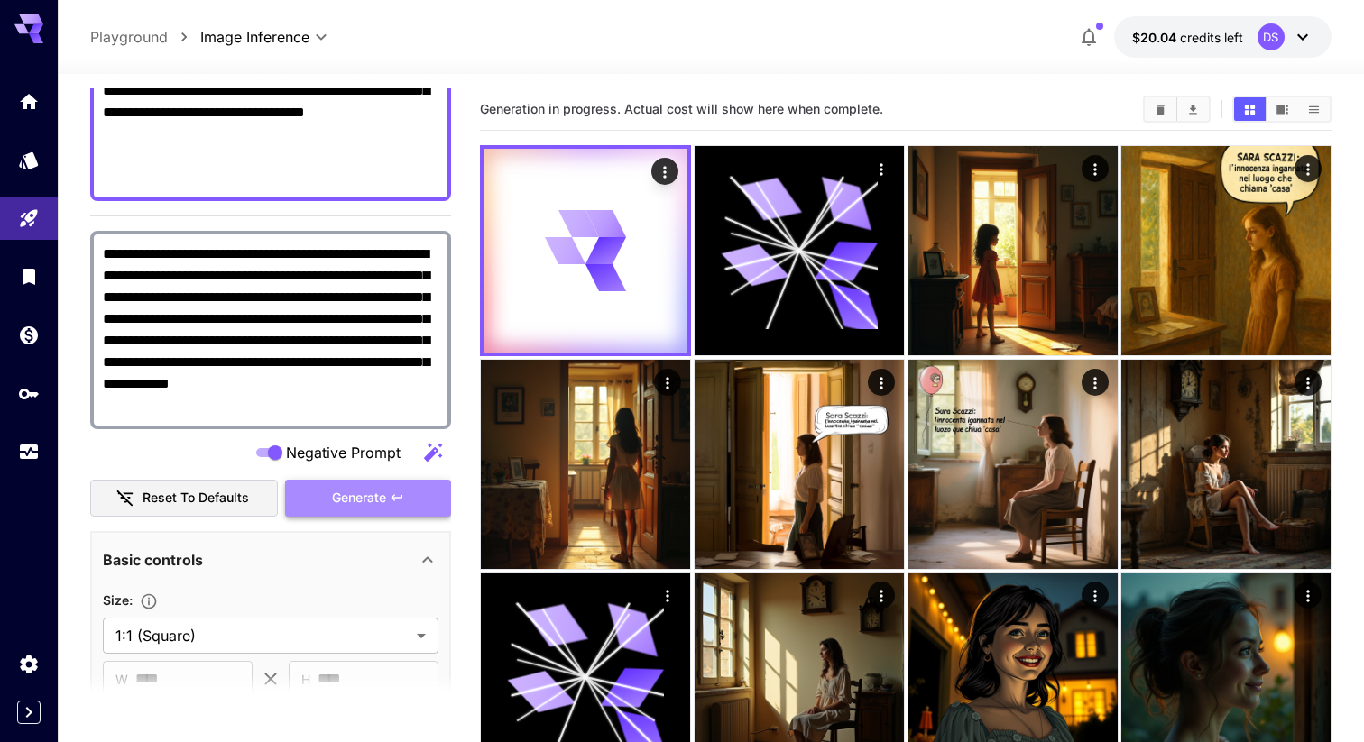
click at [386, 494] on span "Generate" at bounding box center [359, 498] width 54 height 23
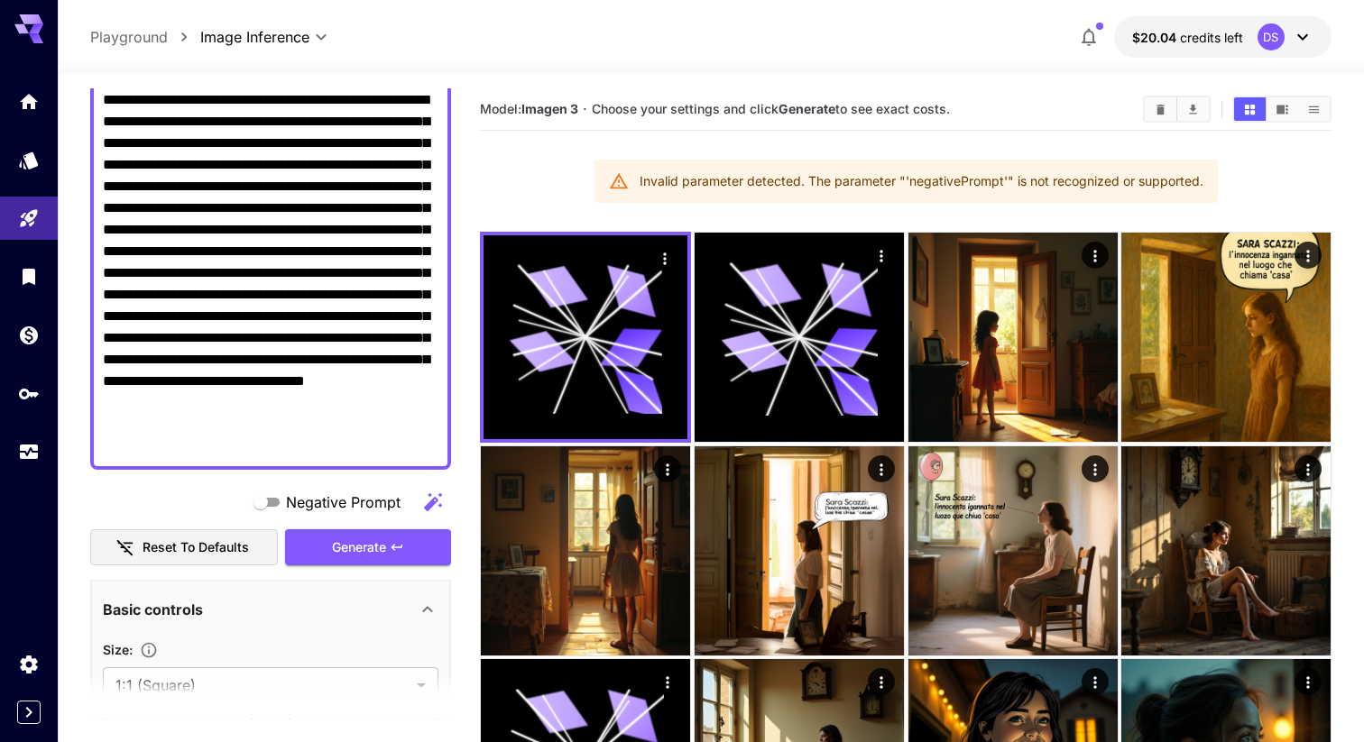
scroll to position [0, 0]
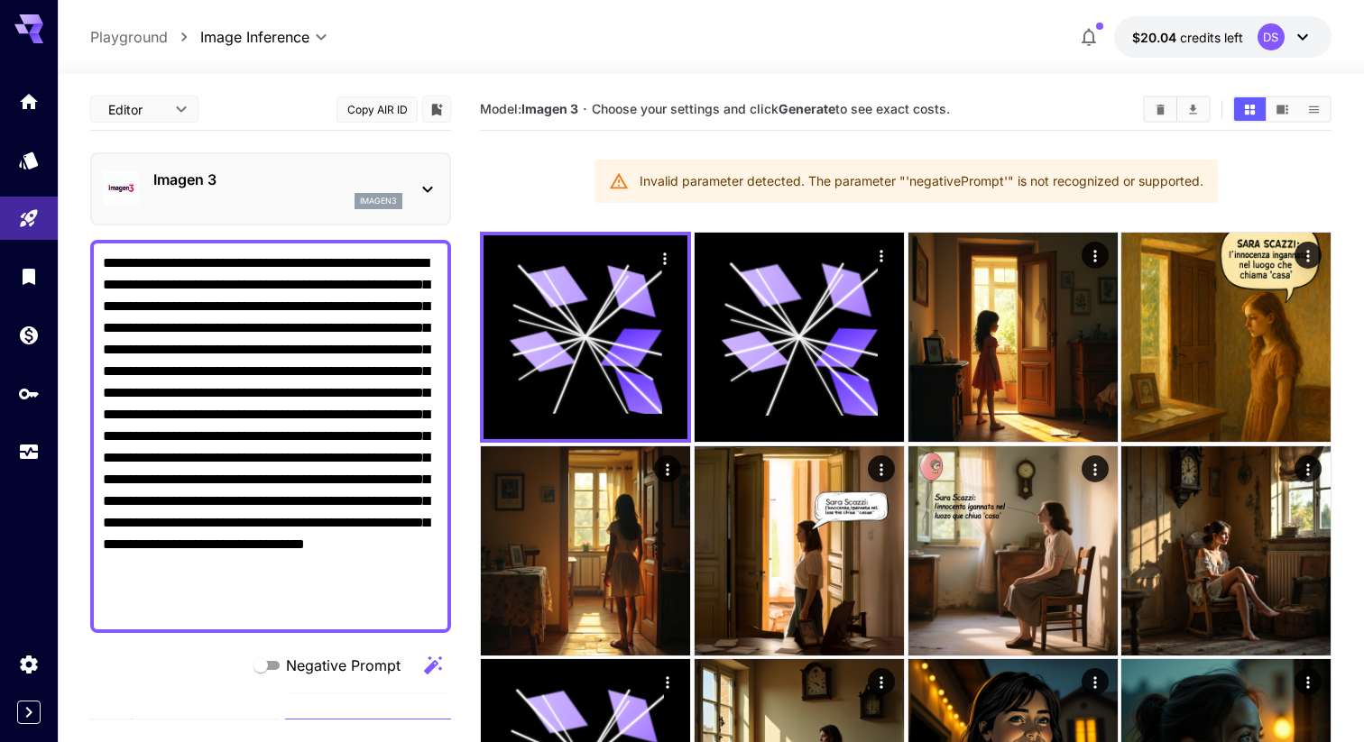
click at [286, 179] on p "Imagen 3" at bounding box center [277, 180] width 249 height 22
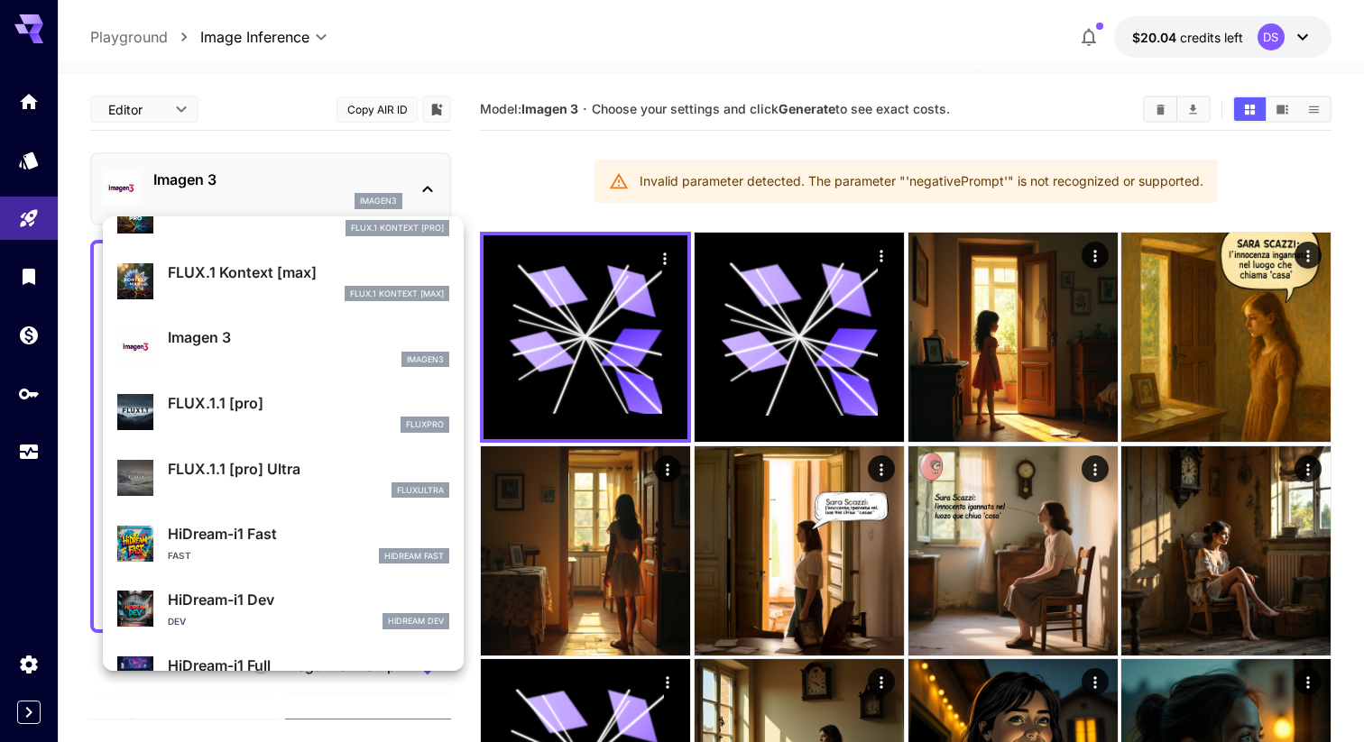
scroll to position [882, 0]
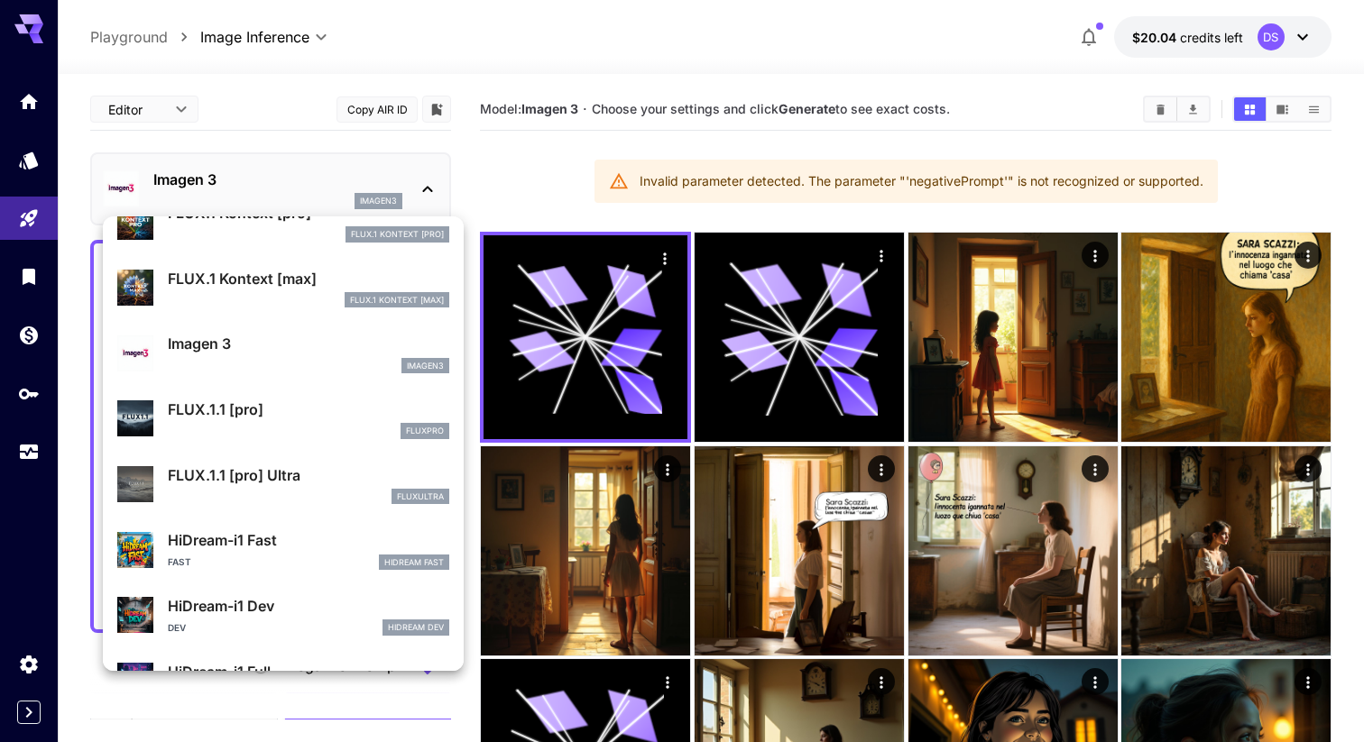
click at [896, 301] on div at bounding box center [682, 371] width 1364 height 742
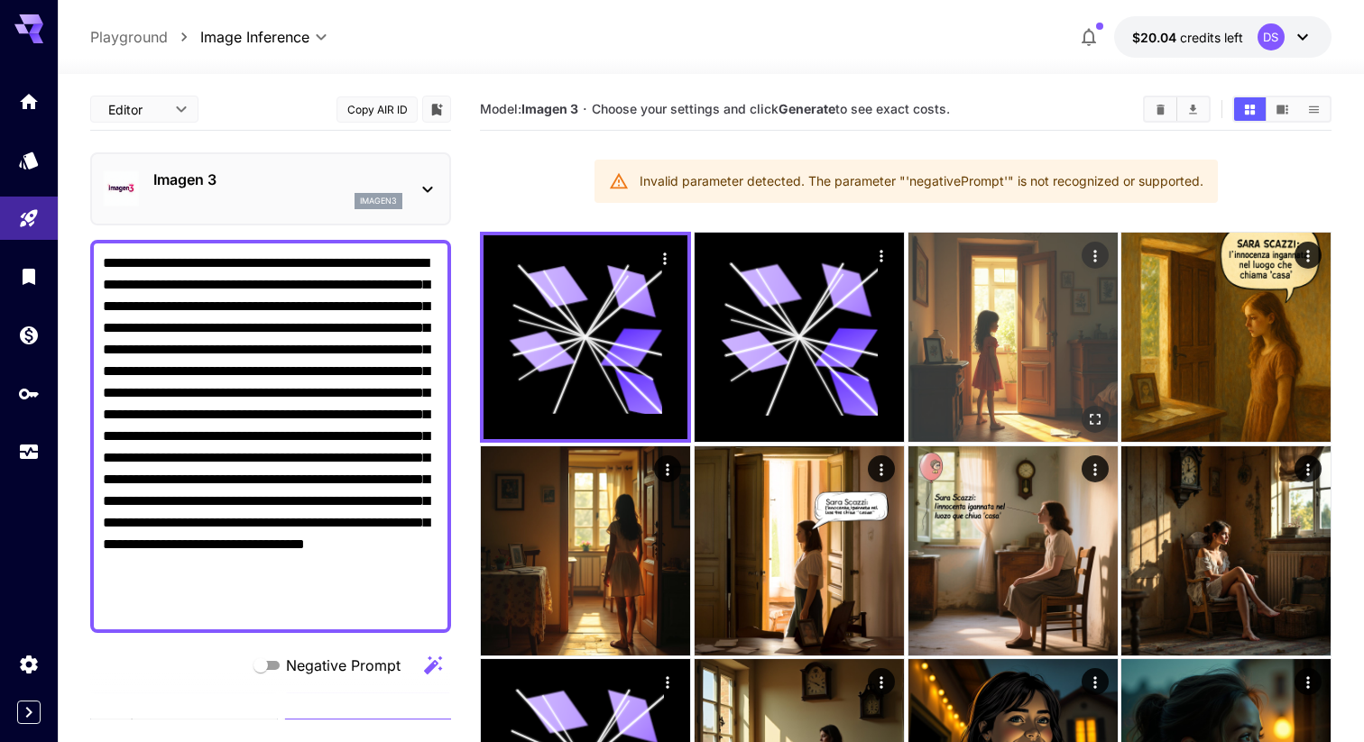
click at [951, 297] on img at bounding box center [1012, 337] width 209 height 209
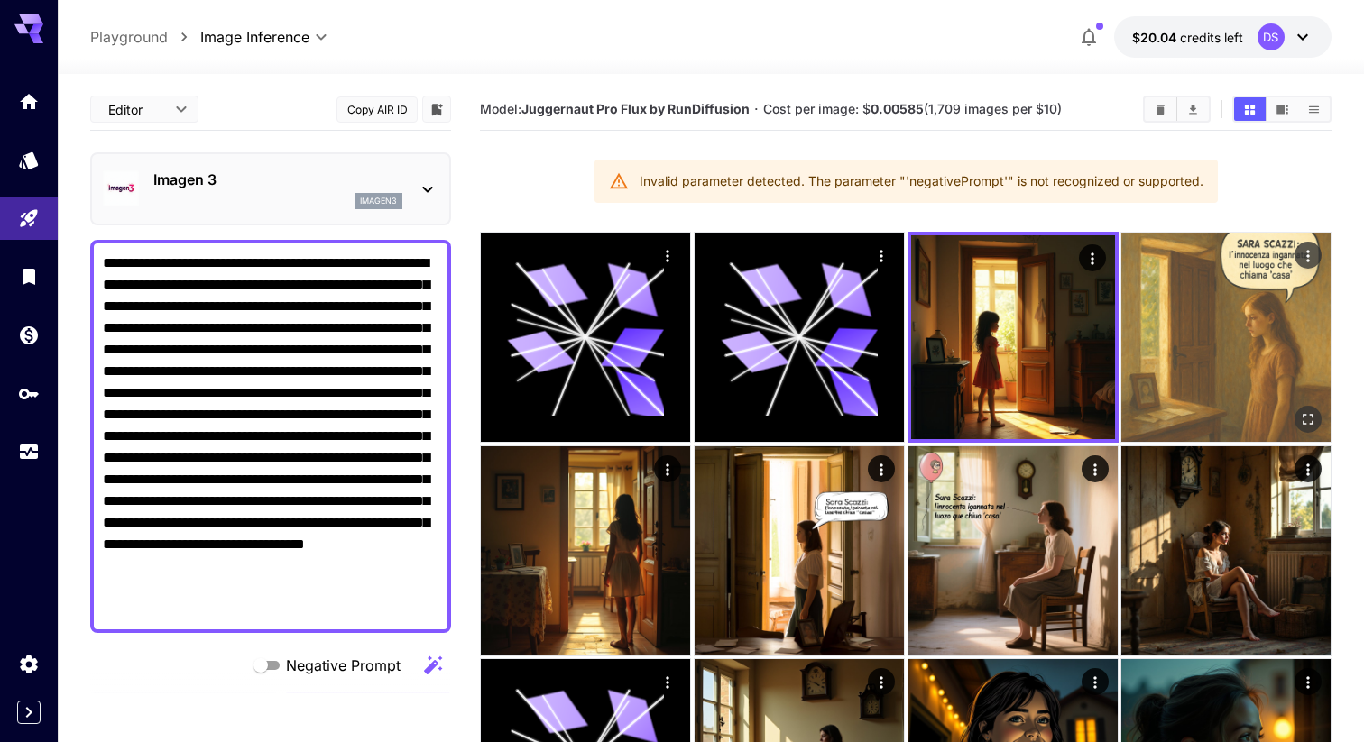
click at [1220, 274] on img at bounding box center [1225, 337] width 209 height 209
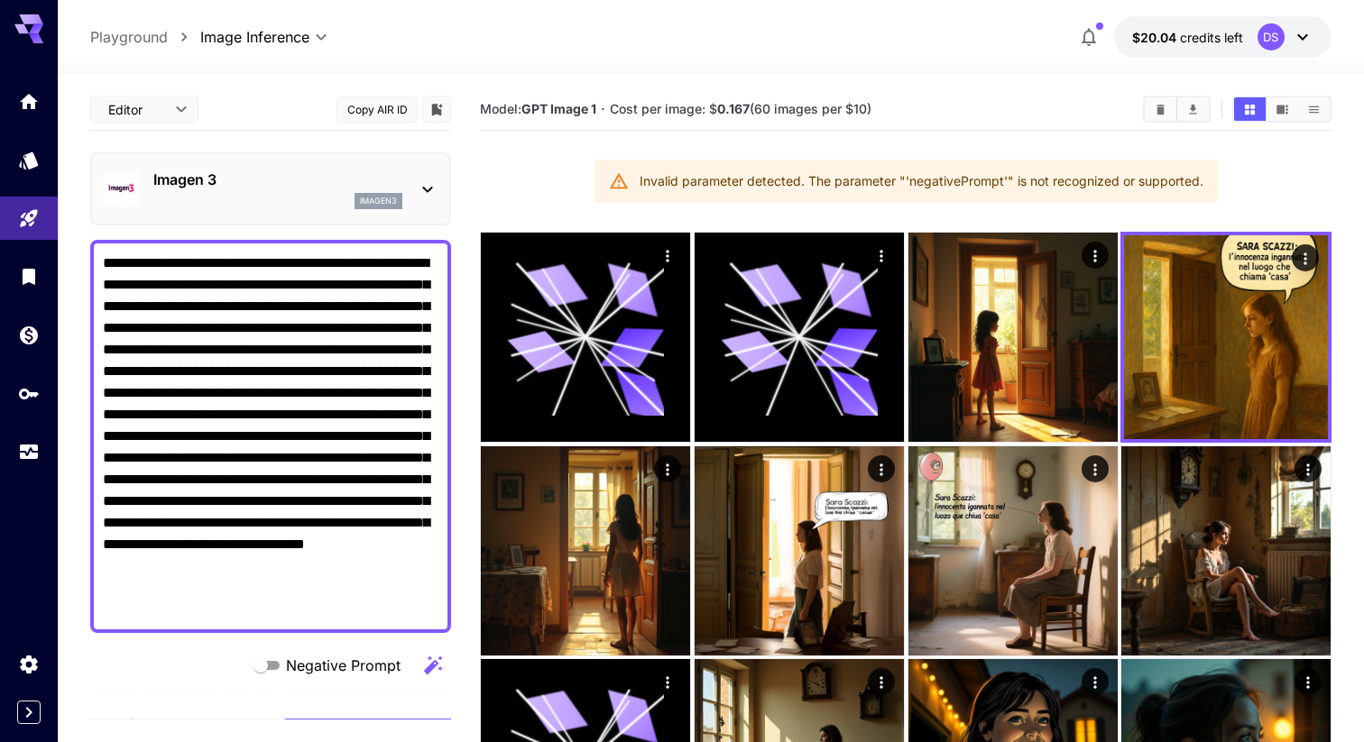
click at [644, 30] on div "**********" at bounding box center [710, 36] width 1241 height 41
click at [644, 31] on div "**********" at bounding box center [710, 36] width 1241 height 41
click at [470, 51] on div "**********" at bounding box center [710, 36] width 1241 height 41
click at [146, 40] on p "Playground" at bounding box center [129, 37] width 78 height 22
click at [128, 39] on p "Playground" at bounding box center [129, 37] width 78 height 22
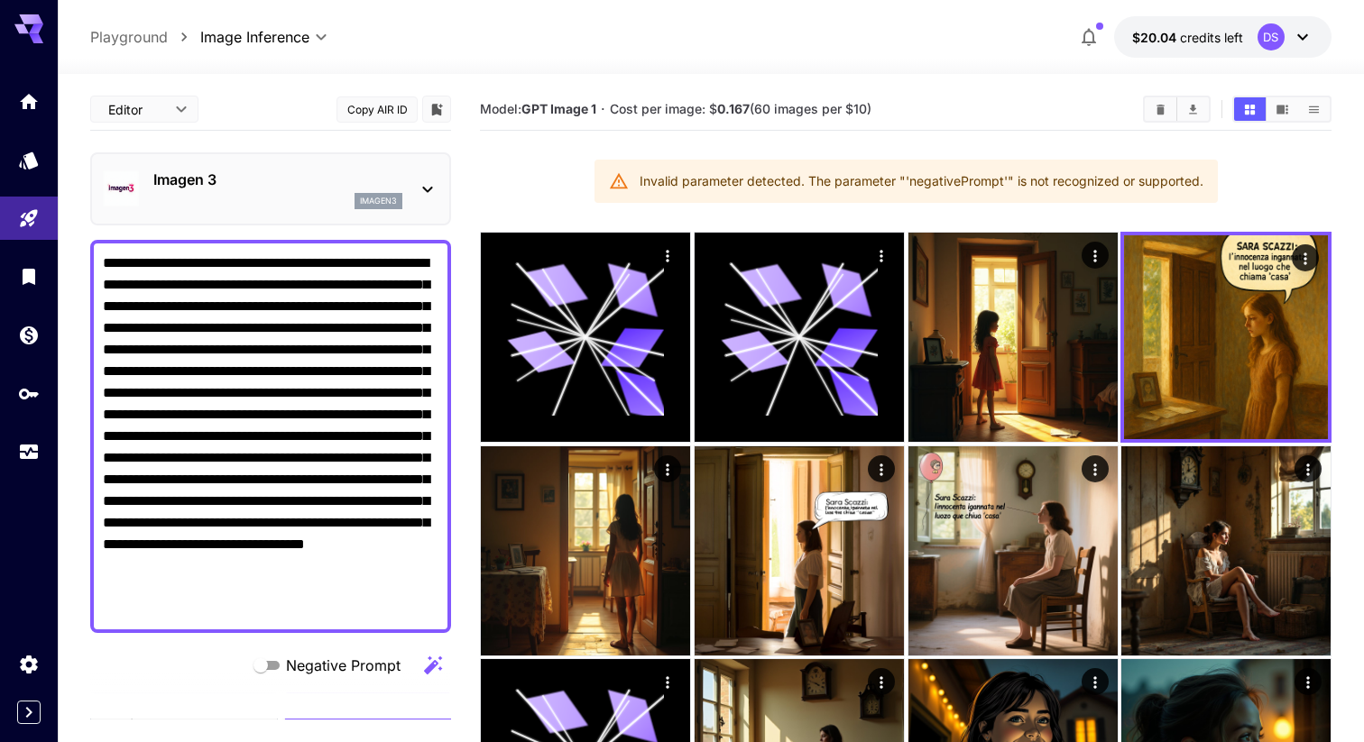
click at [13, 31] on div at bounding box center [29, 21] width 58 height 43
click at [29, 97] on icon "Home" at bounding box center [31, 97] width 18 height 15
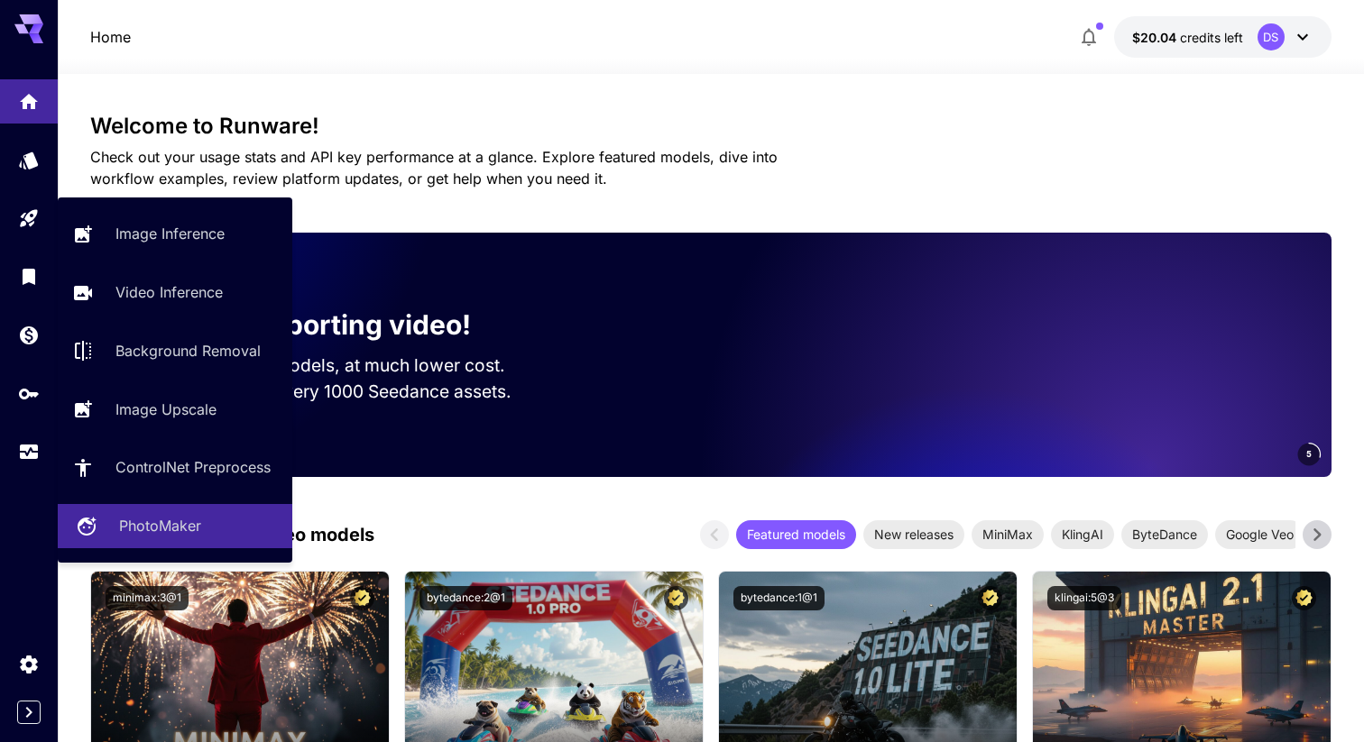
click at [232, 519] on div "PhotoMaker" at bounding box center [198, 526] width 159 height 22
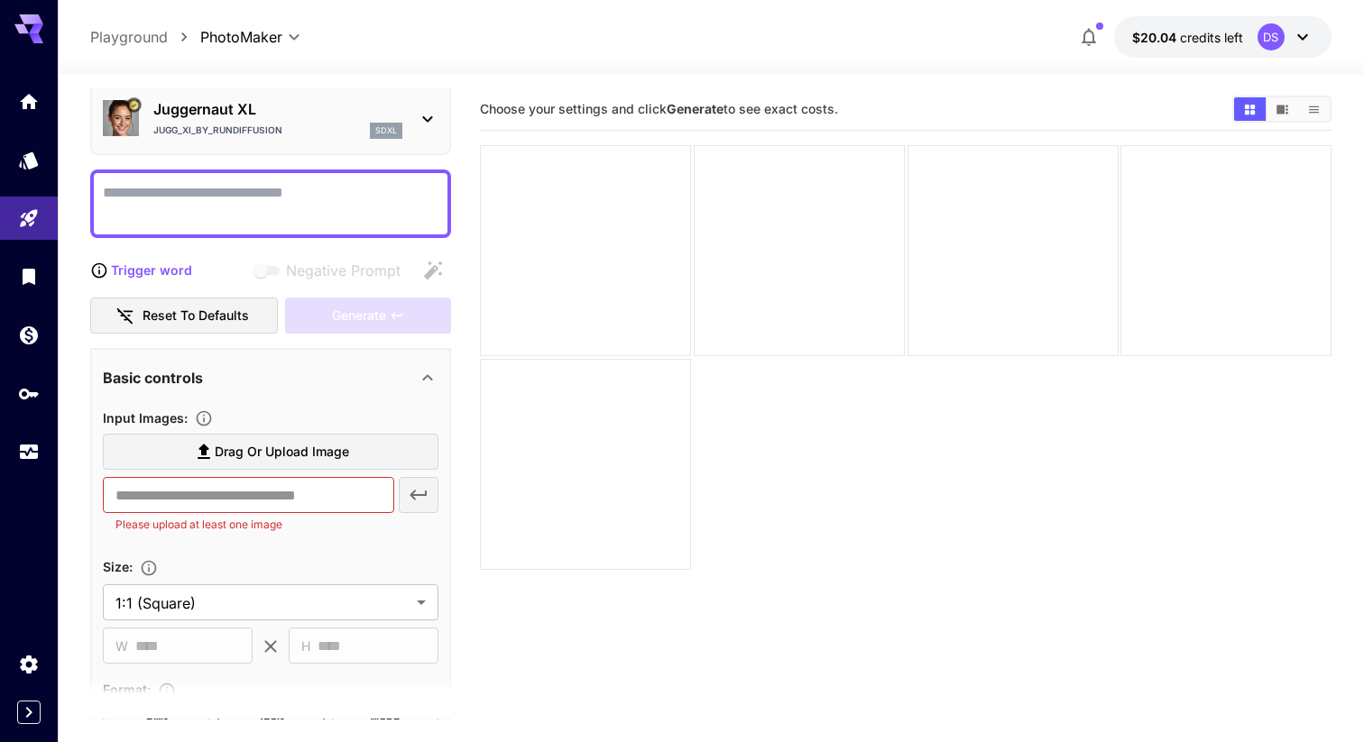
scroll to position [71, 0]
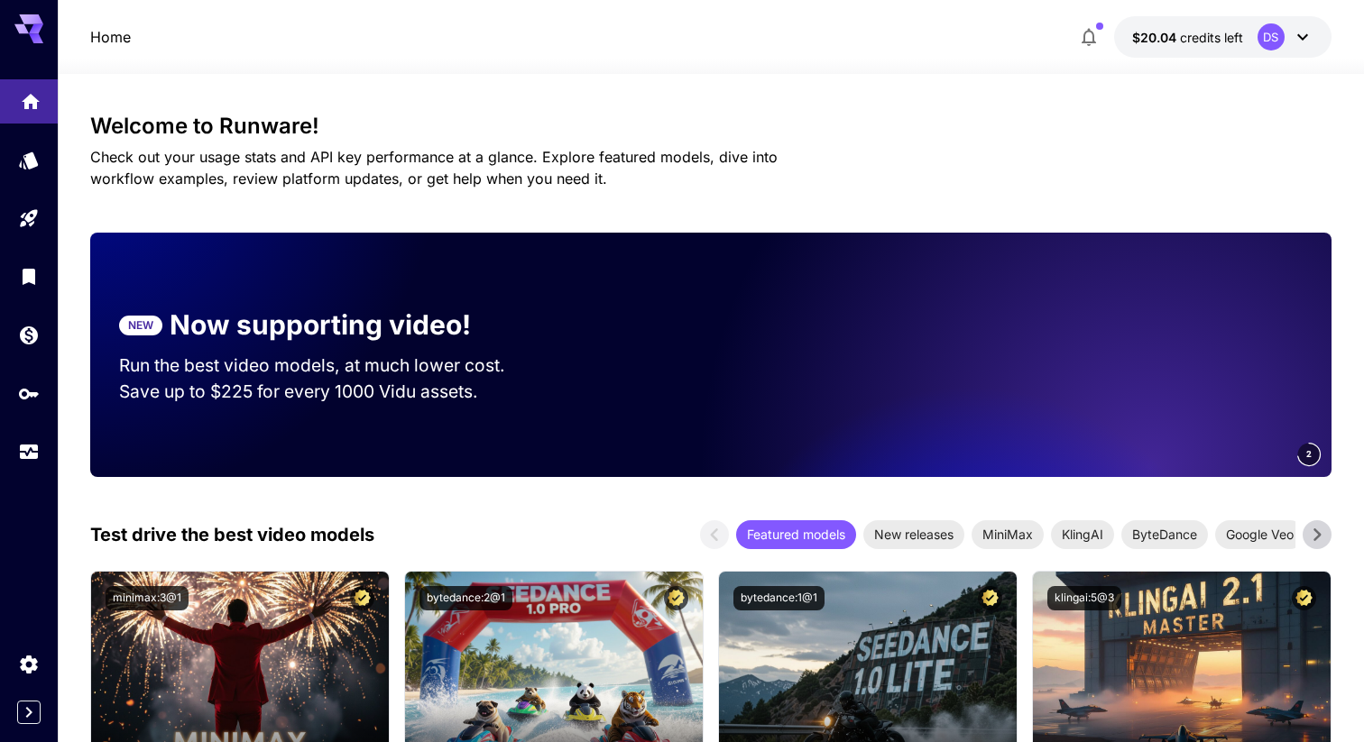
click at [37, 111] on link at bounding box center [29, 101] width 58 height 44
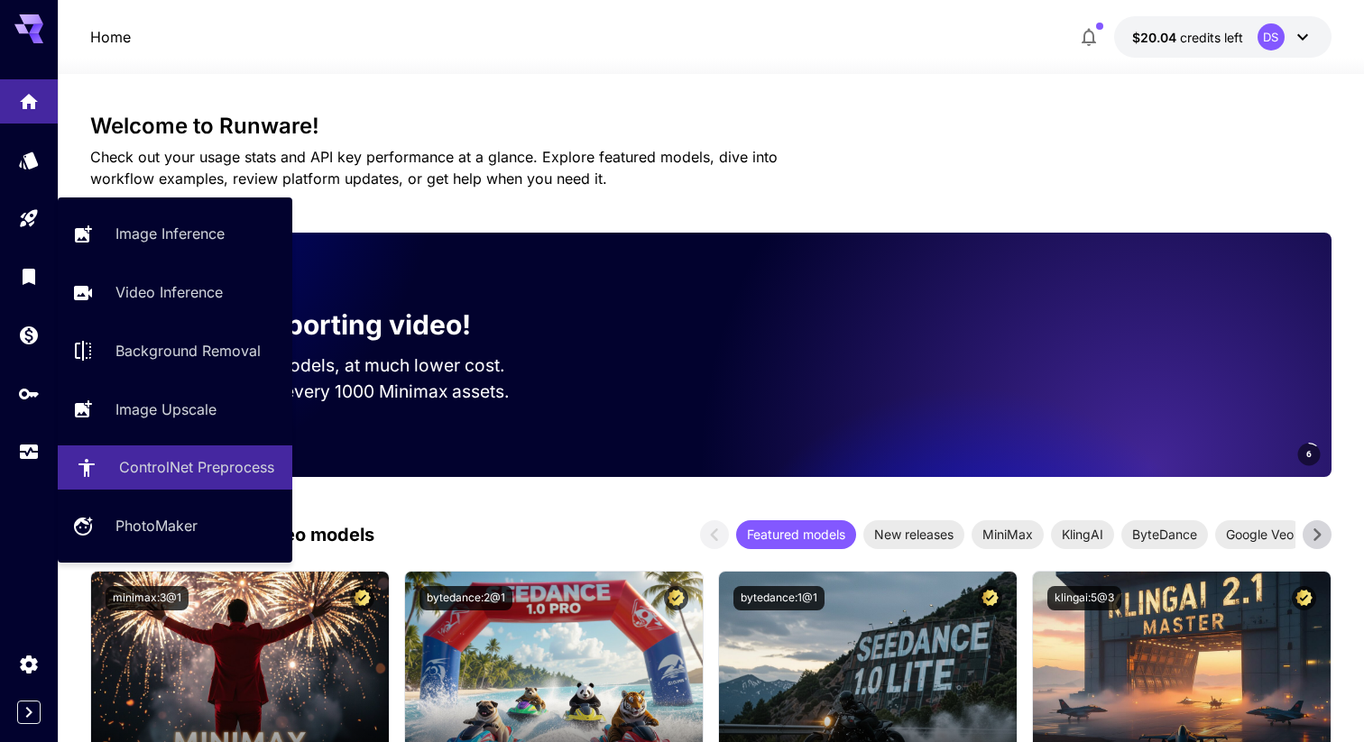
click at [205, 477] on p "ControlNet Preprocess" at bounding box center [196, 467] width 155 height 22
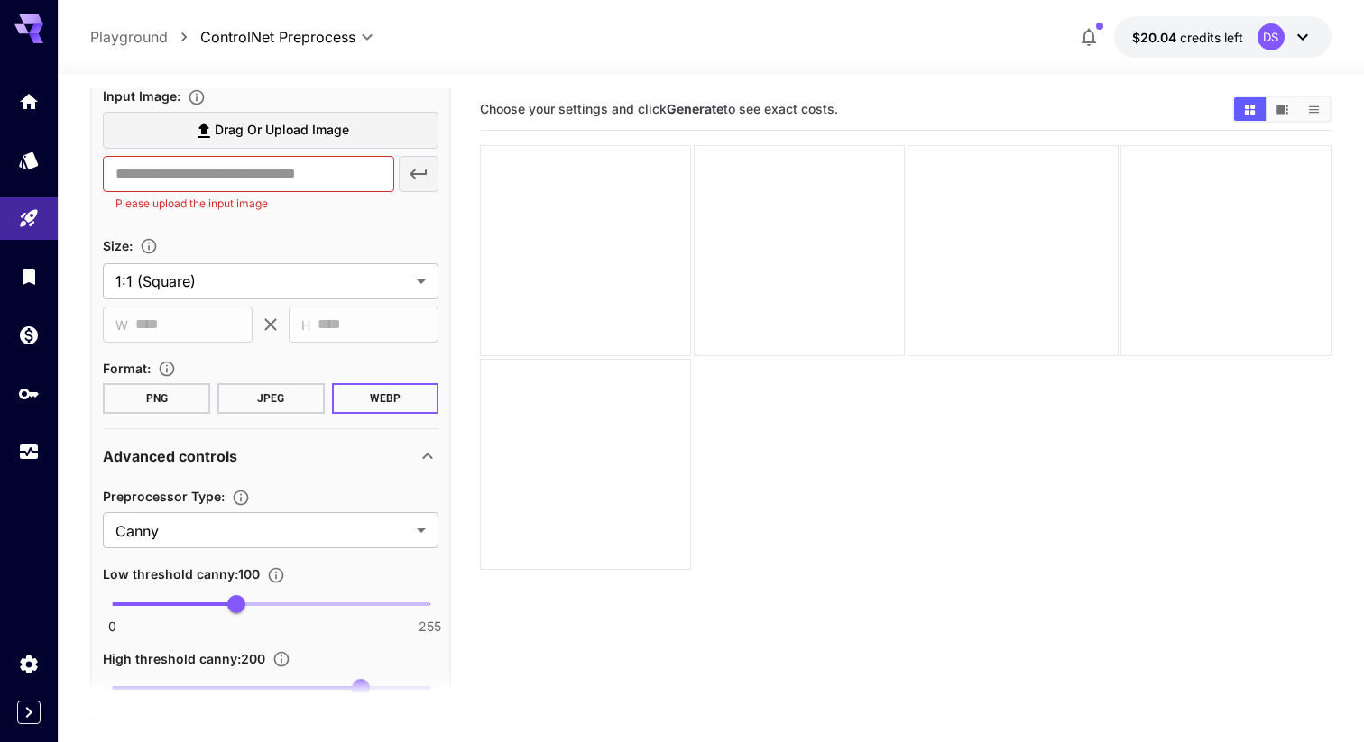
scroll to position [239, 0]
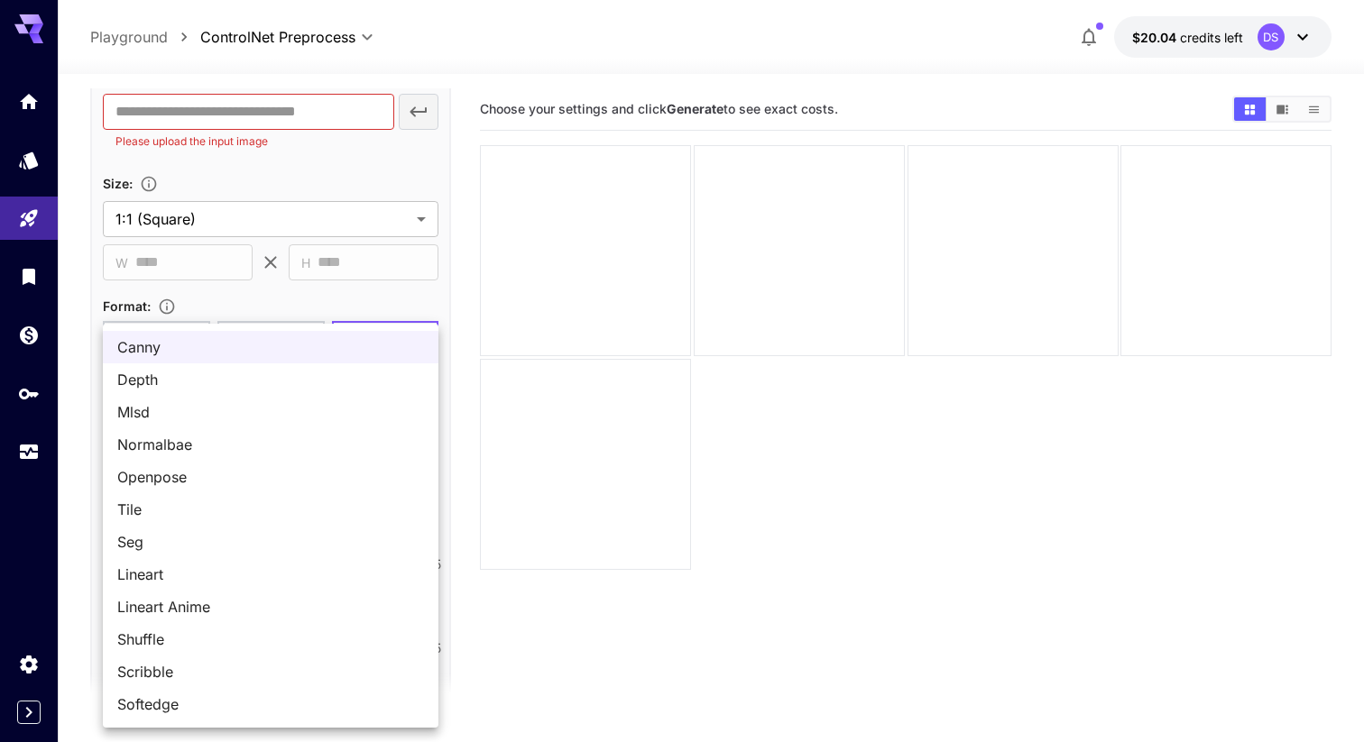
click at [278, 483] on body "**********" at bounding box center [682, 442] width 1364 height 885
click at [278, 483] on span "Openpose" at bounding box center [270, 477] width 307 height 22
type input "********"
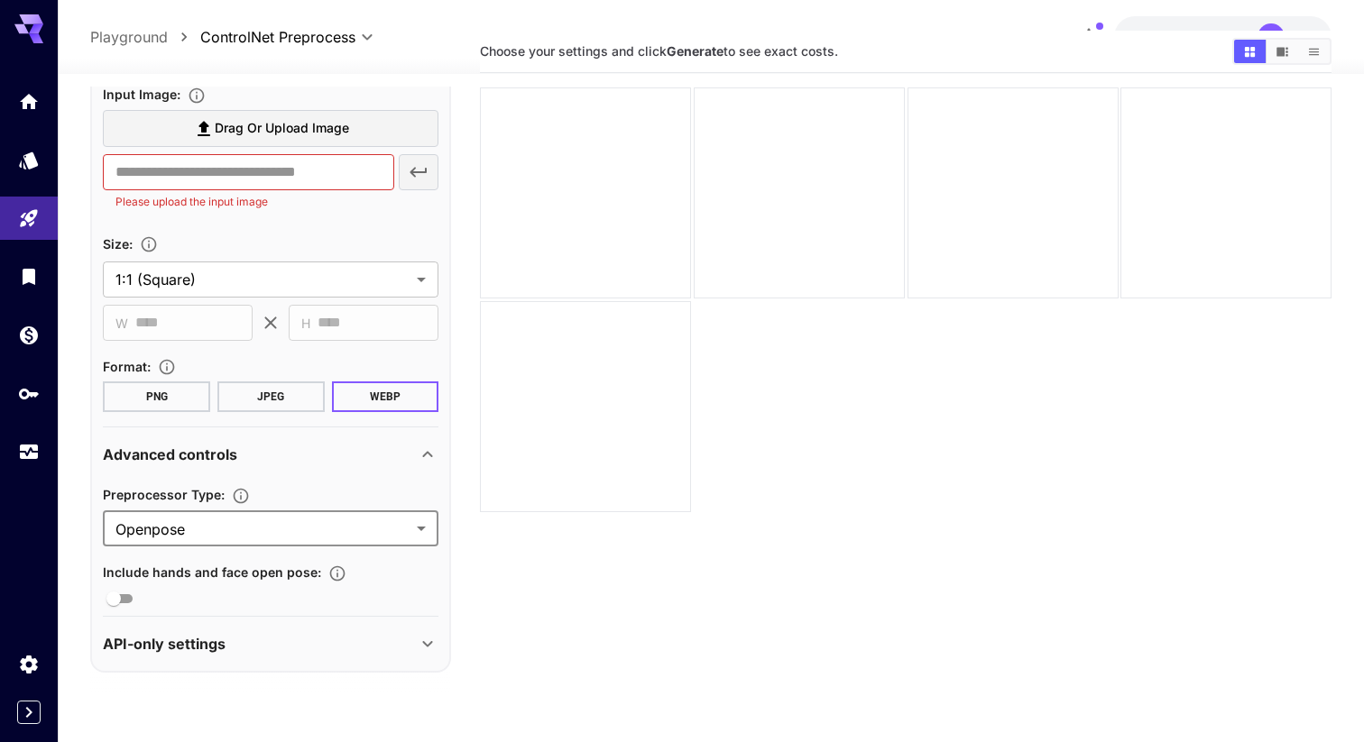
scroll to position [0, 0]
